Goal: Answer question/provide support

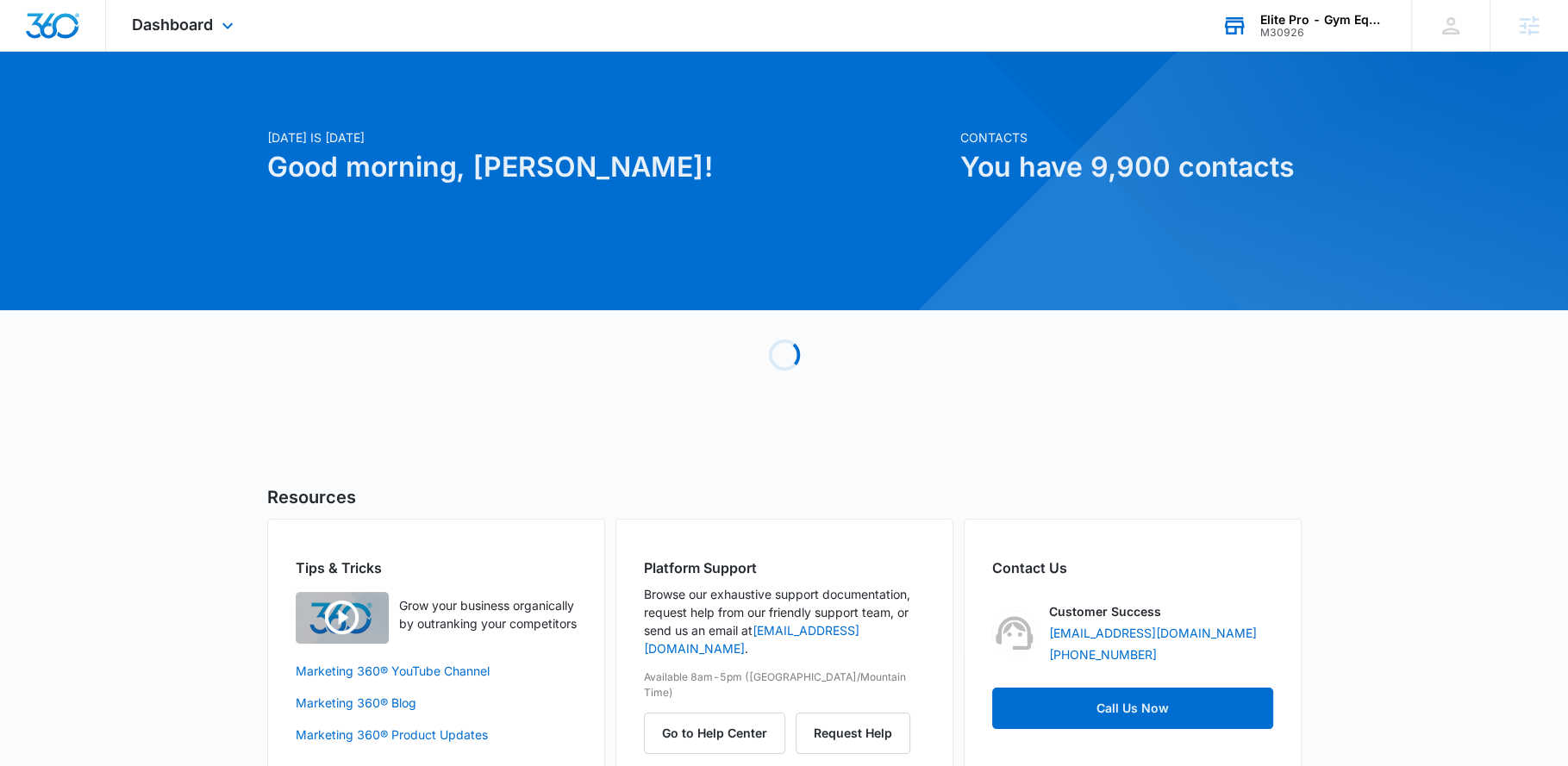
click at [1332, 19] on div "Elite Pro - Gym Equipment" at bounding box center [1324, 20] width 126 height 14
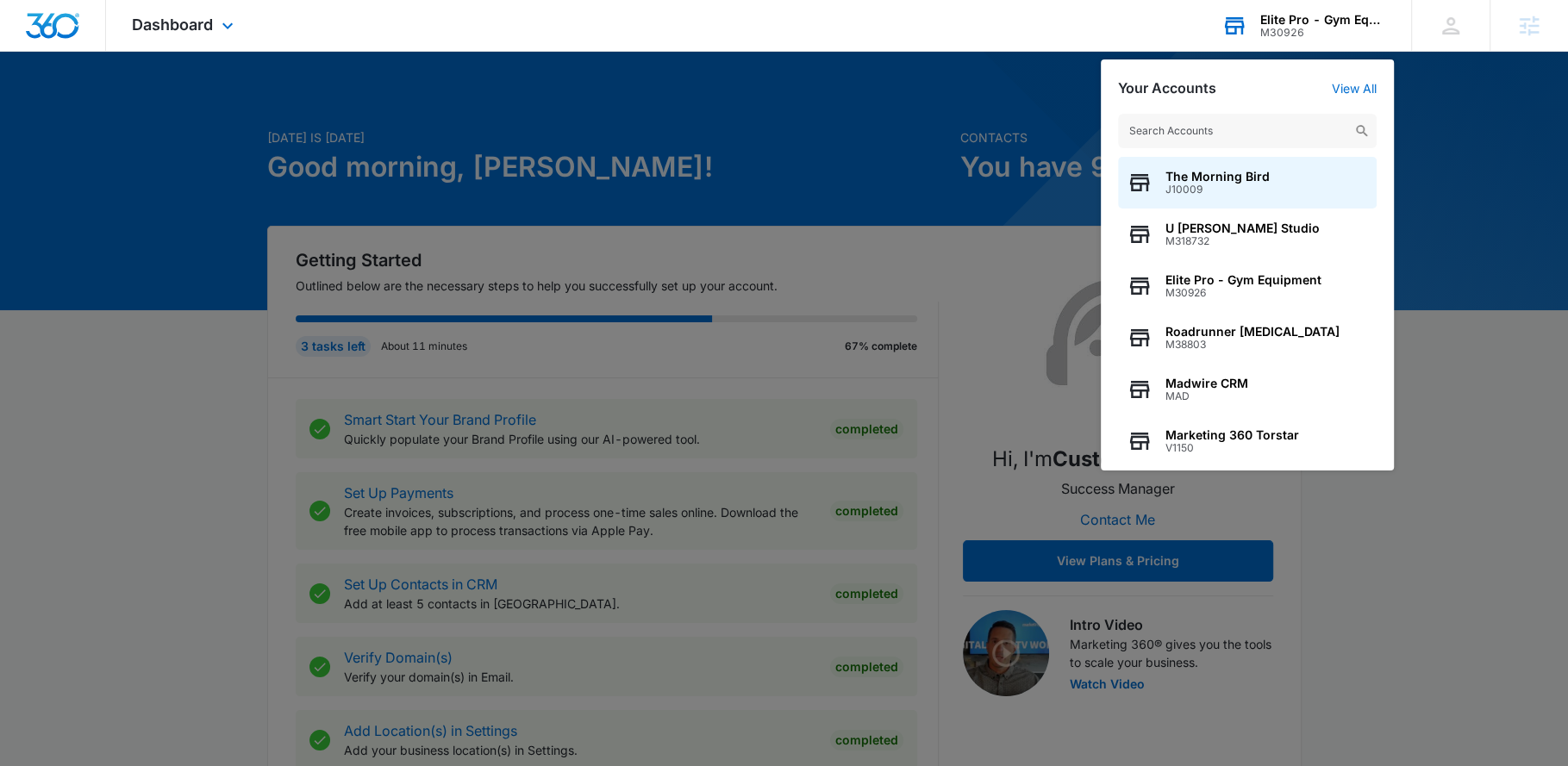
click at [1206, 123] on input "text" at bounding box center [1247, 130] width 258 height 34
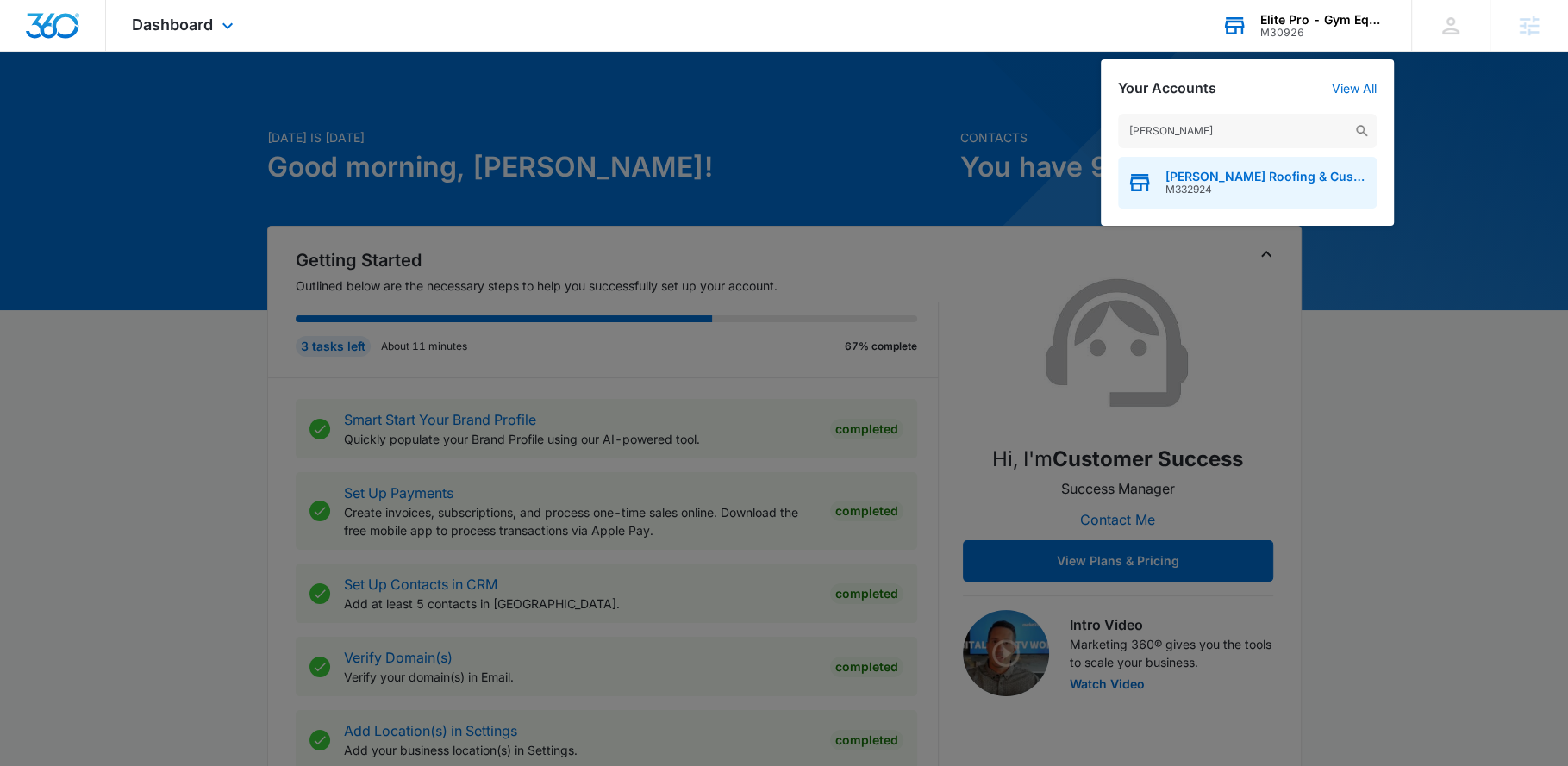
type input "kirby"
click at [1218, 192] on span "M332924" at bounding box center [1267, 190] width 202 height 12
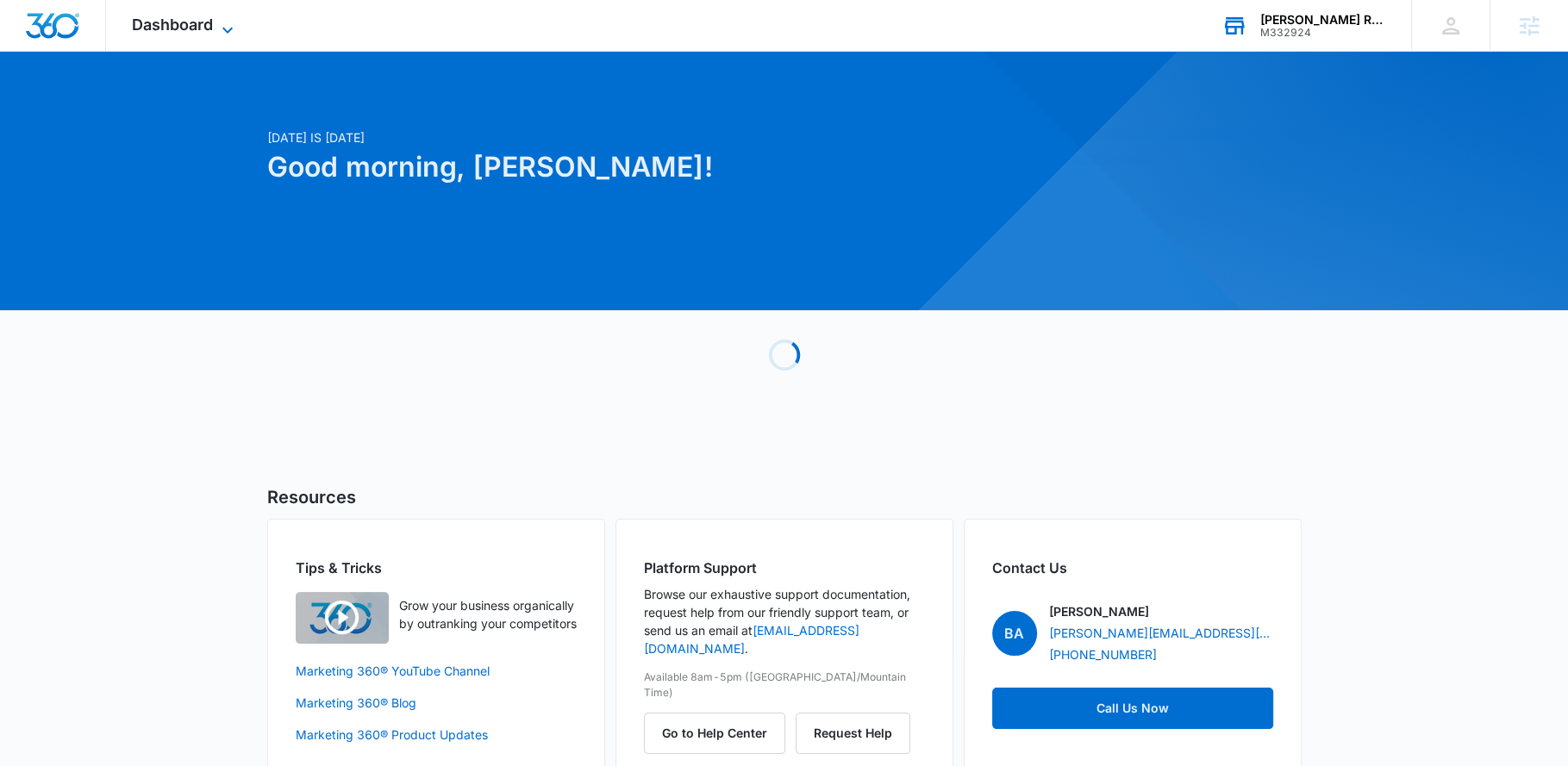
click at [229, 18] on div "Dashboard Apps Reputation Websites Forms CRM Email Social Payments POS Content …" at bounding box center [185, 25] width 158 height 51
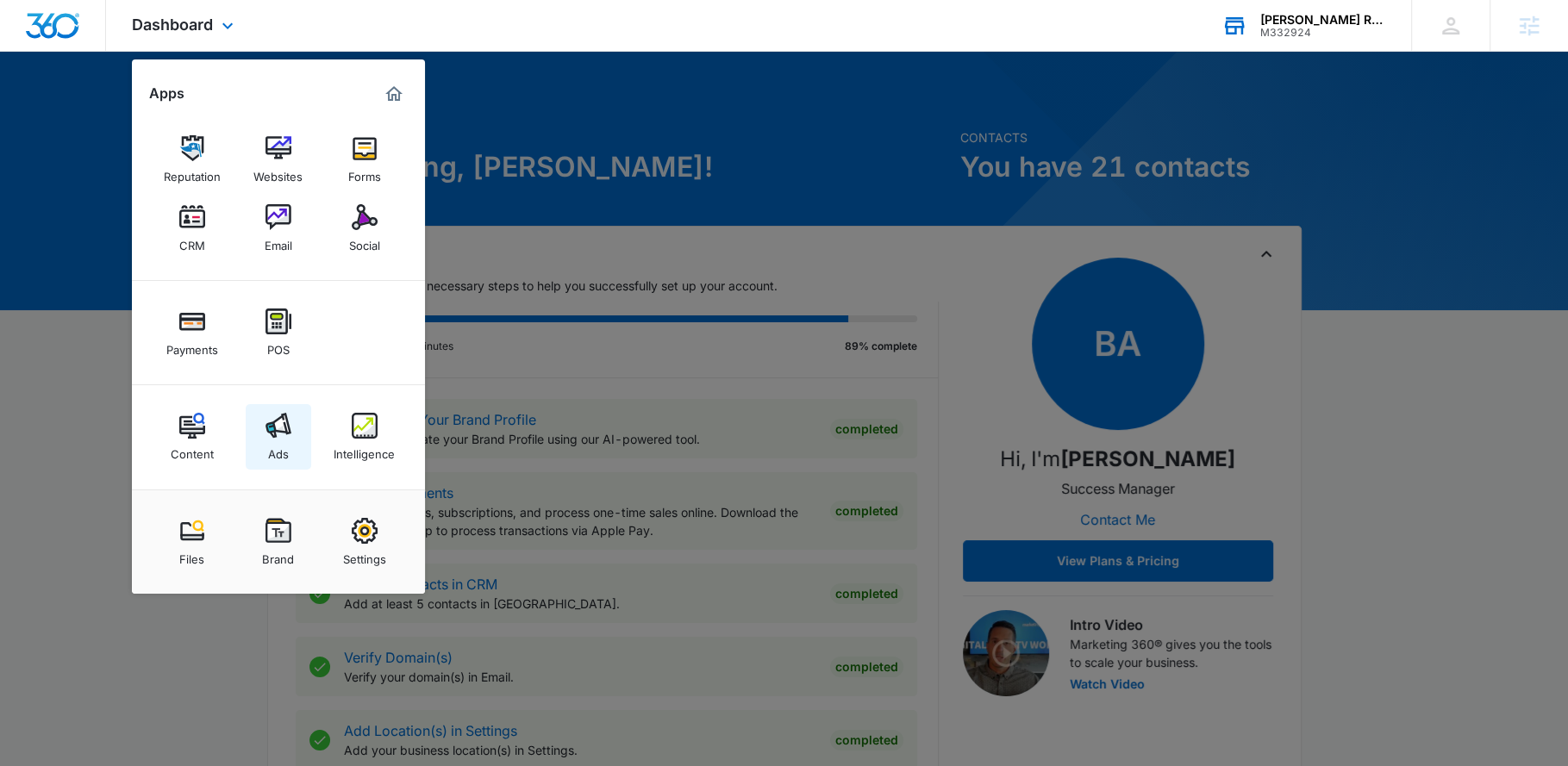
click at [280, 439] on div "Ads" at bounding box center [279, 450] width 21 height 23
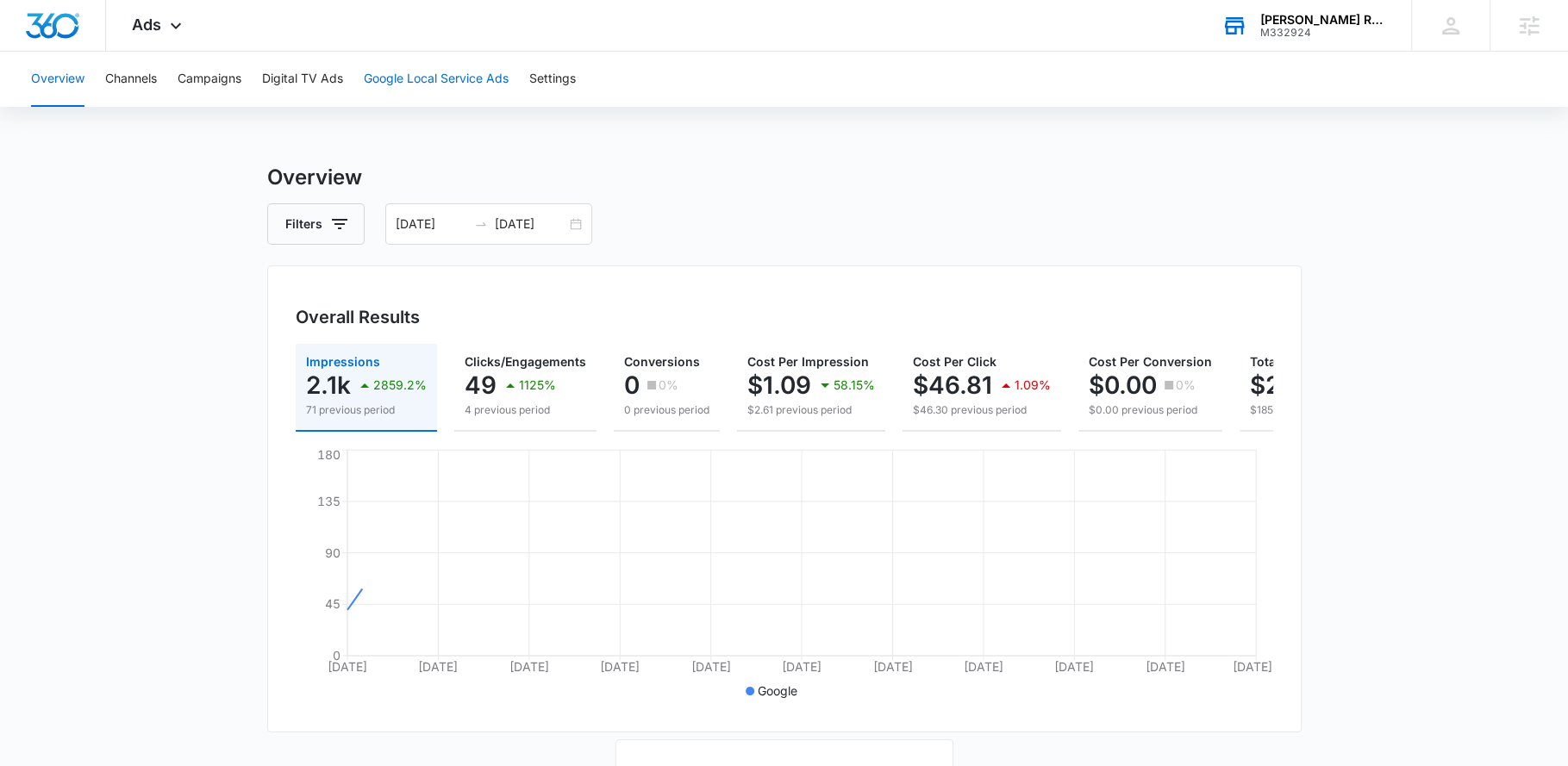
click at [366, 77] on button "Google Local Service Ads" at bounding box center [435, 79] width 145 height 55
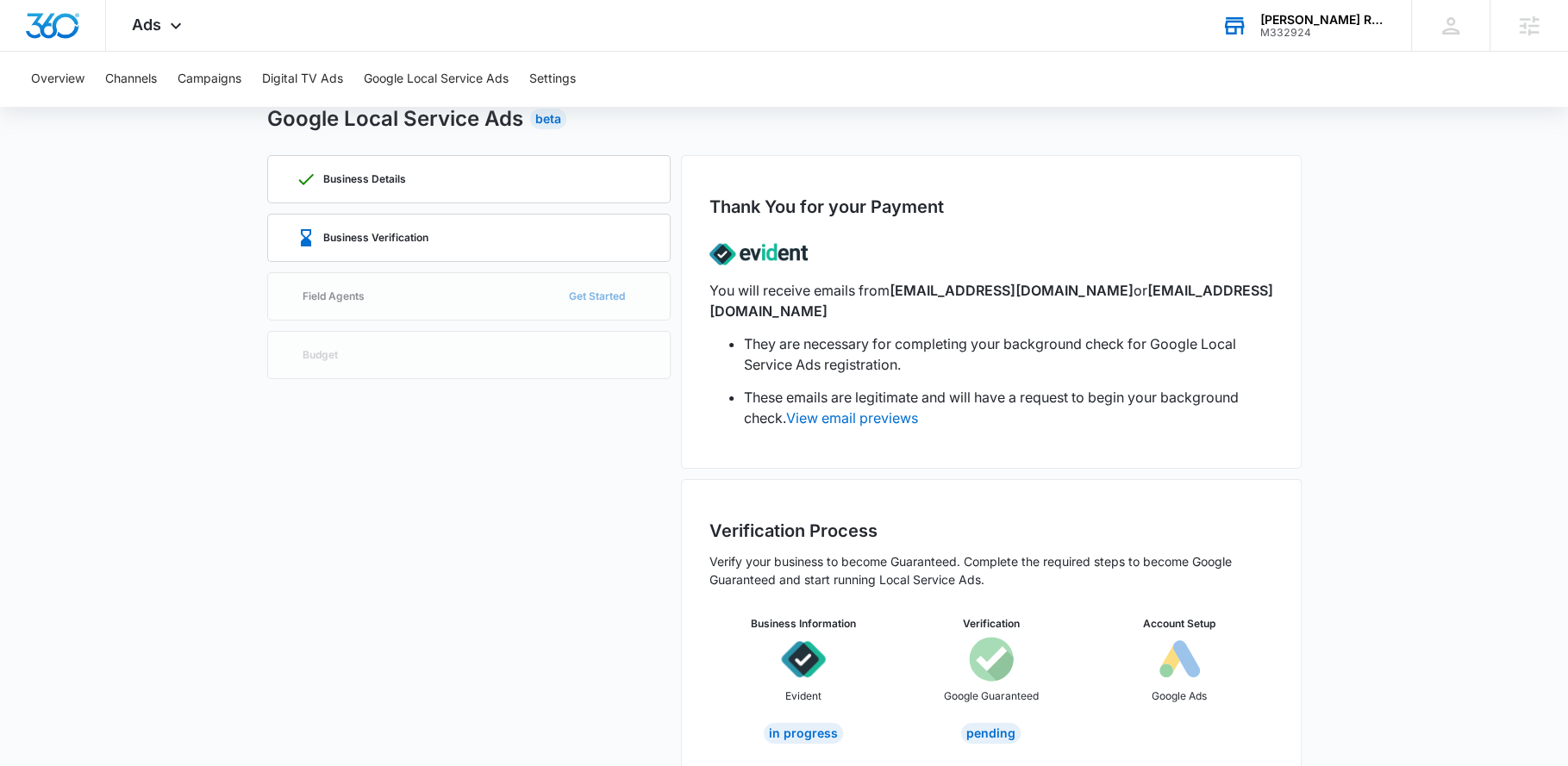
scroll to position [60, 0]
click at [1302, 32] on div "M332924" at bounding box center [1324, 33] width 126 height 12
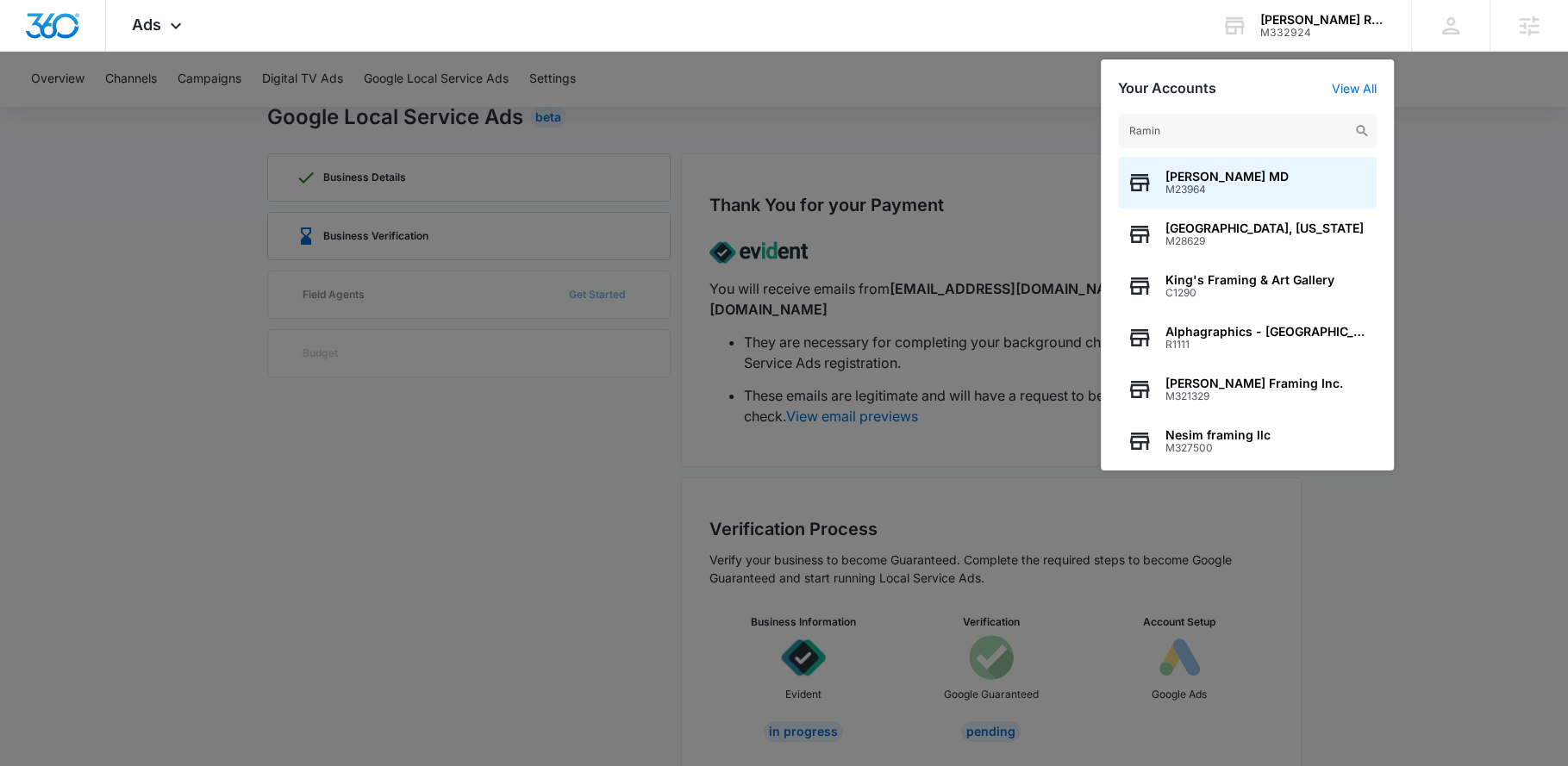
type input "Ramin"
click at [1196, 185] on span "M23964" at bounding box center [1227, 190] width 124 height 12
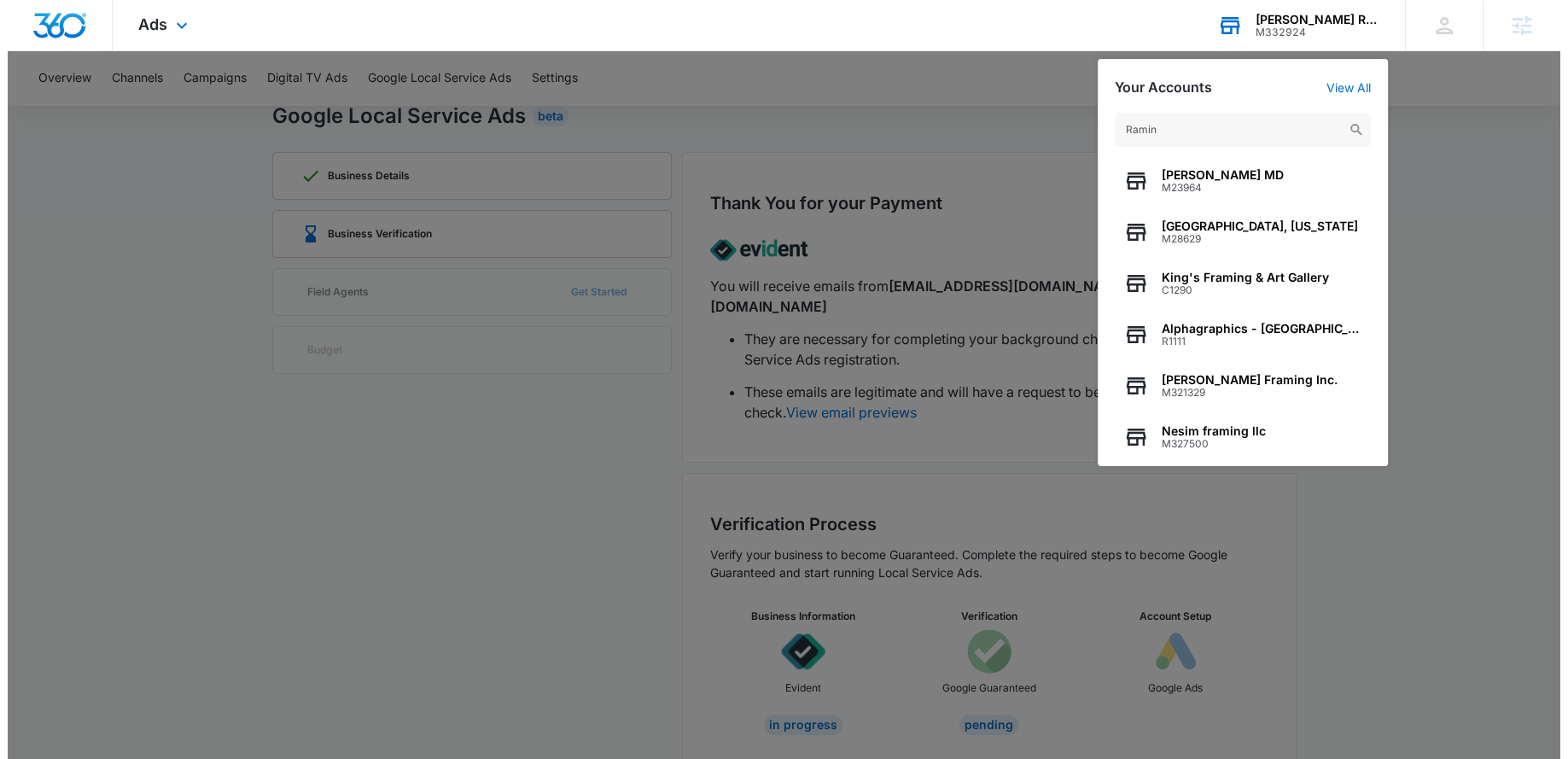
scroll to position [0, 0]
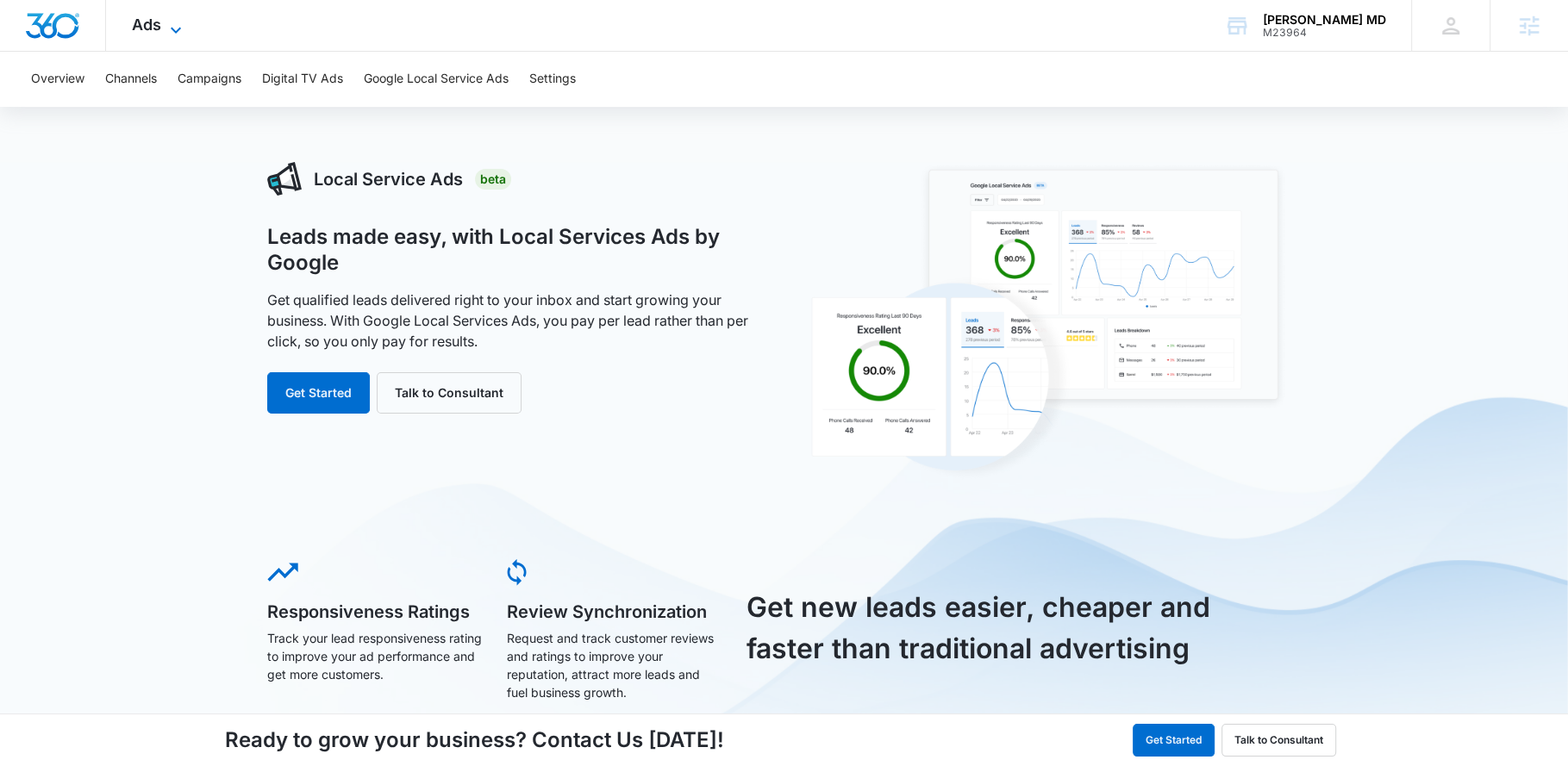
click at [167, 27] on icon at bounding box center [176, 31] width 21 height 21
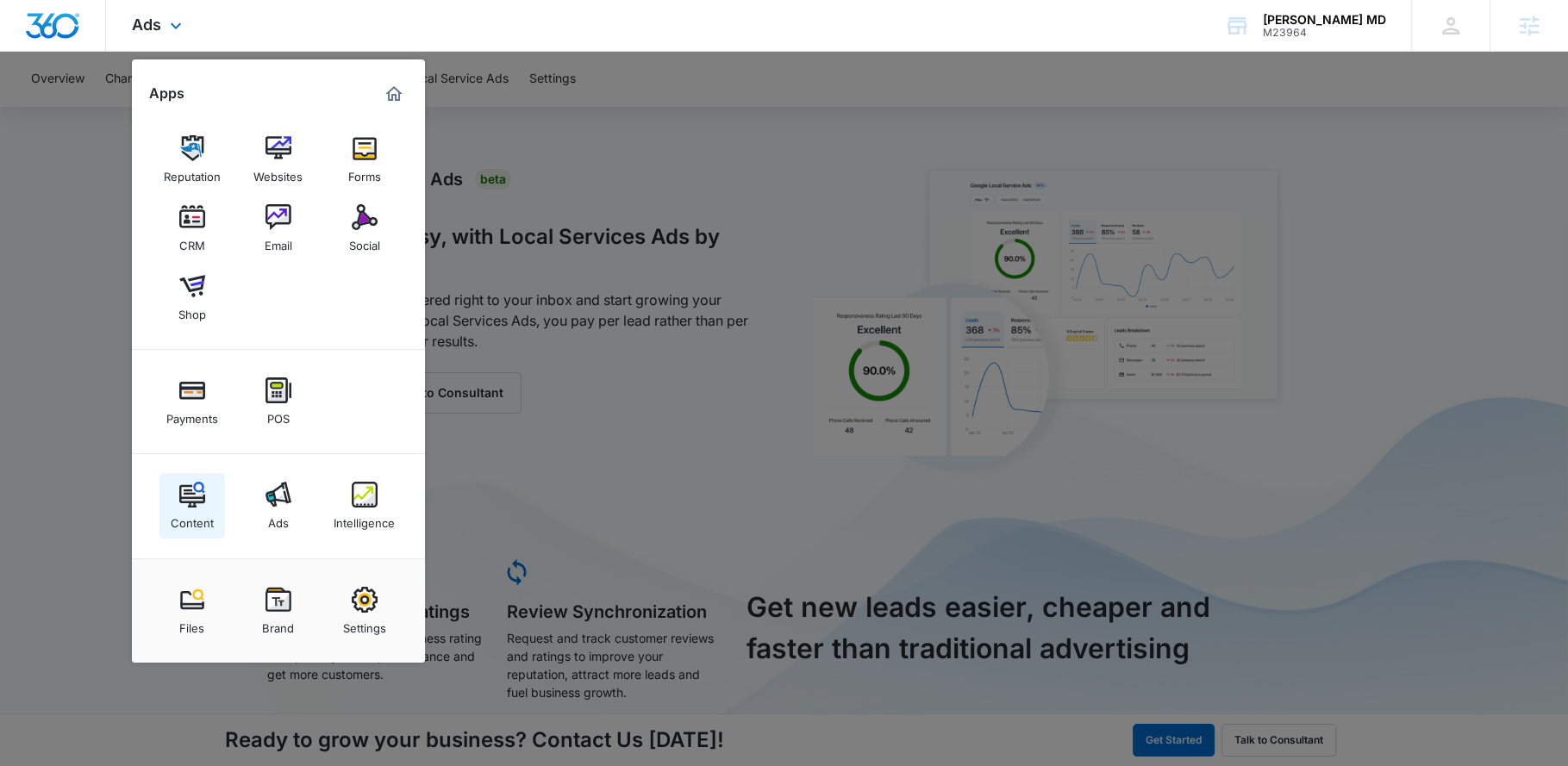
click at [200, 487] on img at bounding box center [193, 495] width 26 height 26
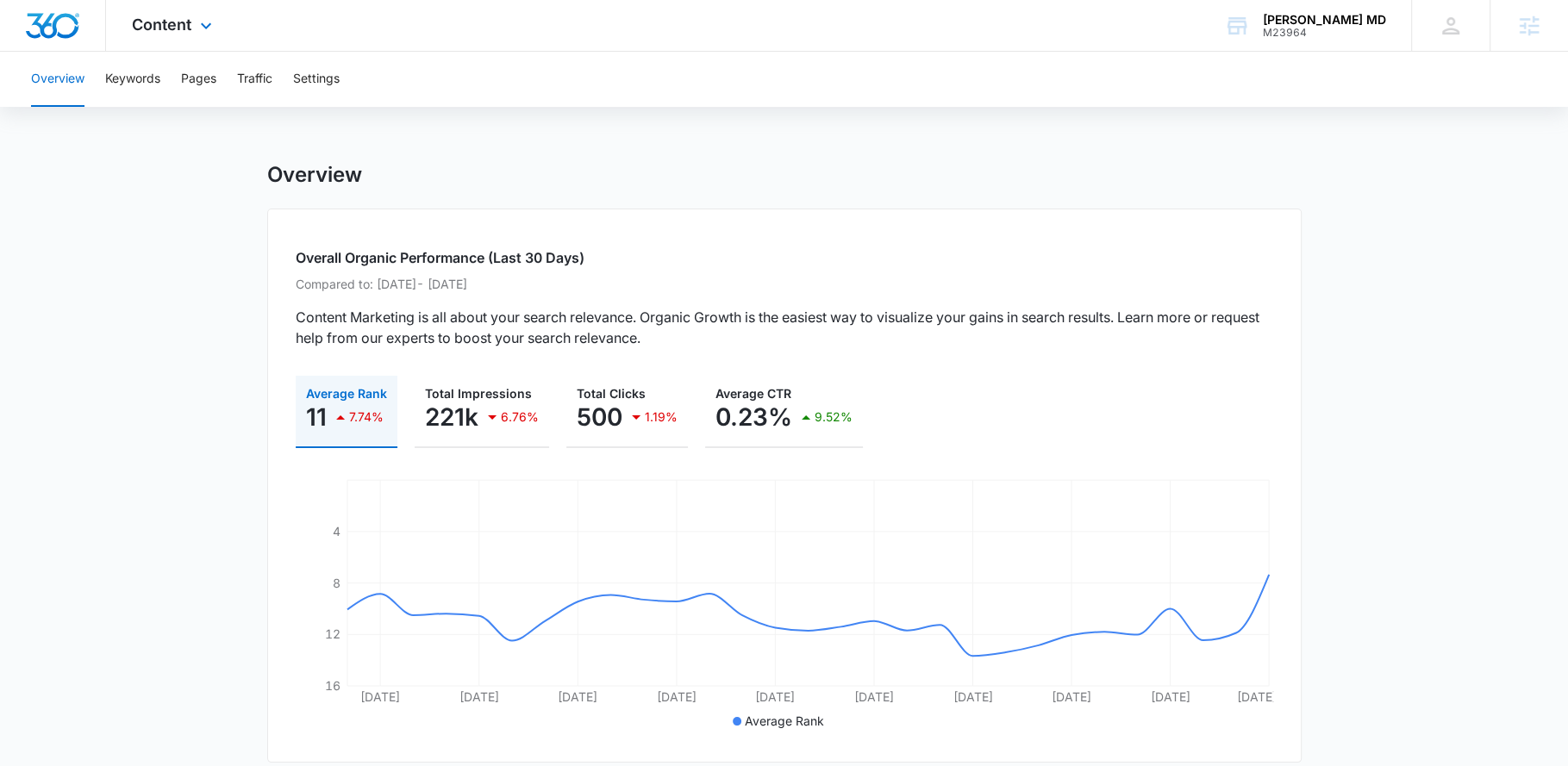
click at [191, 19] on div "Content Apps Reputation Websites Forms CRM Email Social Shop Payments POS Conte…" at bounding box center [174, 25] width 137 height 51
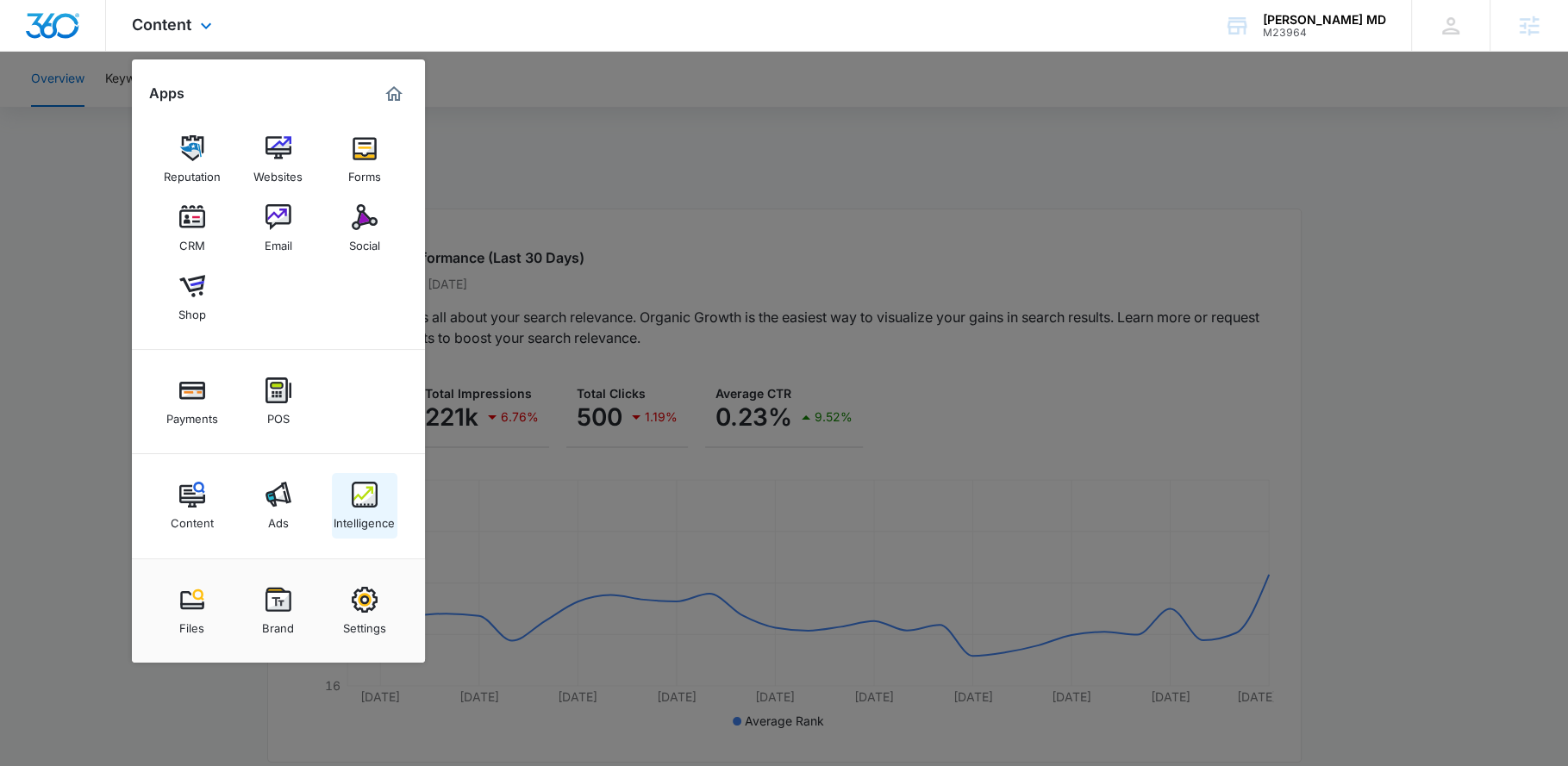
click at [375, 506] on img at bounding box center [365, 495] width 26 height 26
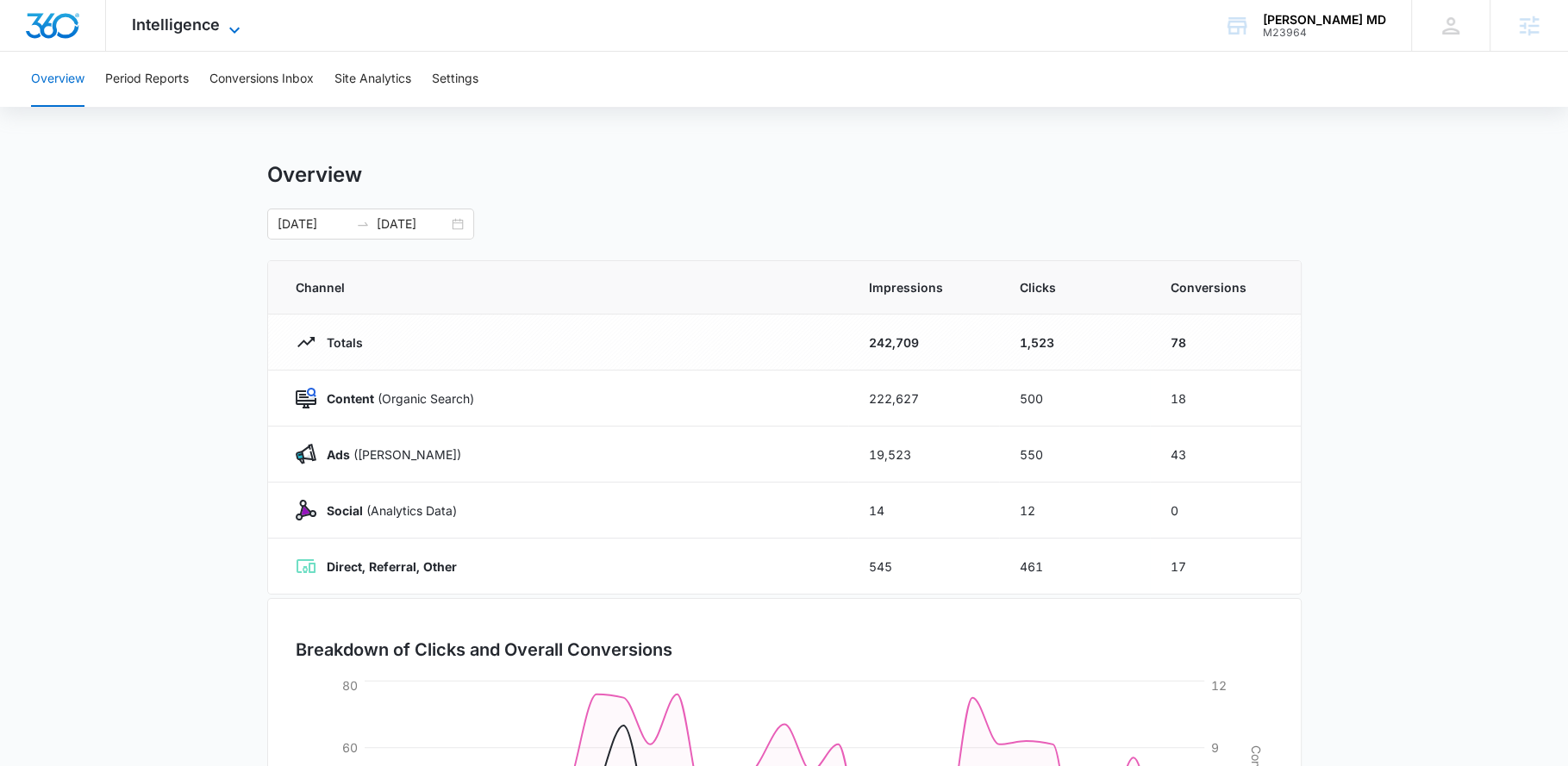
click at [184, 30] on span "Intelligence" at bounding box center [176, 25] width 88 height 18
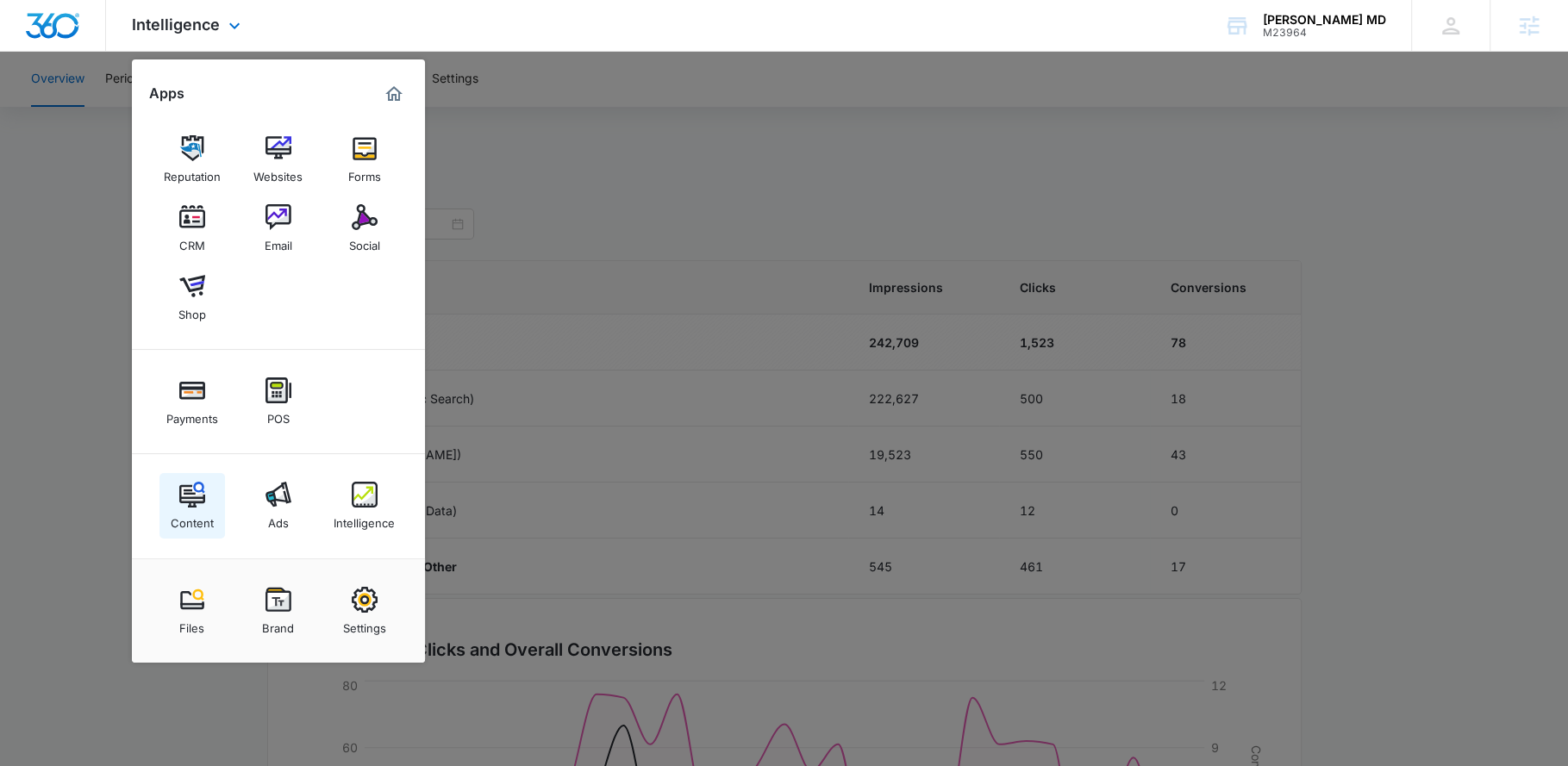
click at [190, 514] on div "Content" at bounding box center [192, 519] width 43 height 23
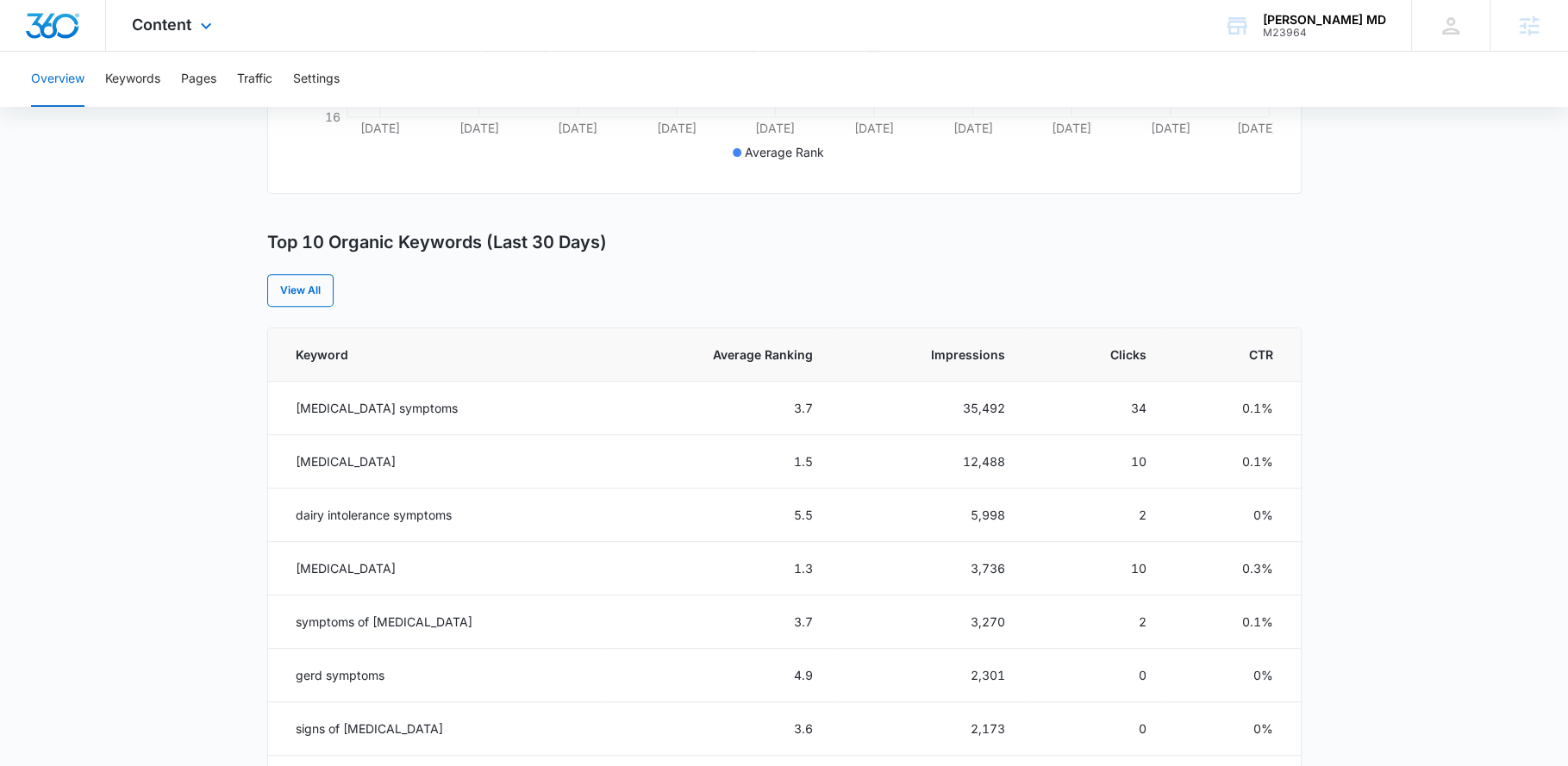
scroll to position [575, 0]
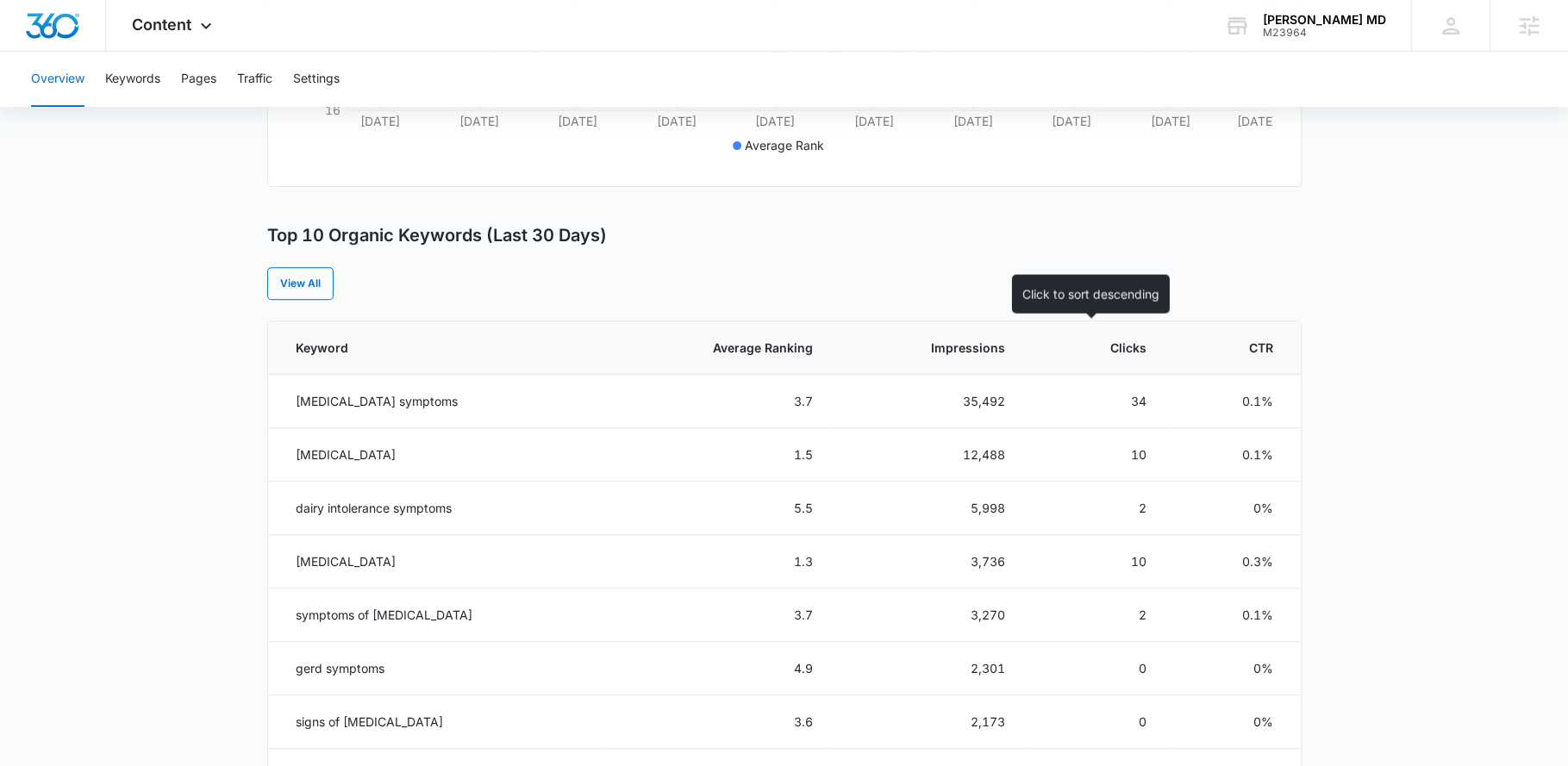
click at [1118, 347] on span "Clicks" at bounding box center [1108, 348] width 74 height 18
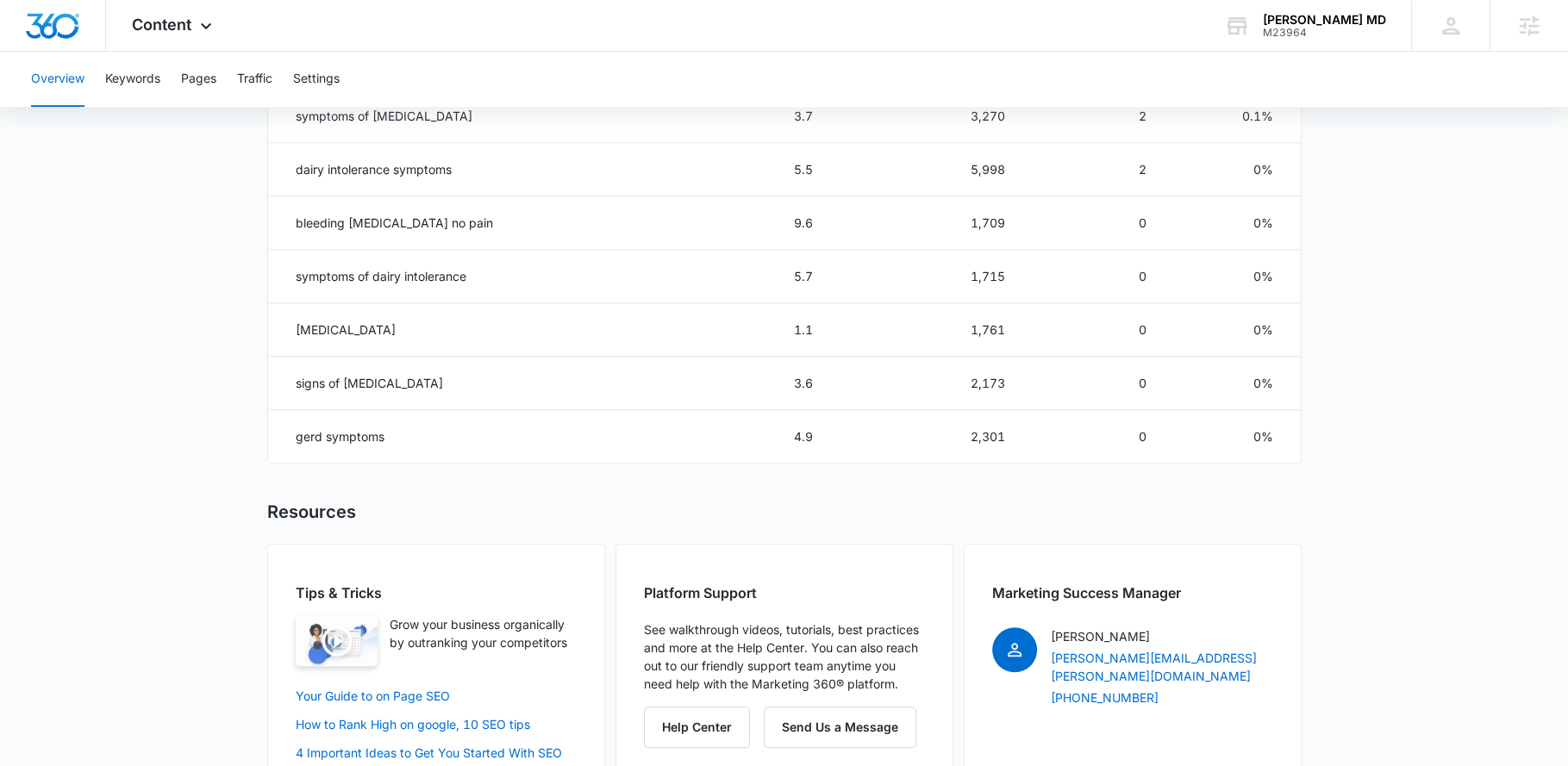
scroll to position [553, 0]
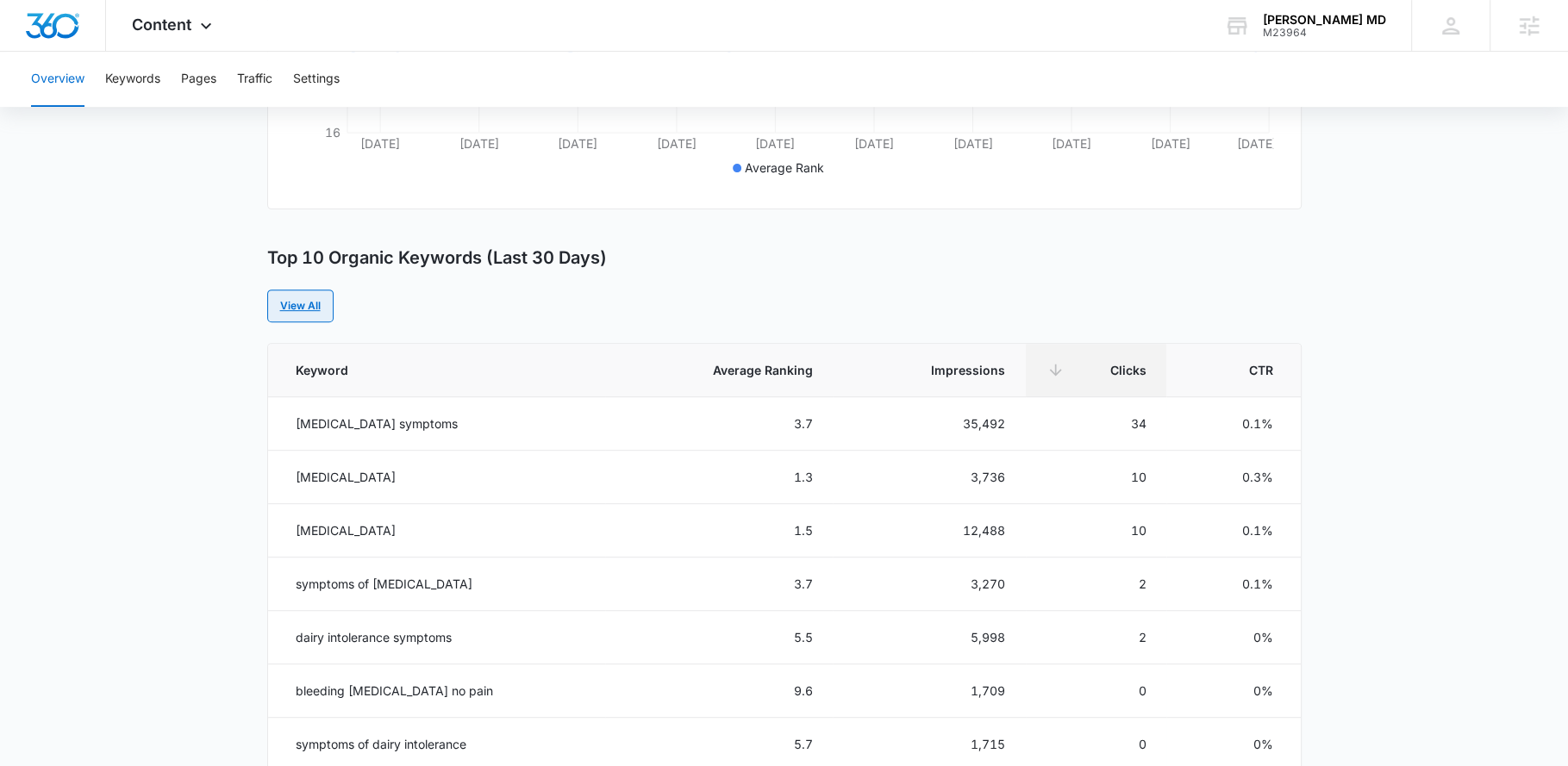
click at [310, 306] on link "View All" at bounding box center [300, 306] width 67 height 32
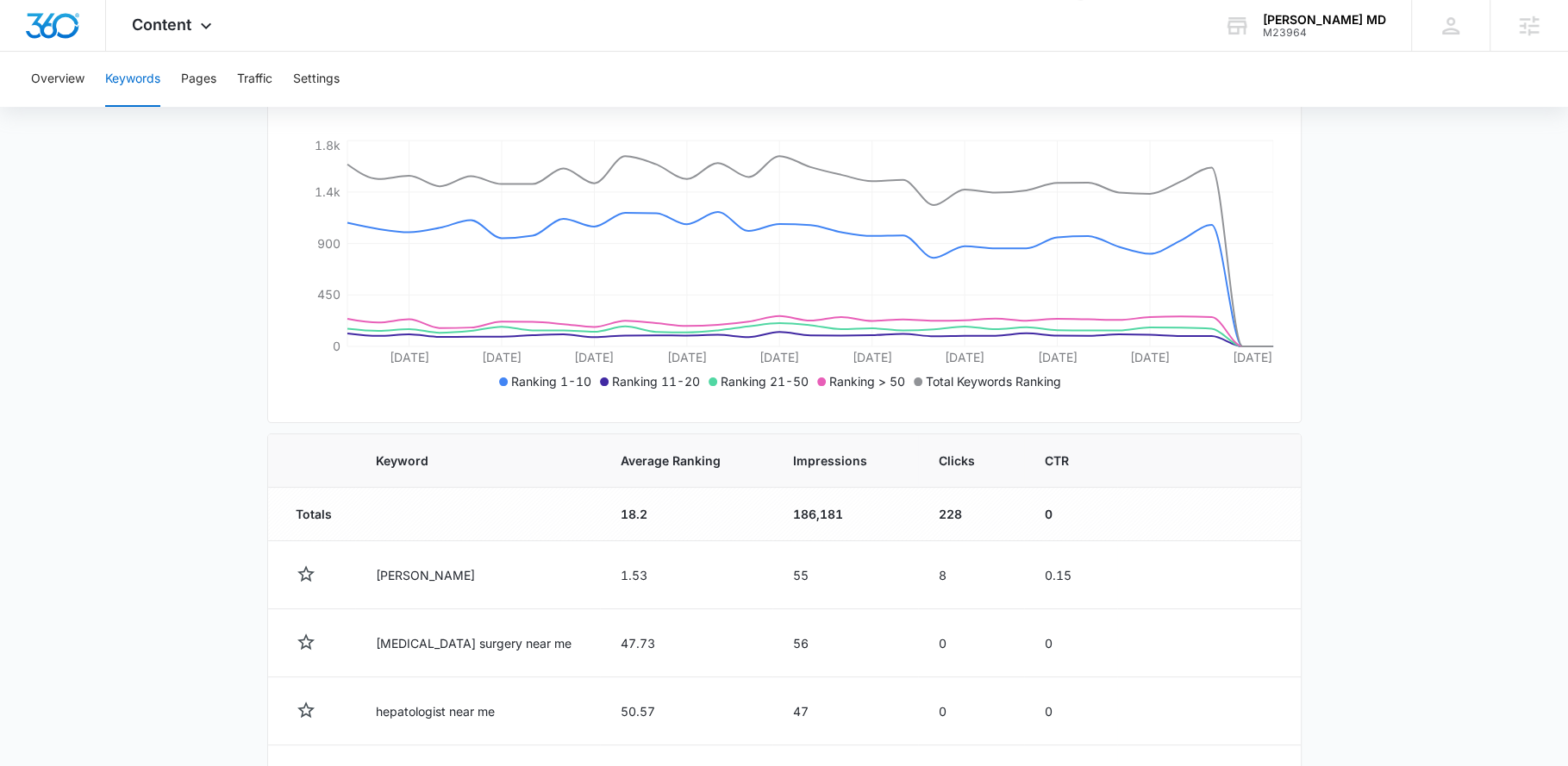
scroll to position [372, 0]
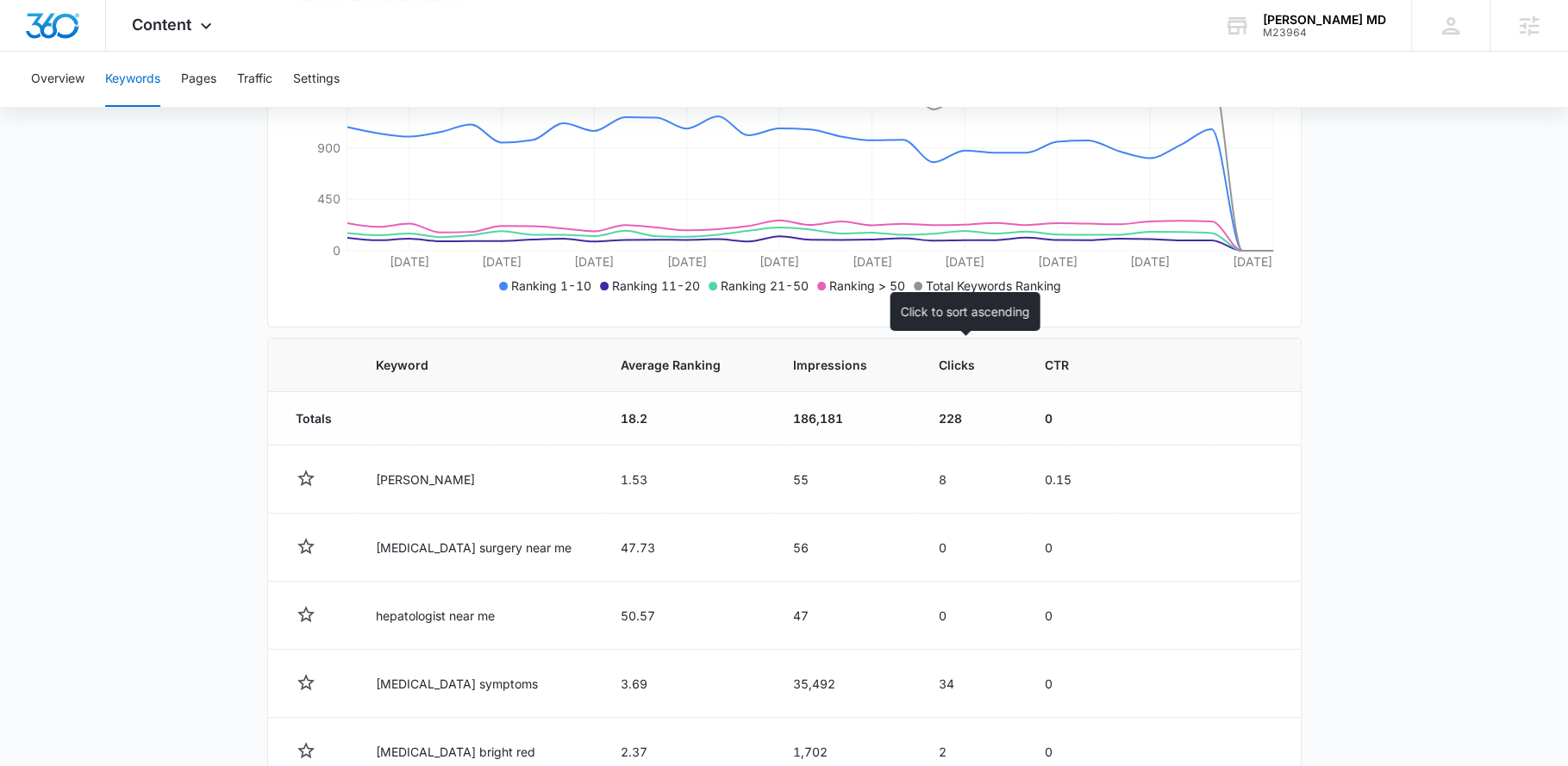
click at [959, 365] on span "Clicks" at bounding box center [958, 364] width 39 height 18
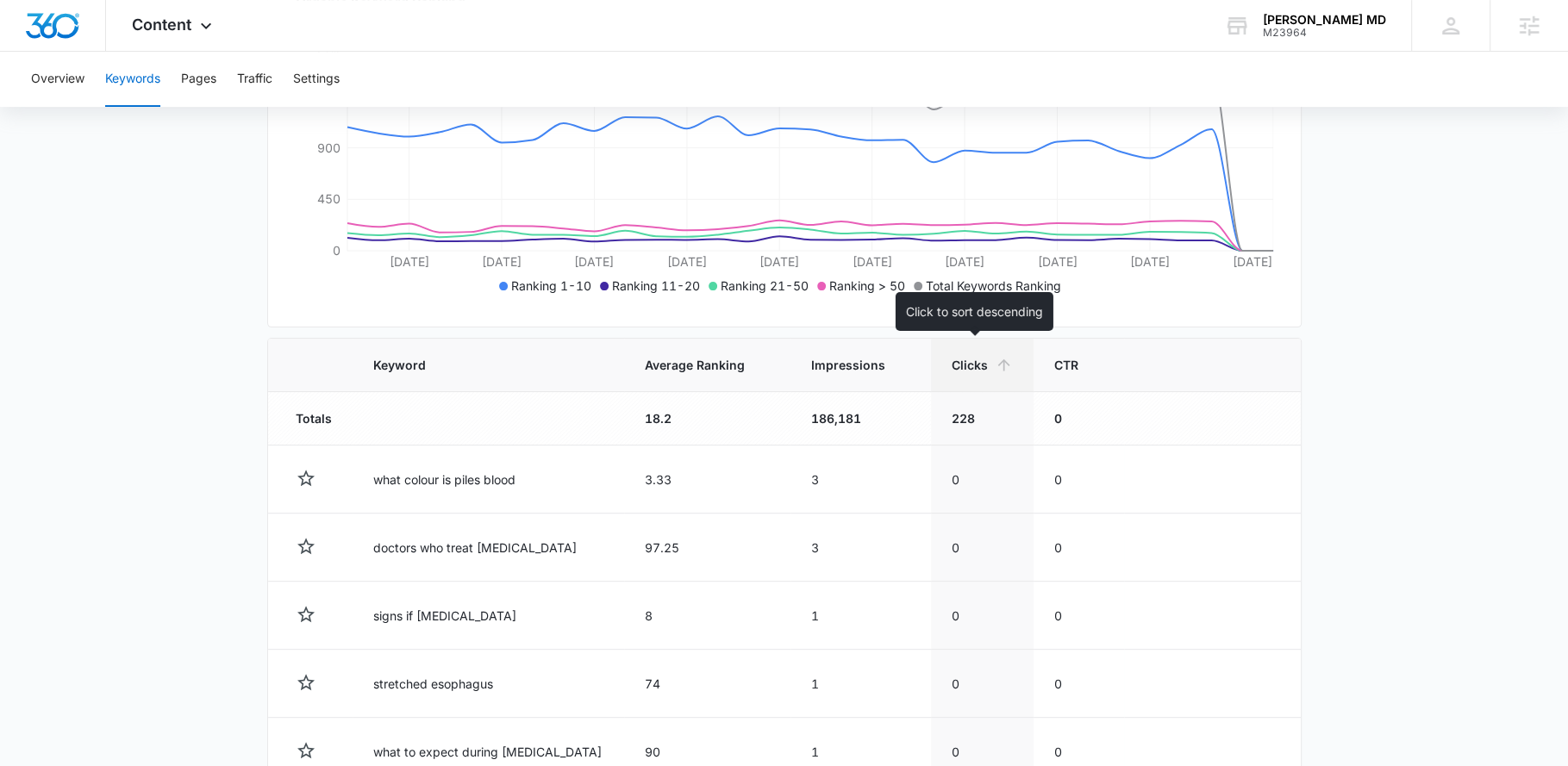
click at [967, 373] on th "Clicks" at bounding box center [982, 365] width 102 height 53
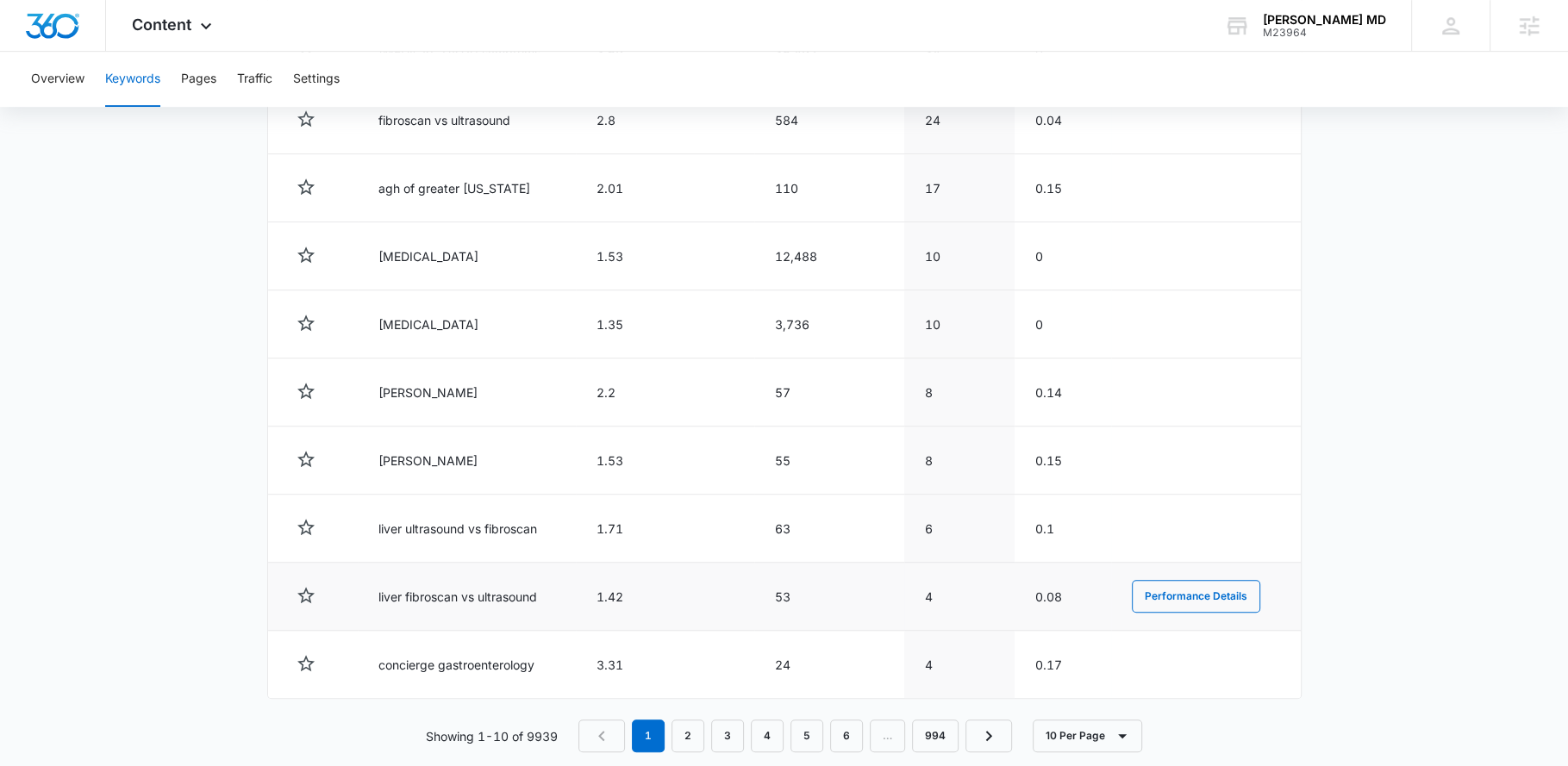
scroll to position [822, 0]
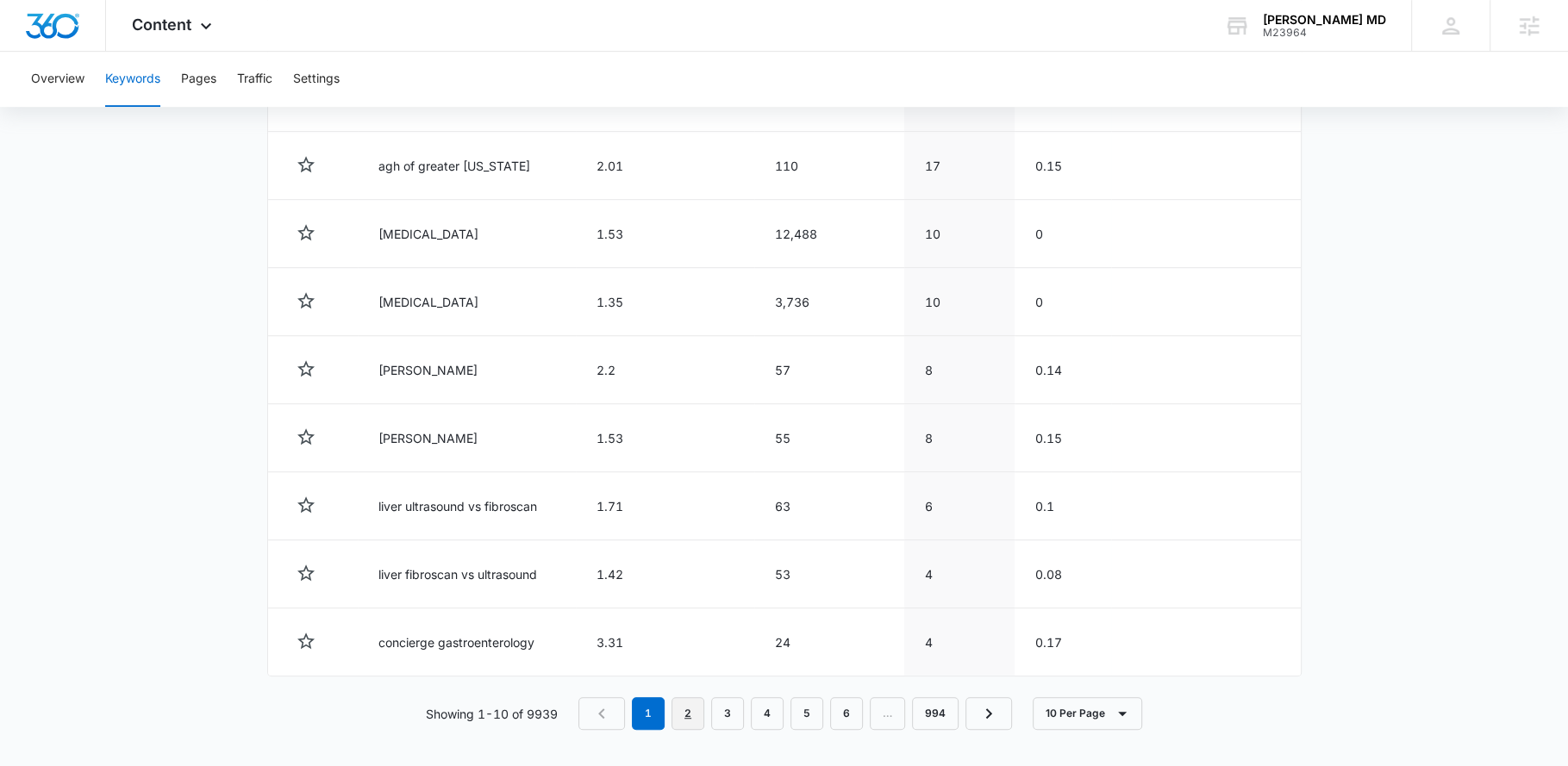
click at [702, 718] on link "2" at bounding box center [688, 713] width 32 height 32
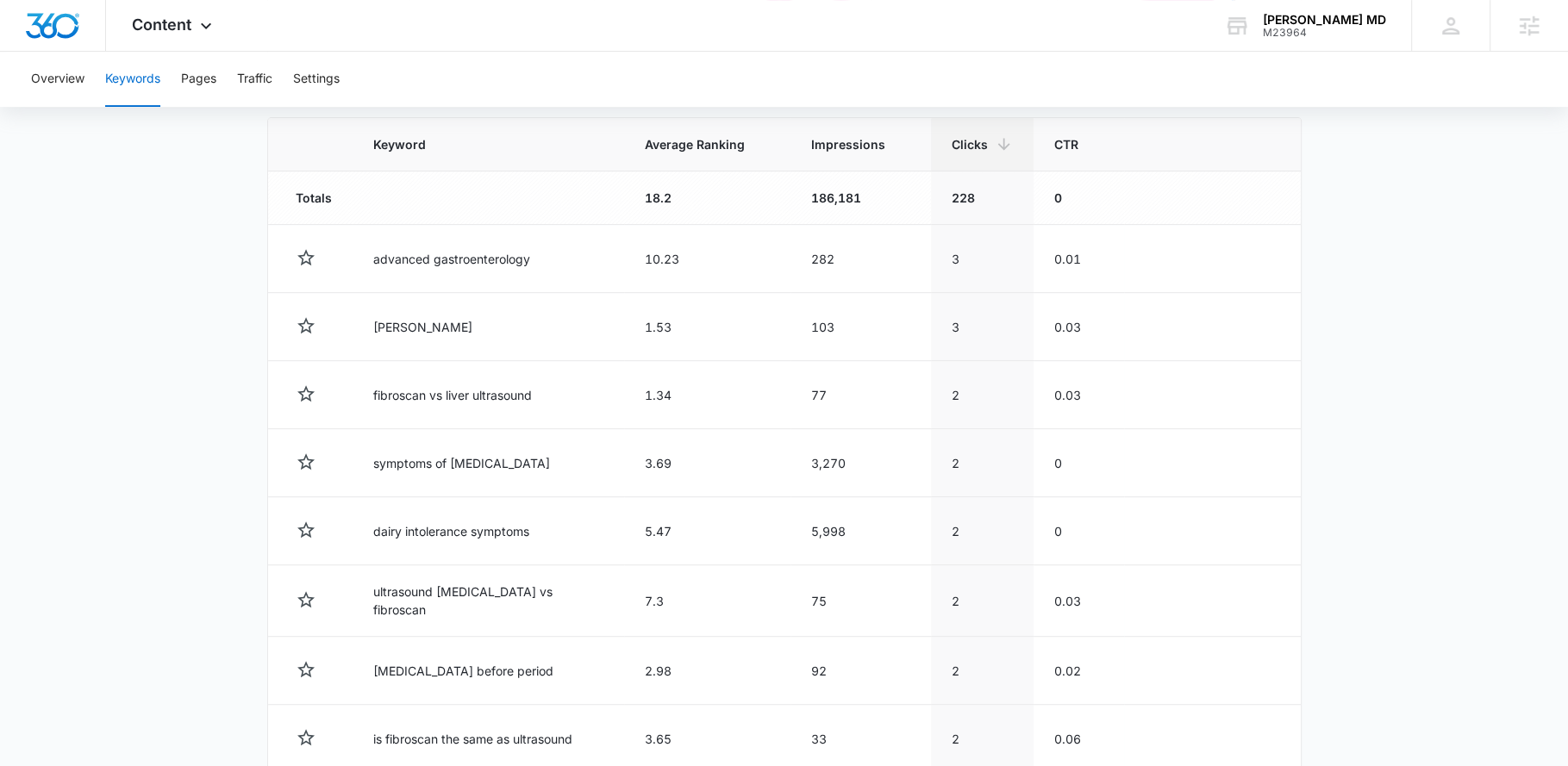
scroll to position [410, 0]
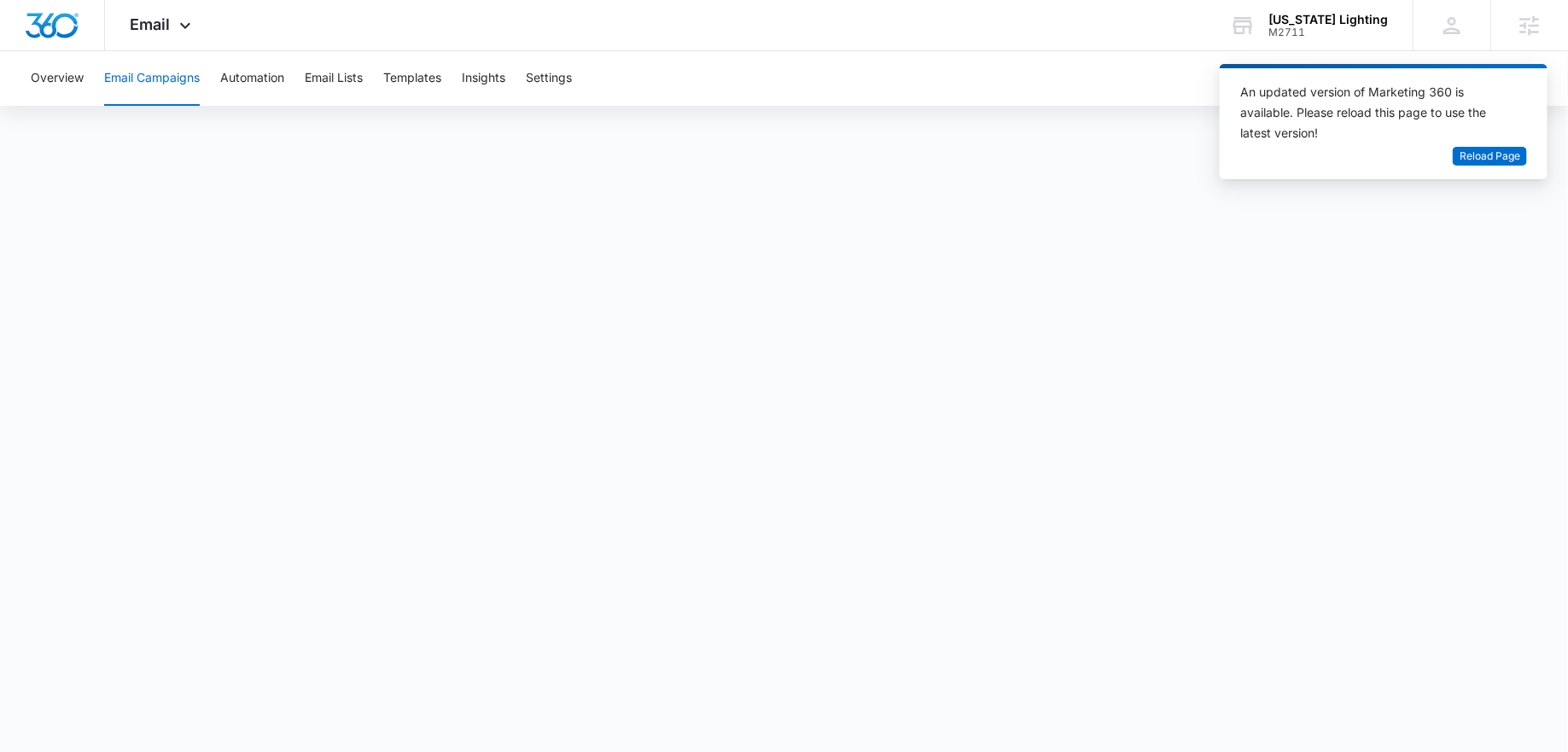
click at [878, 70] on div "Overview Email Campaigns Automation Email Lists Templates Insights Settings" at bounding box center [784, 78] width 1527 height 55
click at [1369, 27] on div "M2711" at bounding box center [1329, 33] width 120 height 12
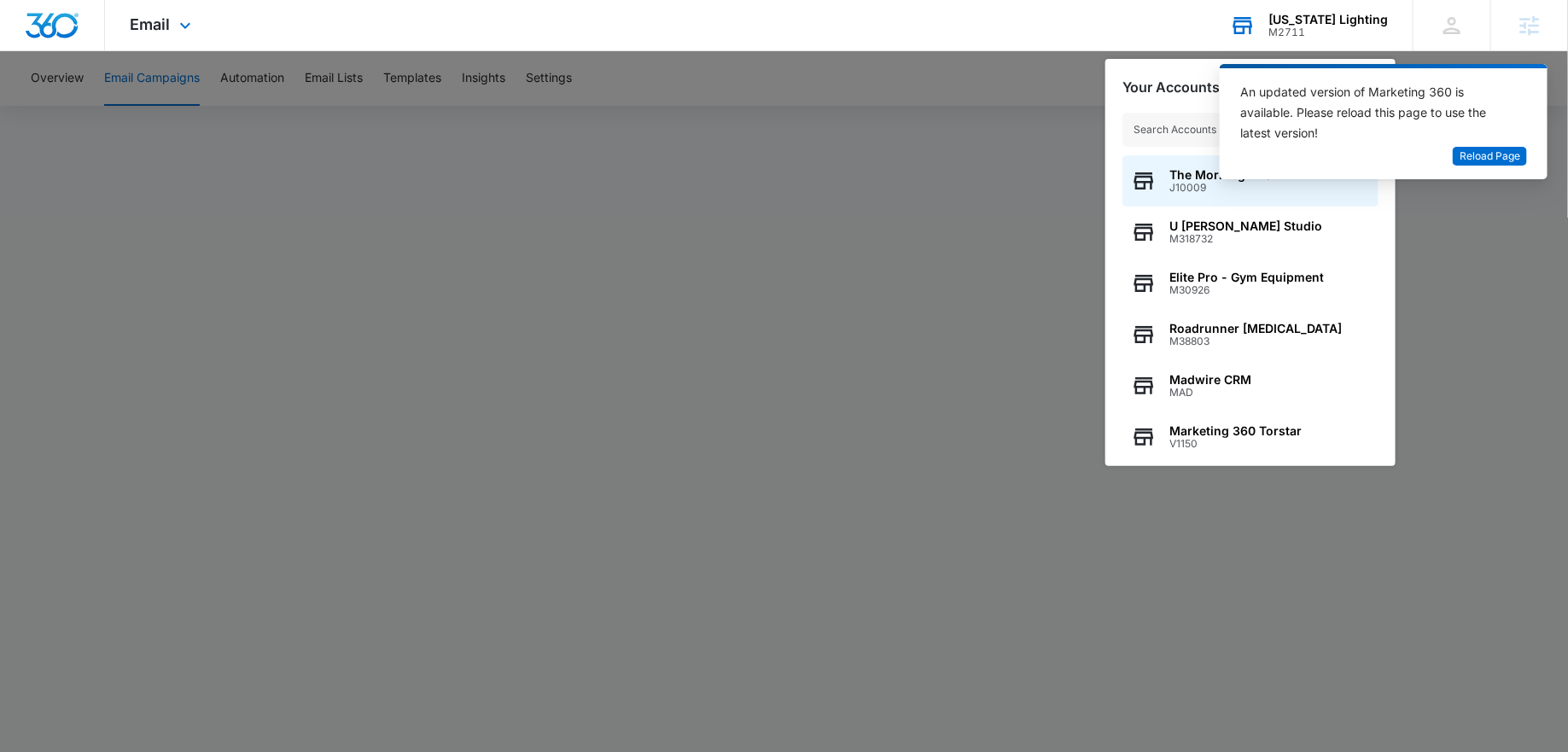
click at [1163, 128] on input "text" at bounding box center [1250, 129] width 256 height 34
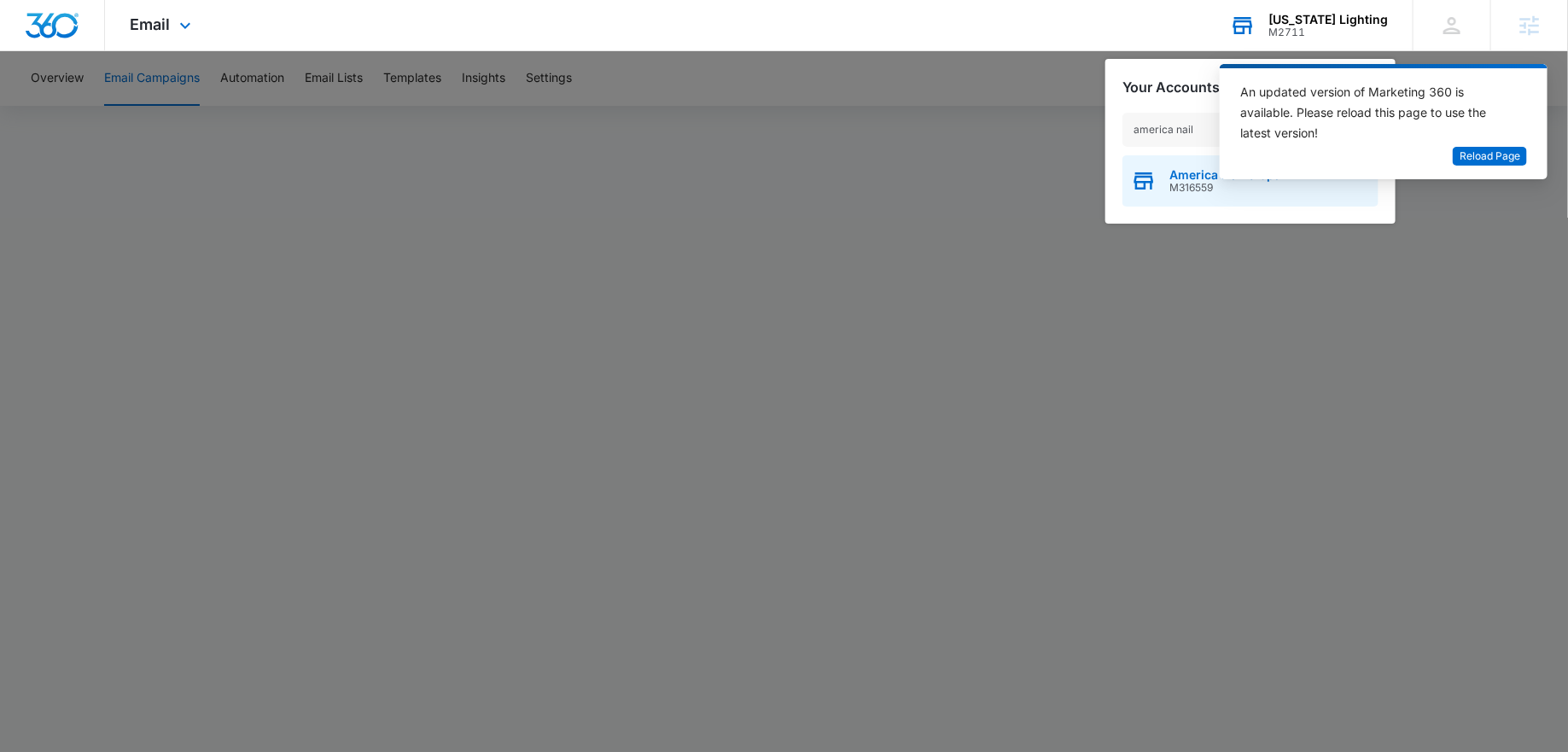
type input "america nail"
click at [1201, 193] on div "America Nail & Spa M316559" at bounding box center [1250, 180] width 256 height 51
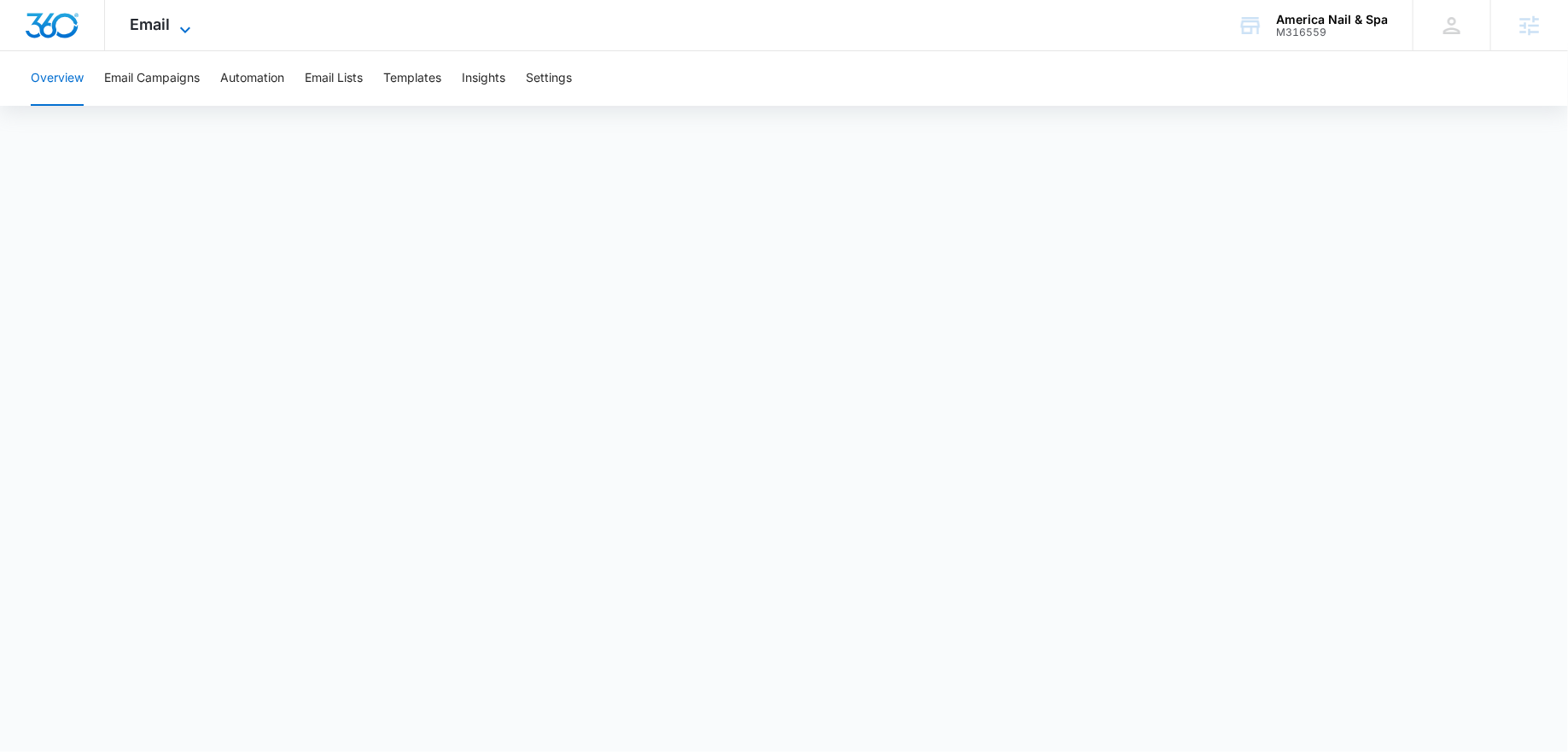
click at [157, 25] on span "Email" at bounding box center [151, 24] width 40 height 18
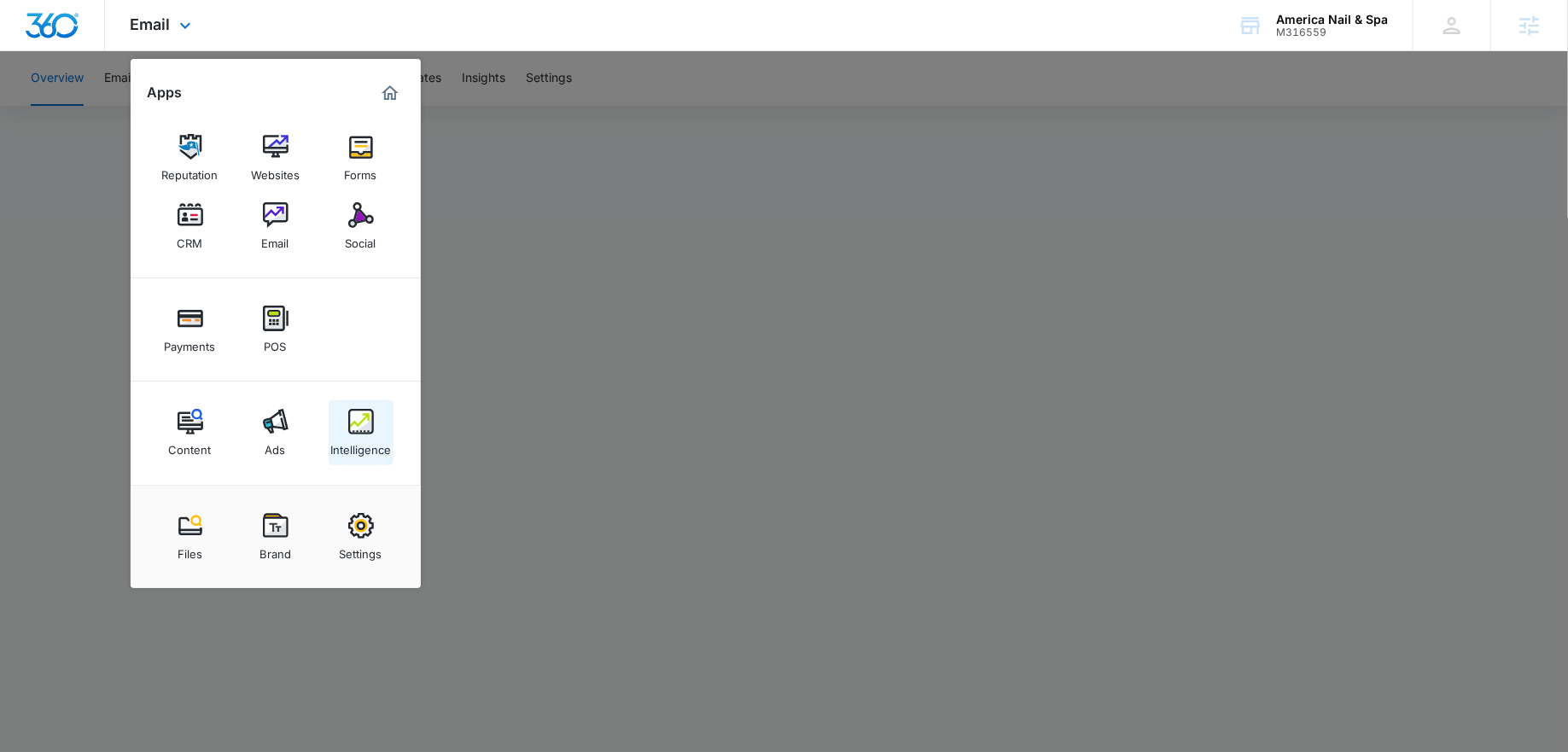
click at [346, 424] on link "Intelligence" at bounding box center [361, 433] width 65 height 65
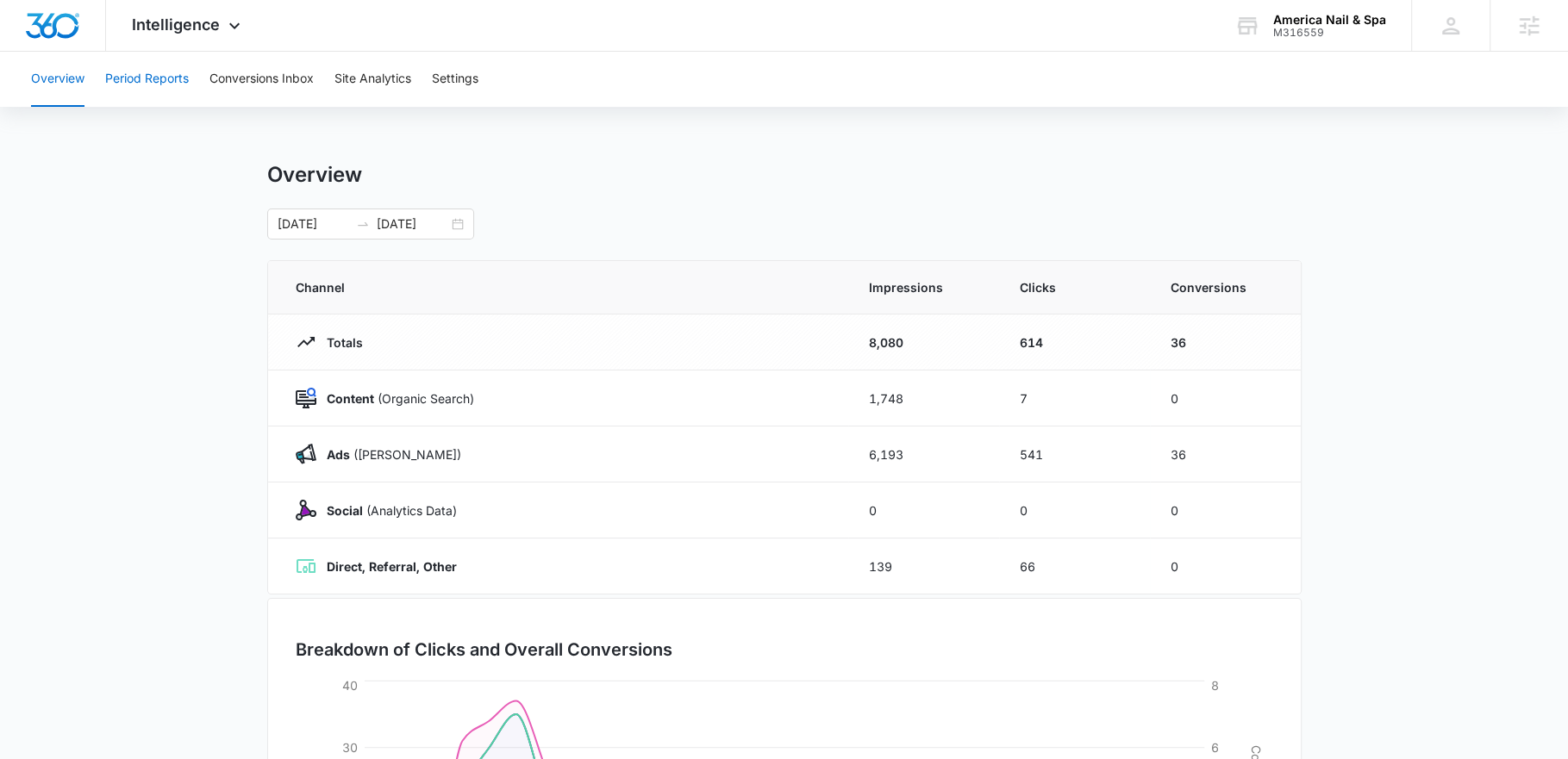
click at [173, 87] on button "Period Reports" at bounding box center [146, 79] width 83 height 55
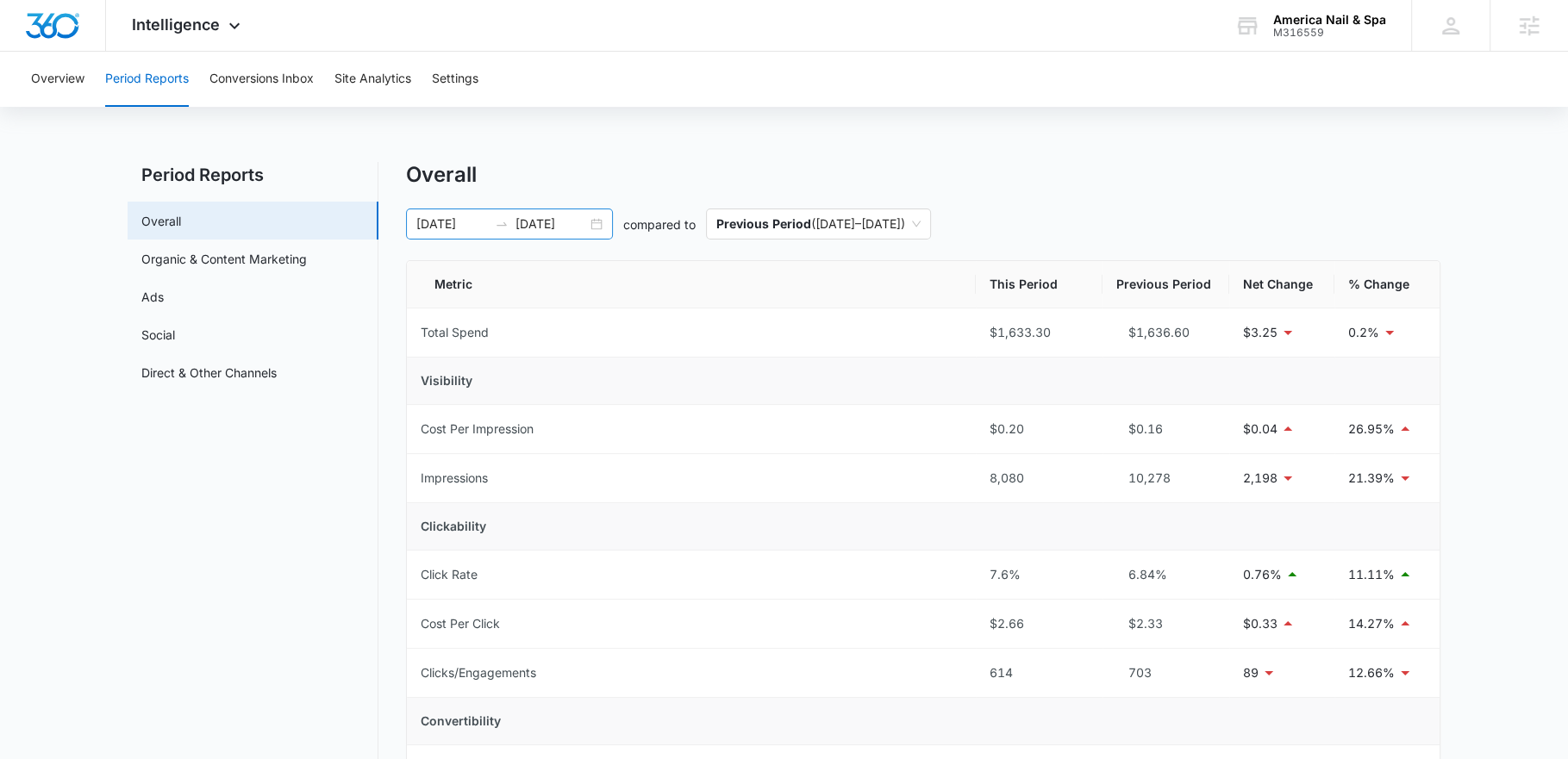
click at [595, 221] on div "08/11/2025 09/10/2025" at bounding box center [510, 223] width 207 height 31
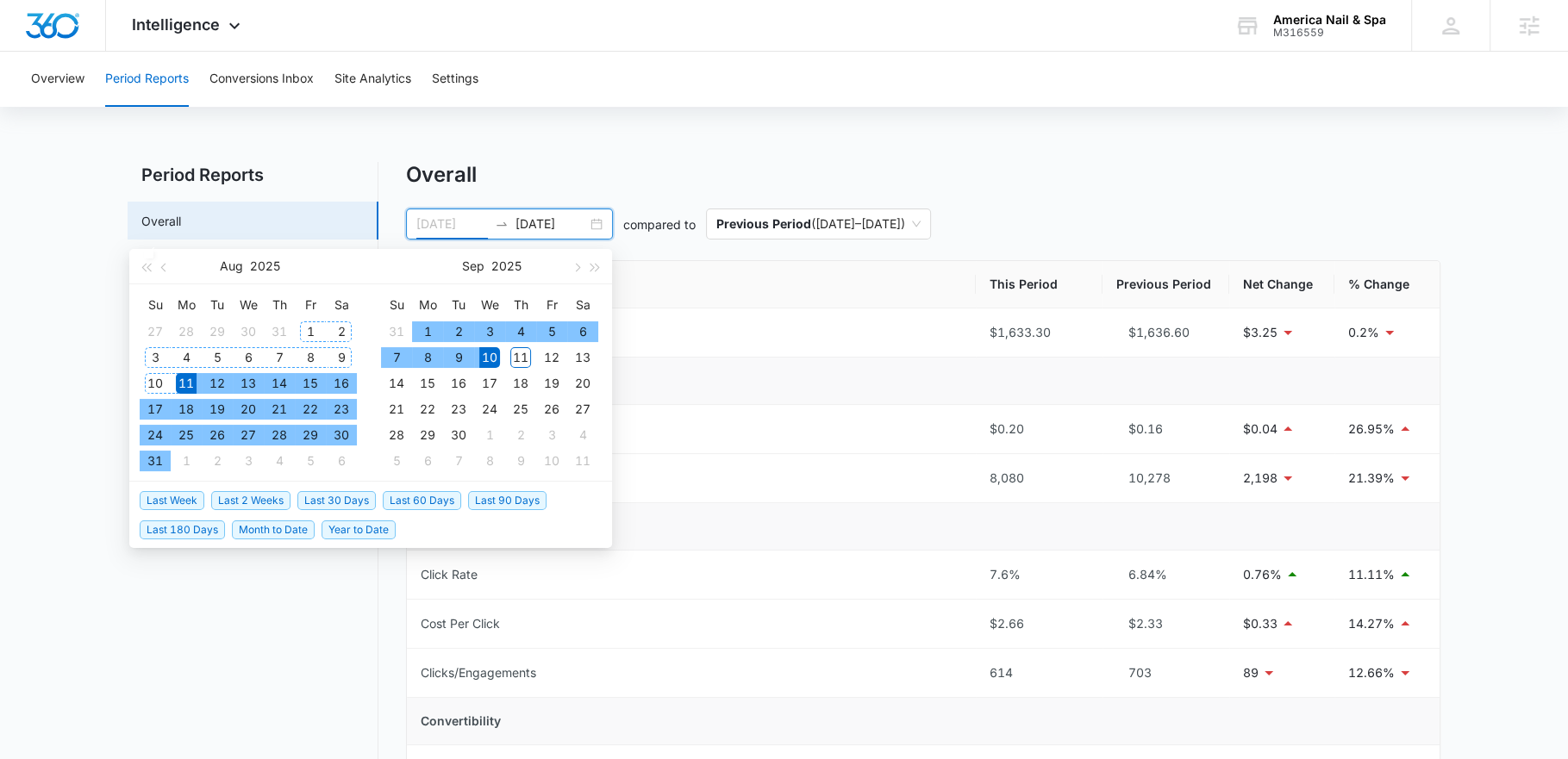
type input "08/01/2025"
click at [303, 327] on div "1" at bounding box center [311, 332] width 21 height 21
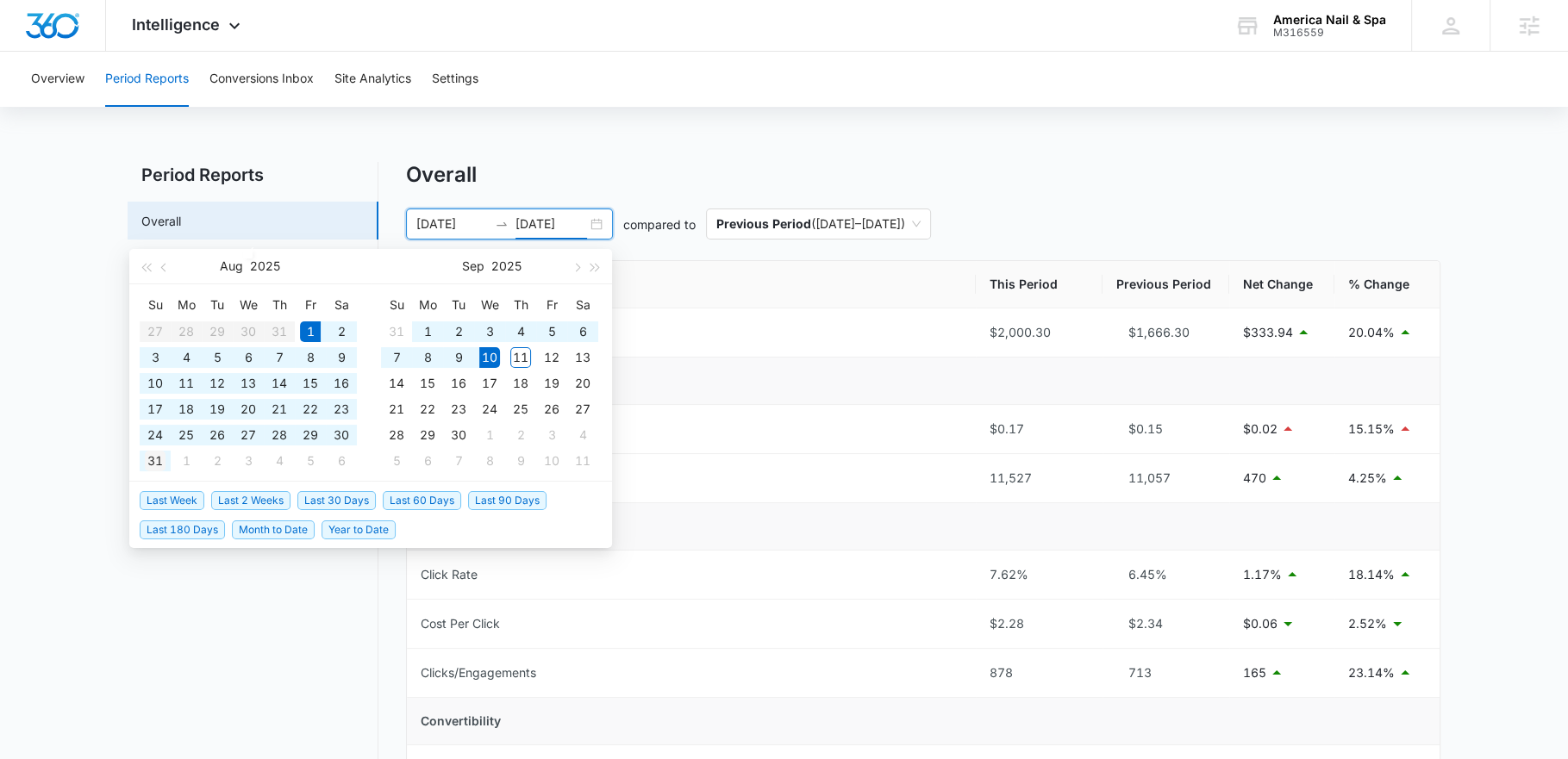
type input "[DATE]"
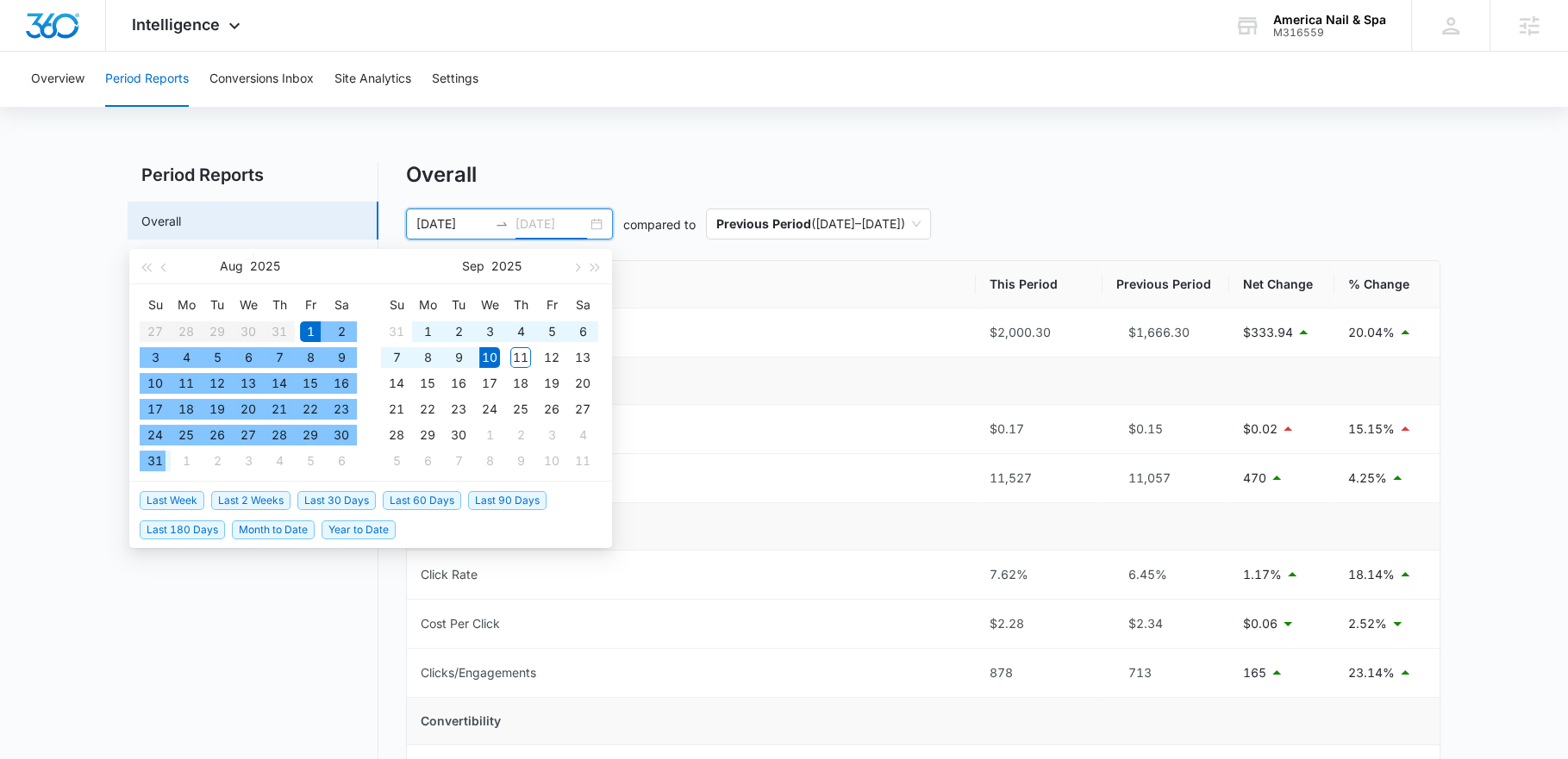
click at [160, 466] on div "31" at bounding box center [155, 461] width 21 height 21
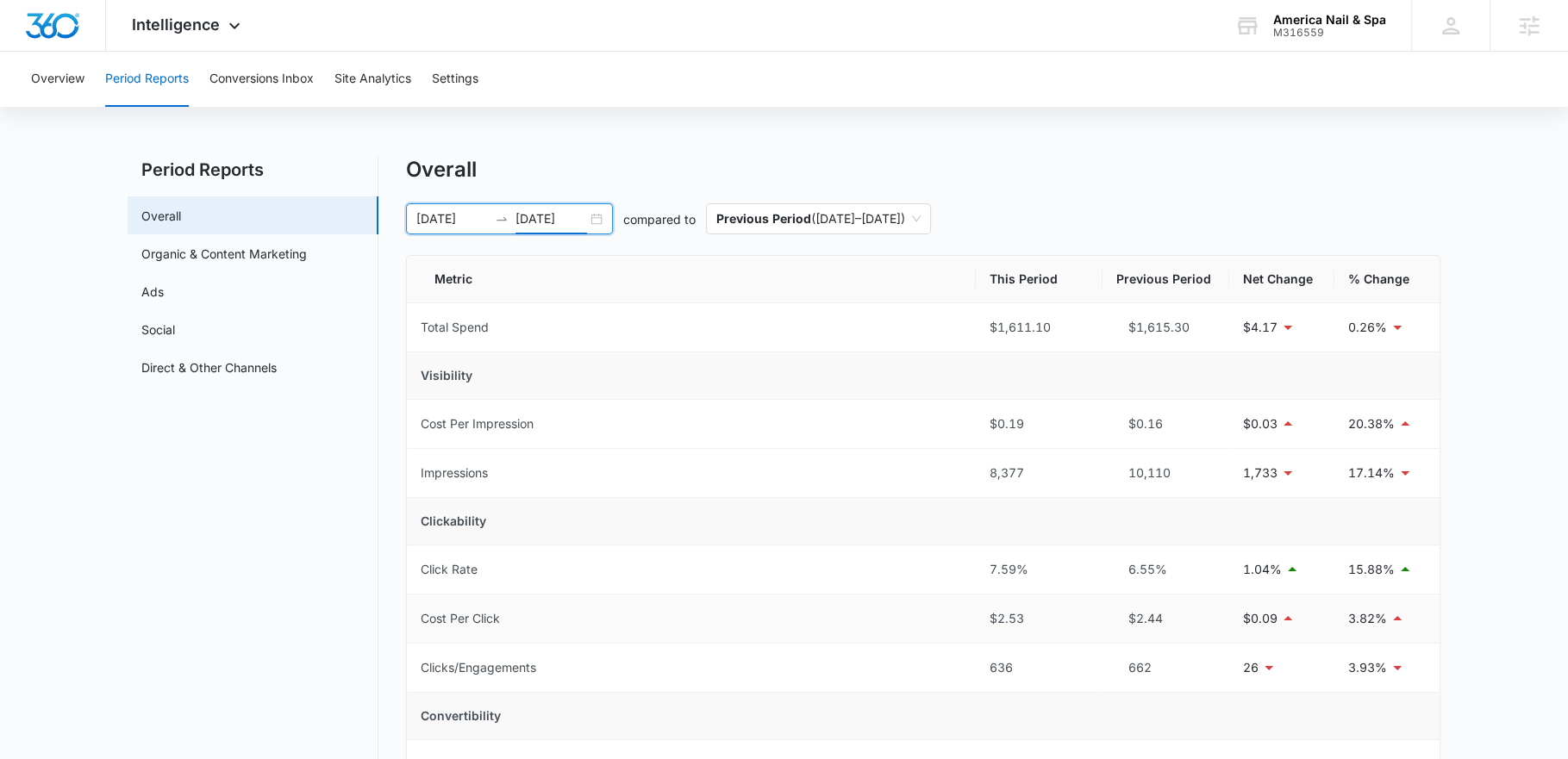
scroll to position [20, 0]
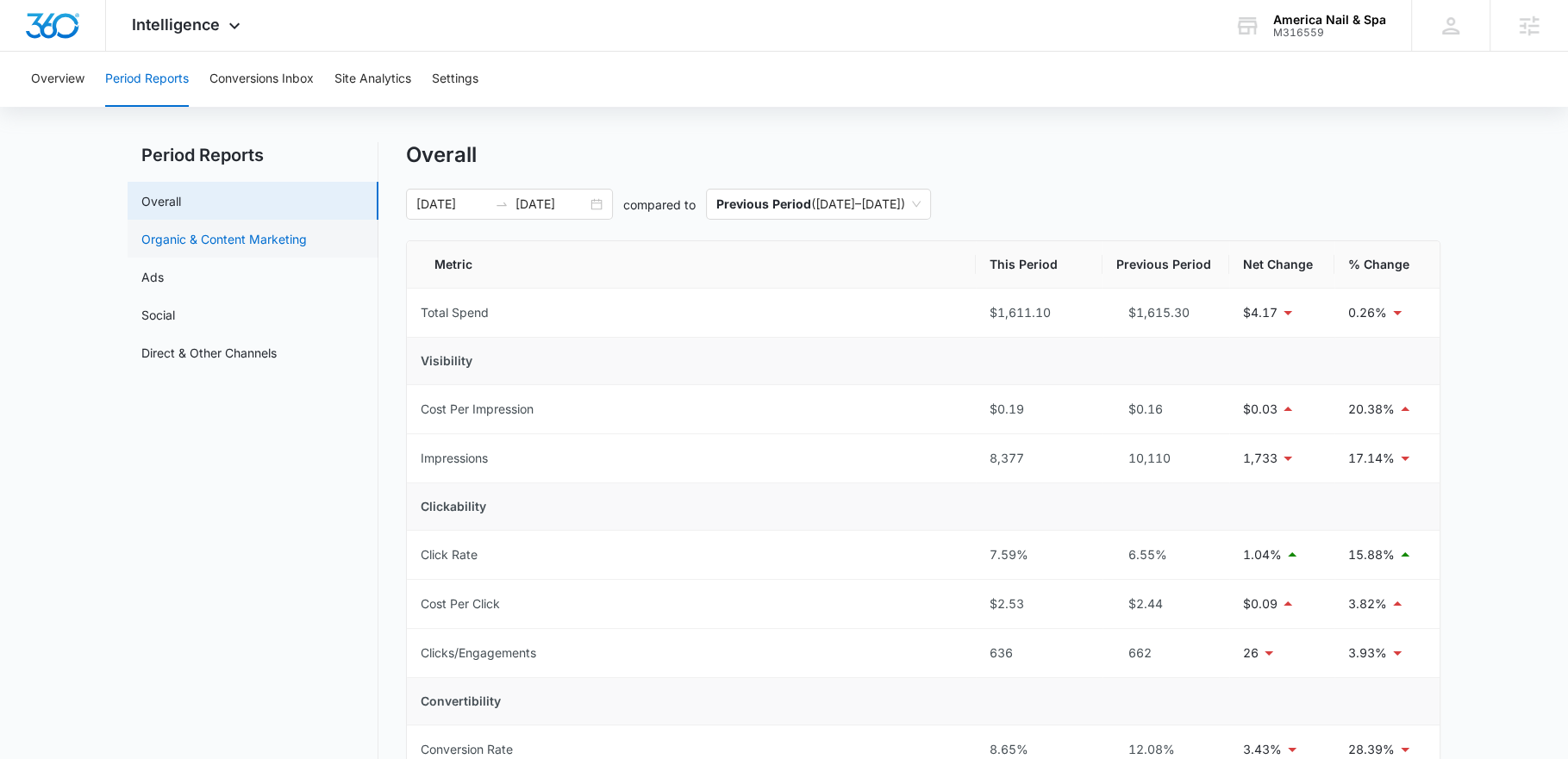
click at [276, 248] on link "Organic & Content Marketing" at bounding box center [223, 239] width 166 height 18
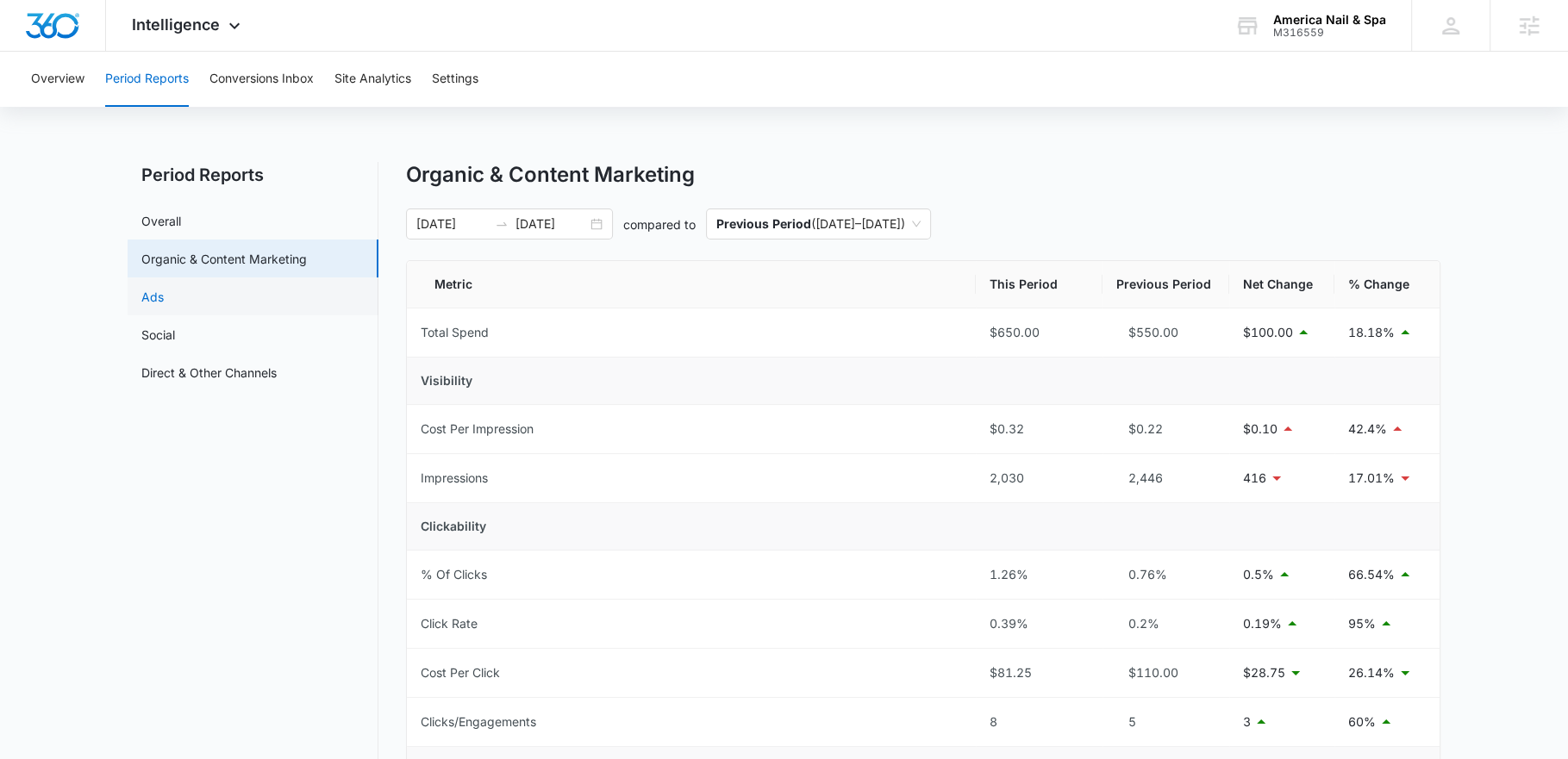
click at [164, 306] on link "Ads" at bounding box center [152, 297] width 23 height 18
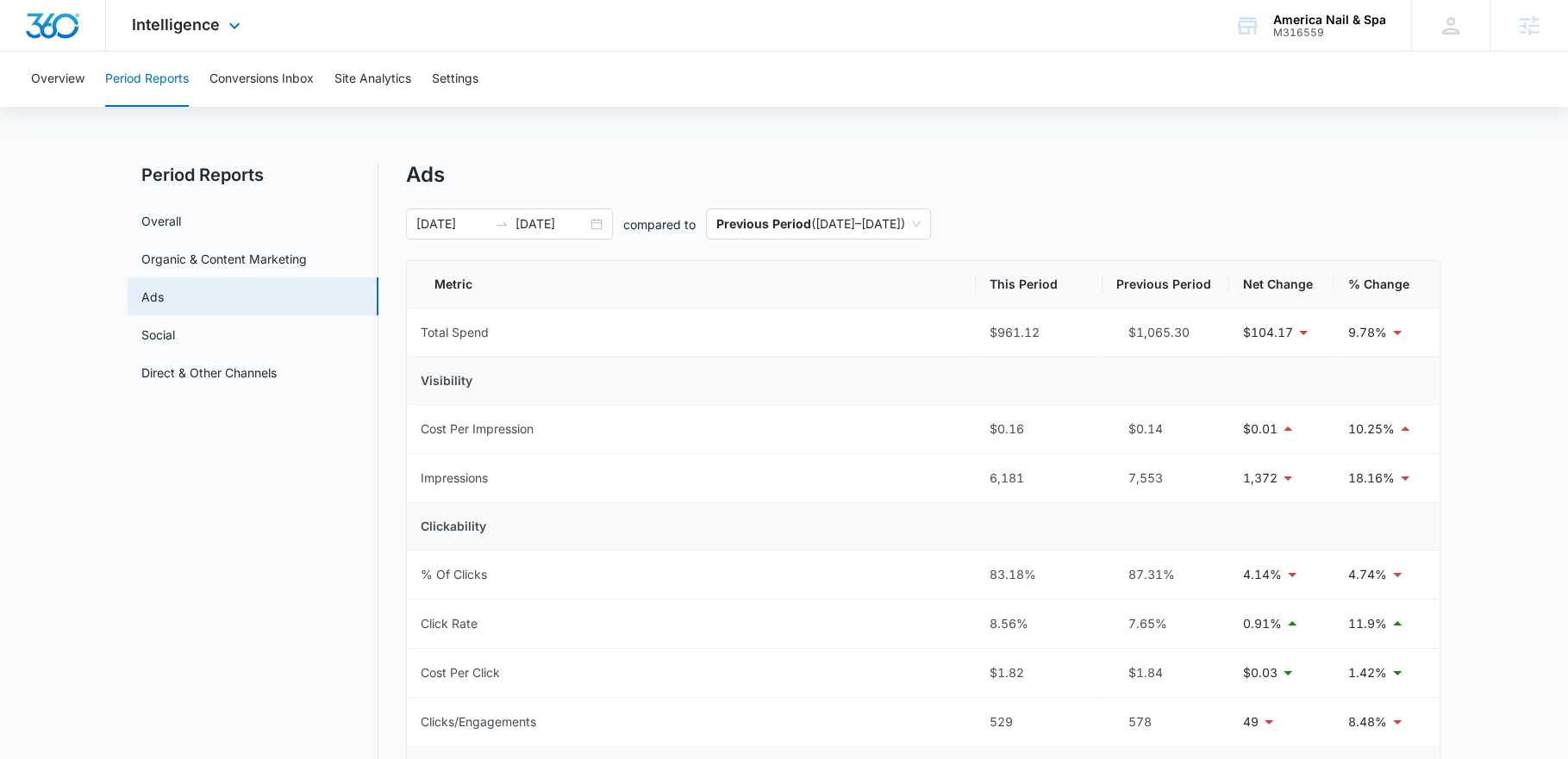
click at [216, 37] on div "Intelligence Apps Reputation Websites Forms CRM Email Social Payments POS Conte…" at bounding box center [188, 25] width 165 height 51
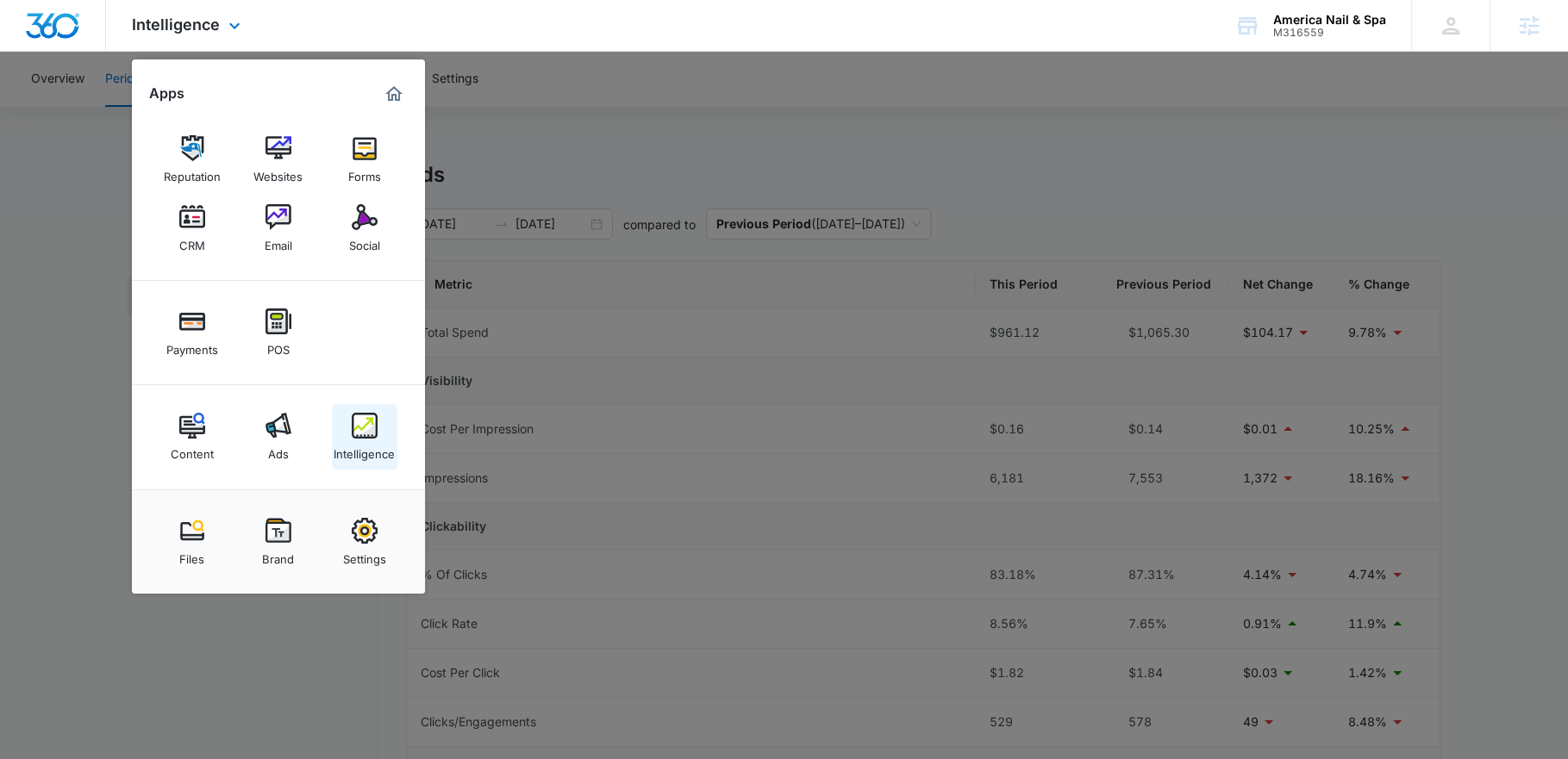
drag, startPoint x: 329, startPoint y: 425, endPoint x: 352, endPoint y: 432, distance: 24.0
click at [329, 426] on div "Content Ads Intelligence" at bounding box center [279, 437] width 293 height 104
click at [357, 431] on img at bounding box center [365, 425] width 26 height 26
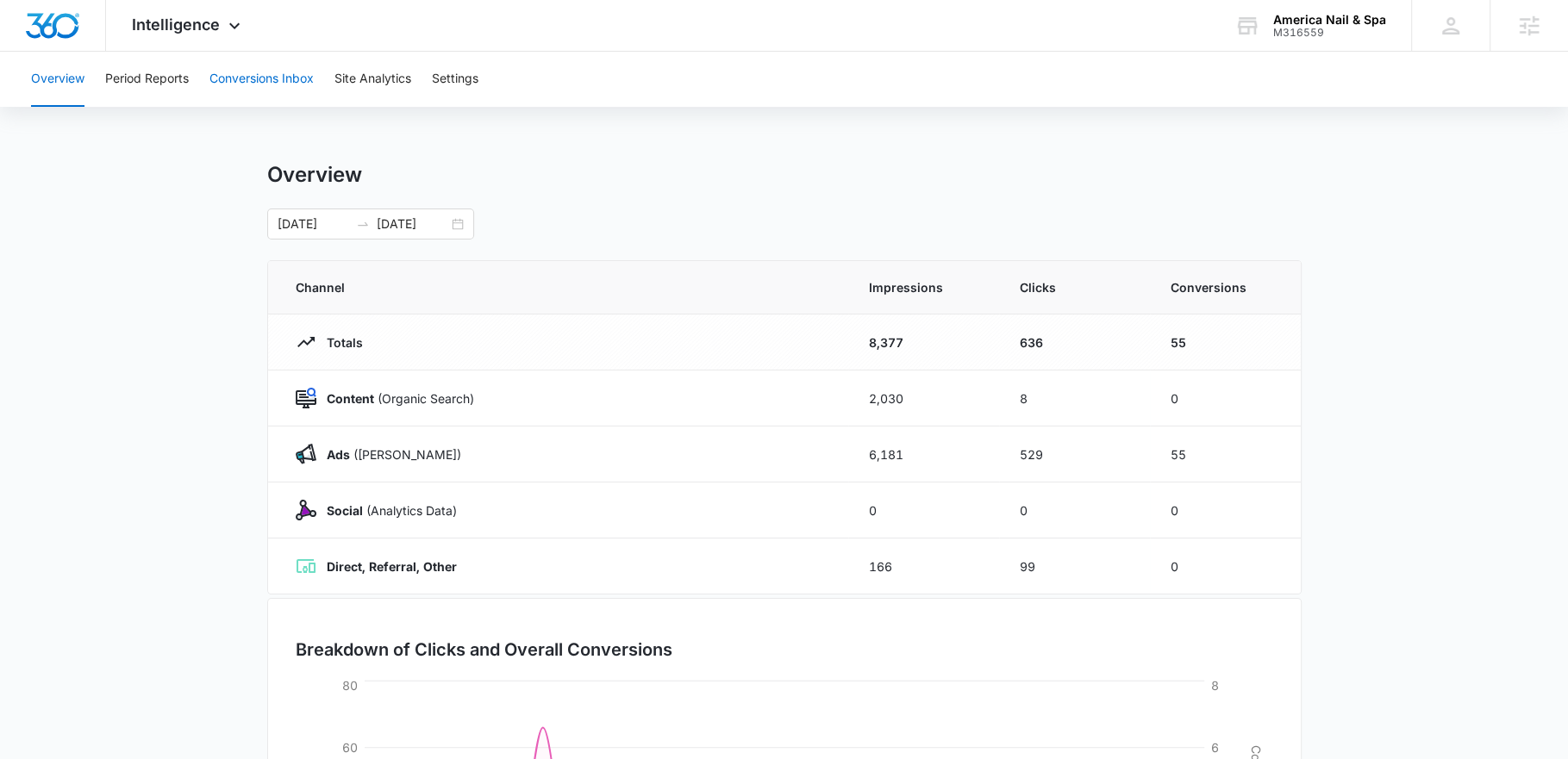
click at [226, 72] on button "Conversions Inbox" at bounding box center [261, 79] width 104 height 55
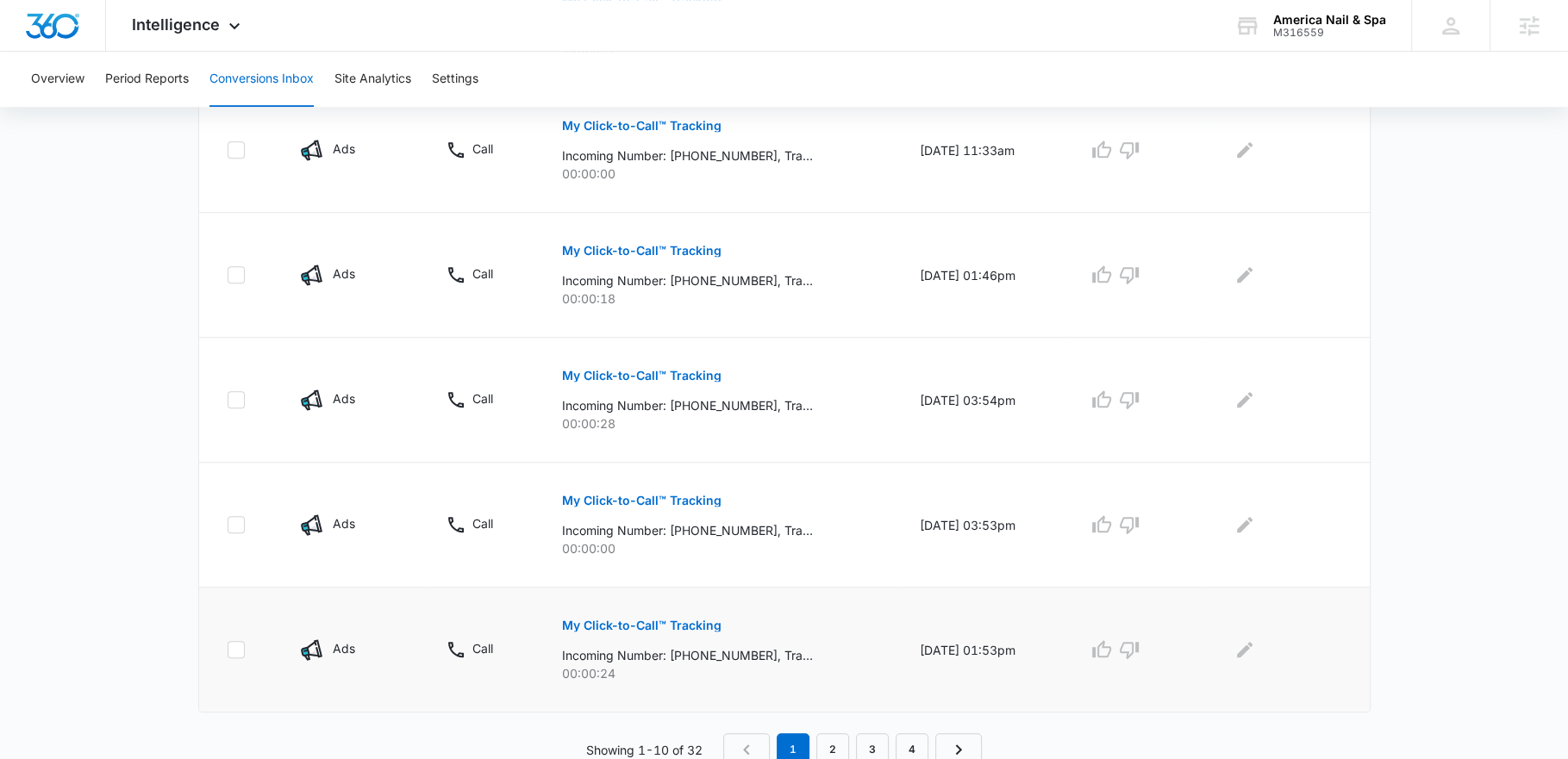
scroll to position [1081, 0]
click at [911, 741] on link "4" at bounding box center [912, 748] width 32 height 32
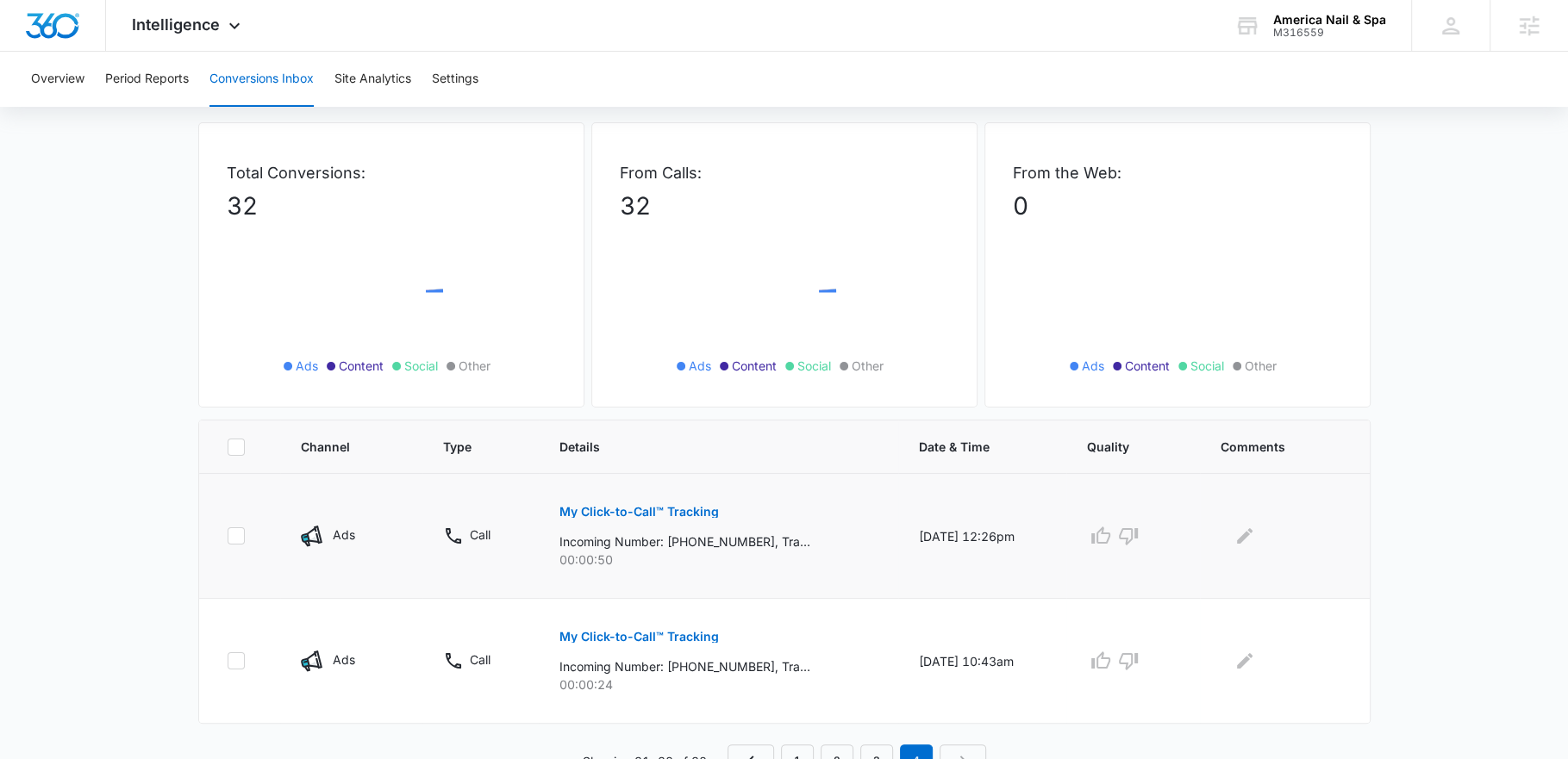
scroll to position [84, 0]
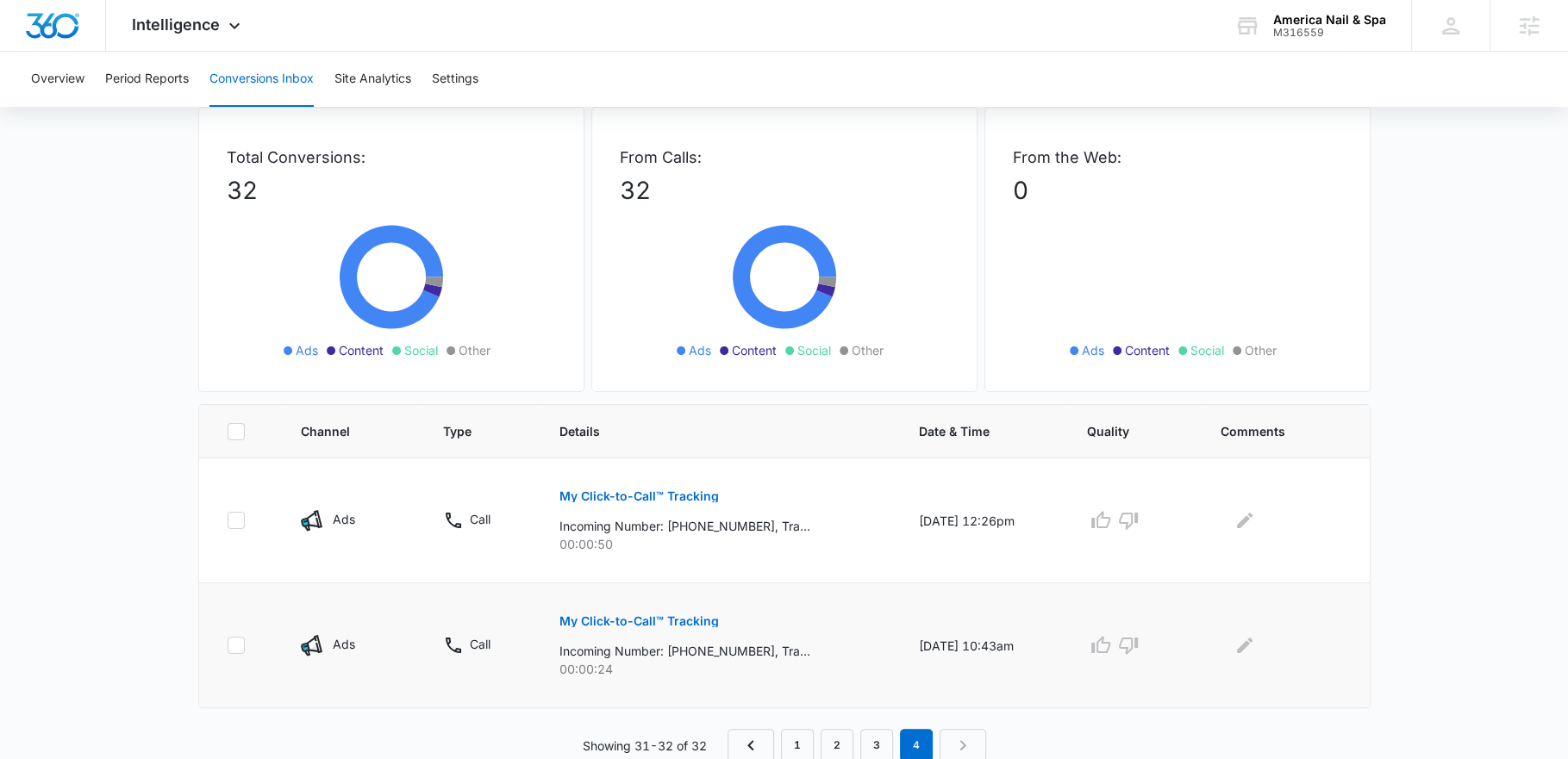
click at [612, 616] on p "My Click-to-Call™ Tracking" at bounding box center [639, 622] width 159 height 12
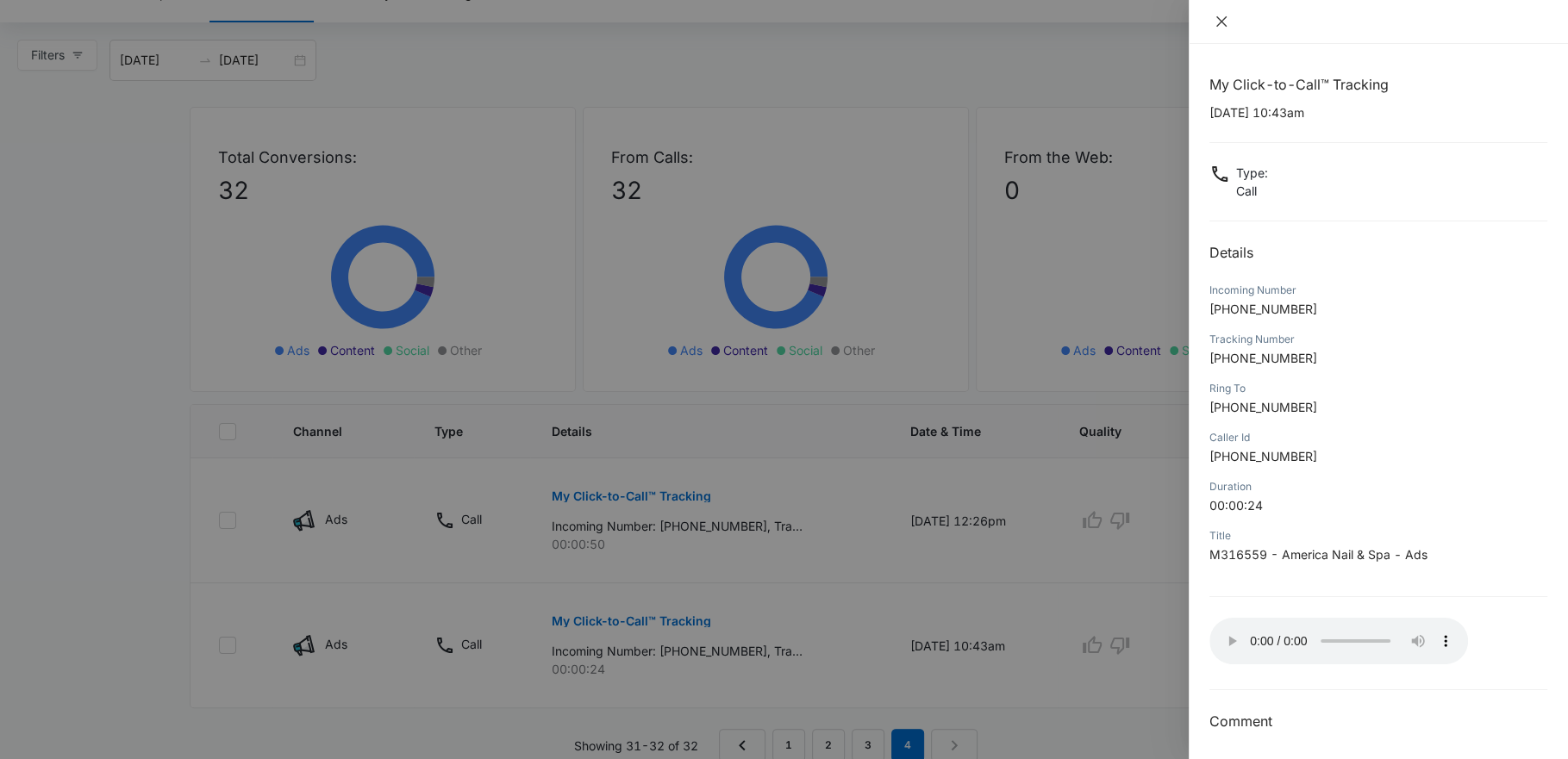
click at [1221, 23] on icon "close" at bounding box center [1222, 22] width 14 height 14
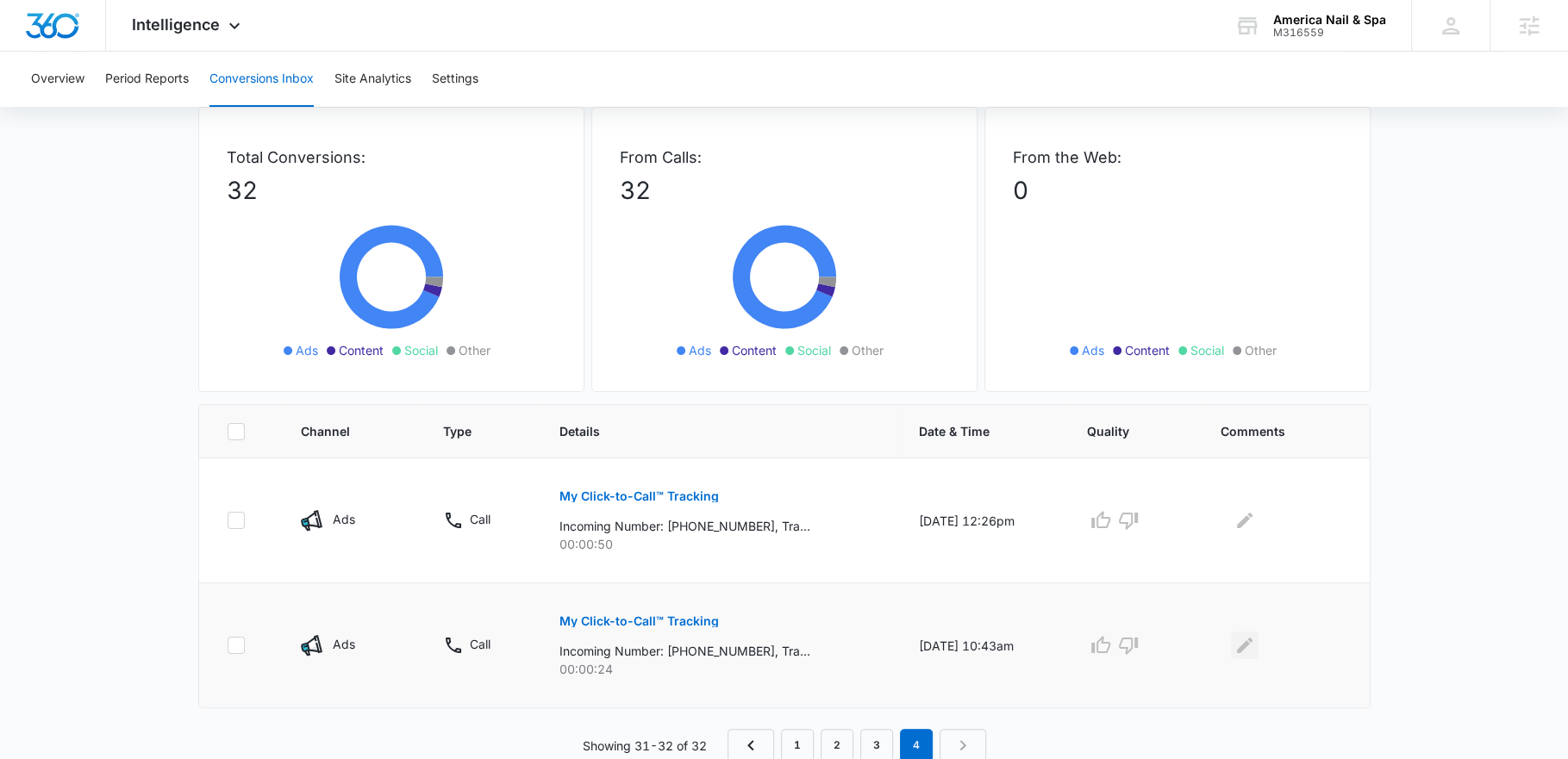
click at [1247, 653] on button "Edit Comments" at bounding box center [1244, 644] width 27 height 27
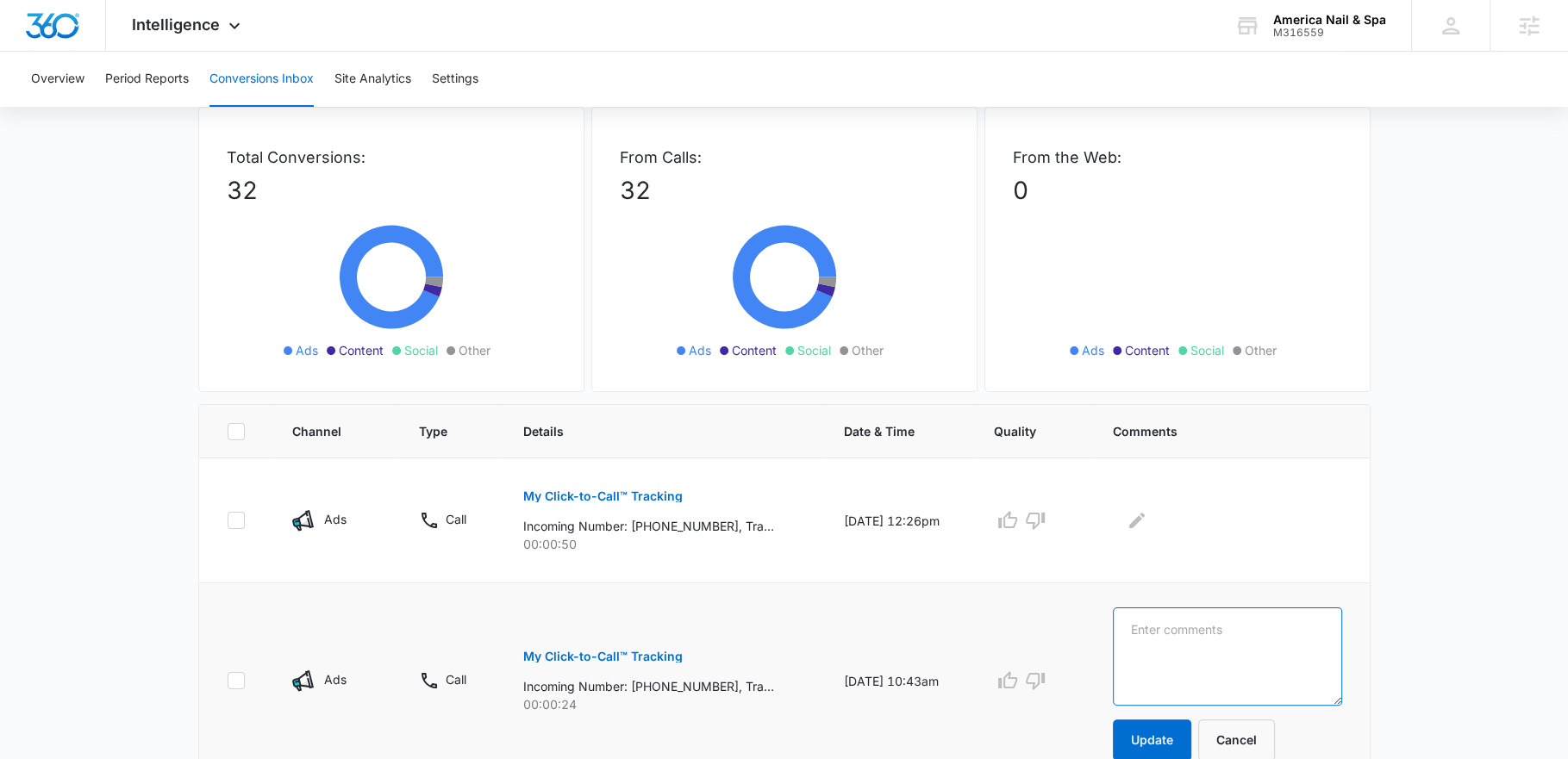
click at [1230, 643] on textarea at bounding box center [1227, 657] width 229 height 98
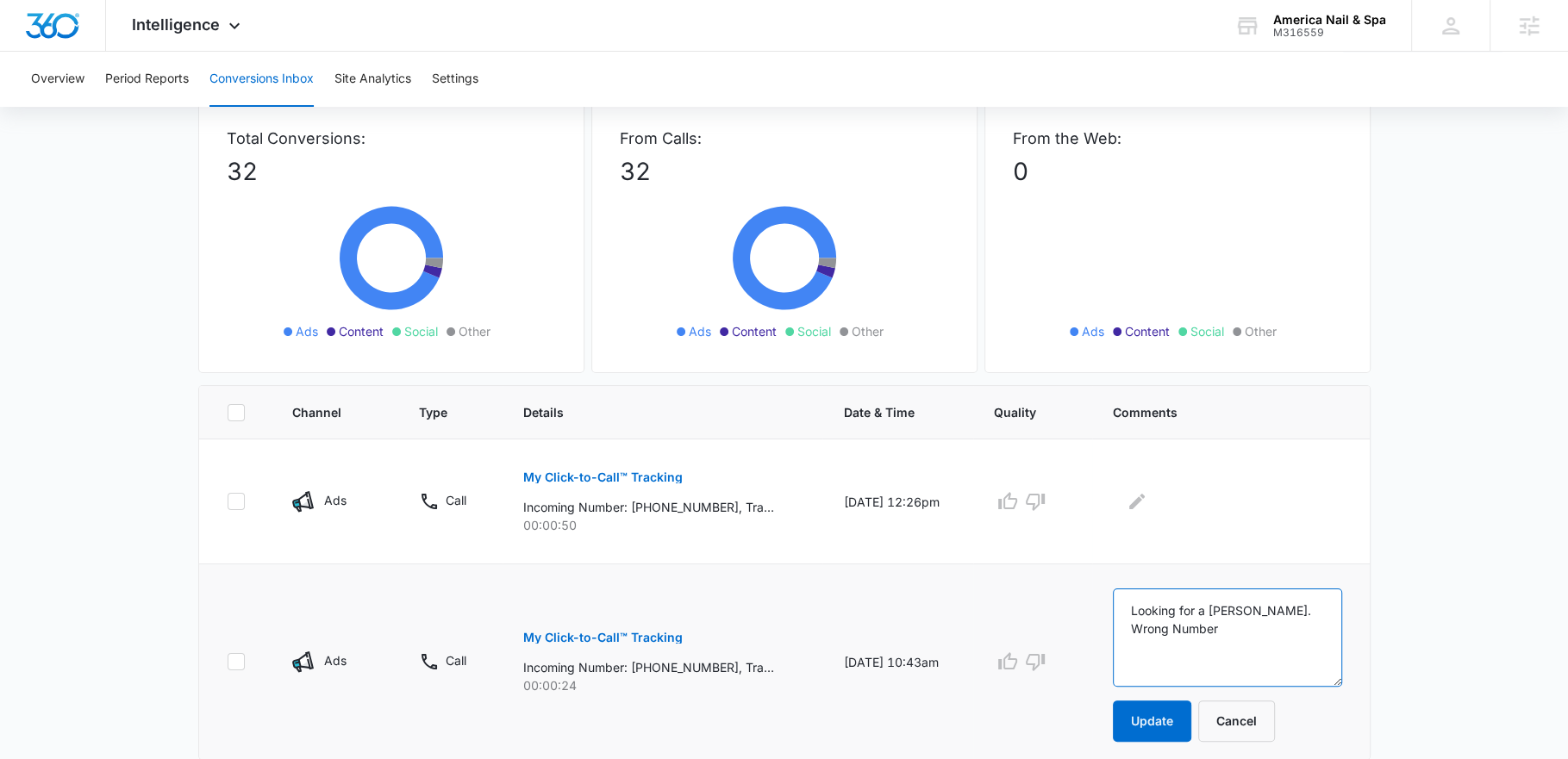
scroll to position [154, 0]
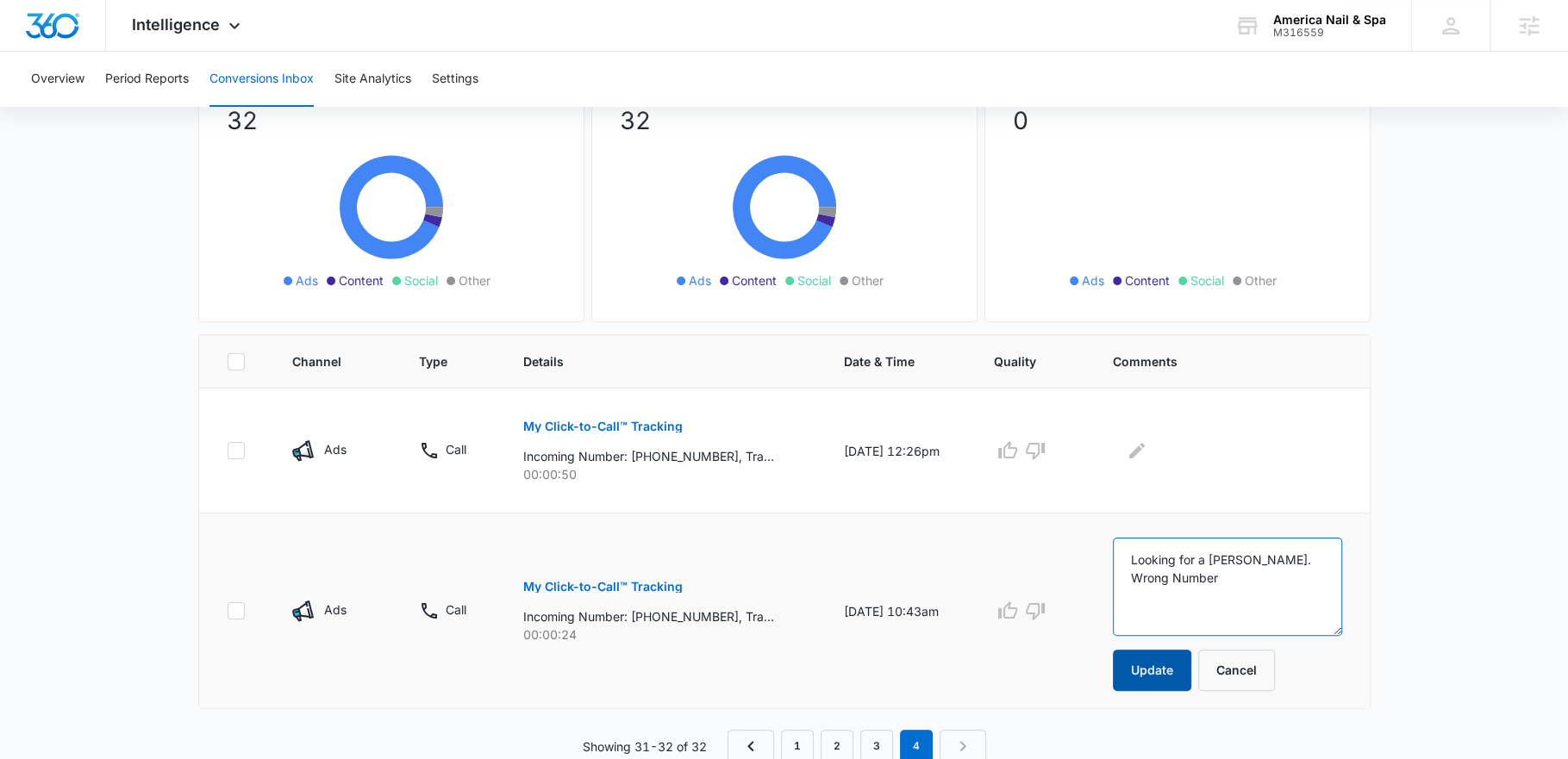
type textarea "Looking for a Karen. Wrong Number"
click at [1164, 671] on button "Update" at bounding box center [1153, 670] width 79 height 41
click at [562, 431] on button "My Click-to-Call™ Tracking" at bounding box center [603, 426] width 159 height 41
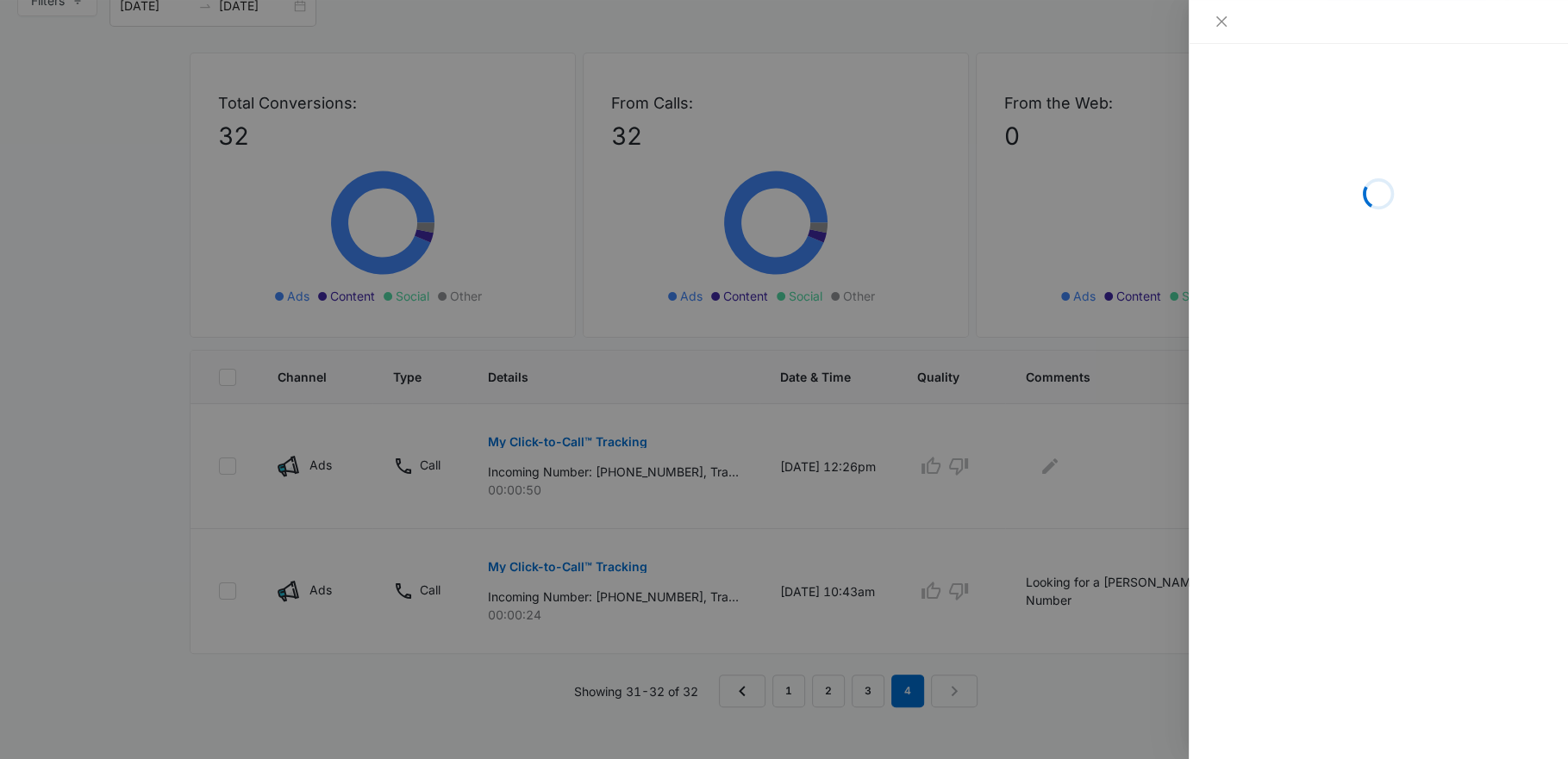
scroll to position [152, 0]
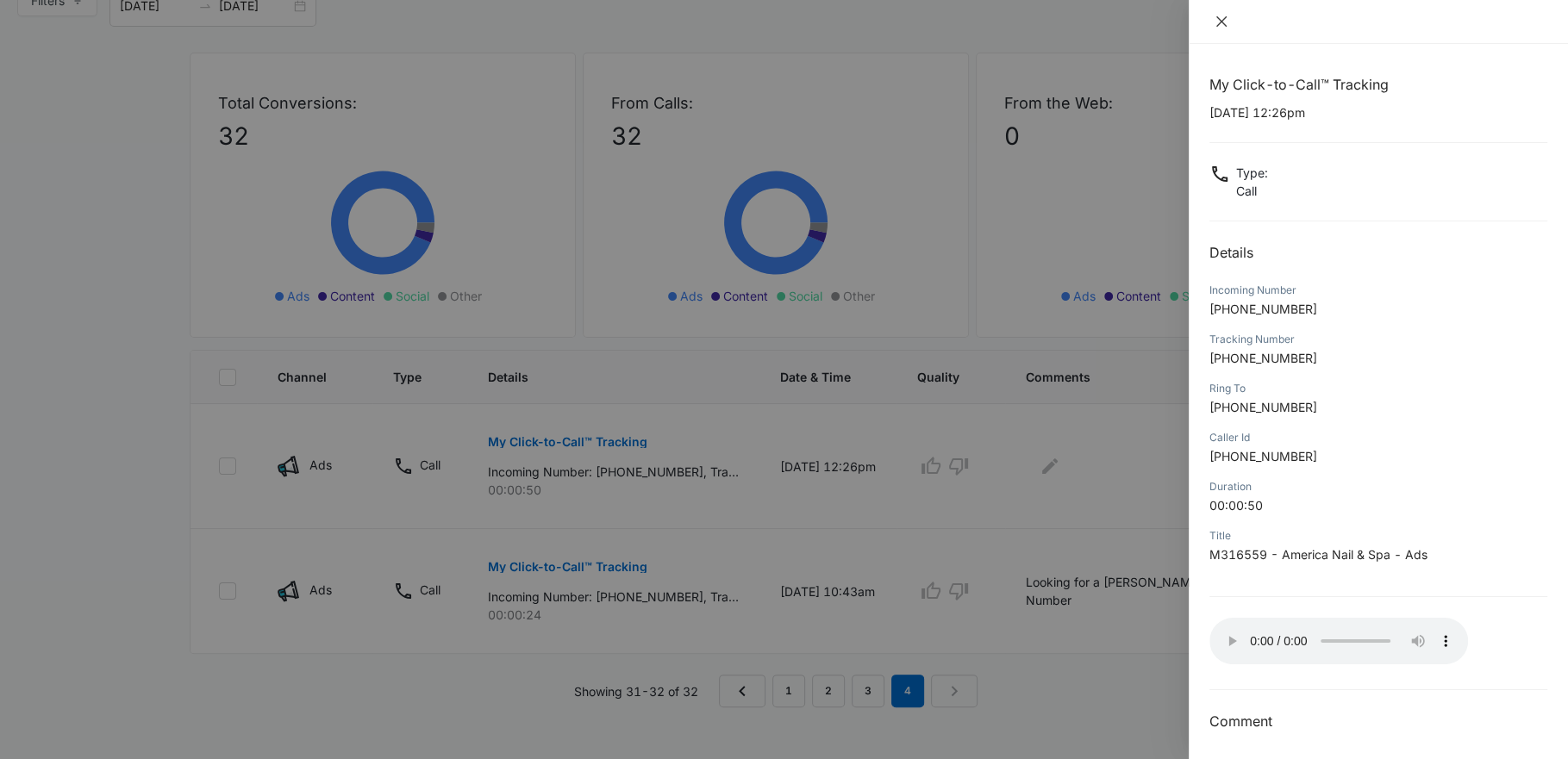
click at [1218, 24] on icon "close" at bounding box center [1222, 22] width 14 height 14
click at [1218, 24] on div at bounding box center [1378, 22] width 379 height 44
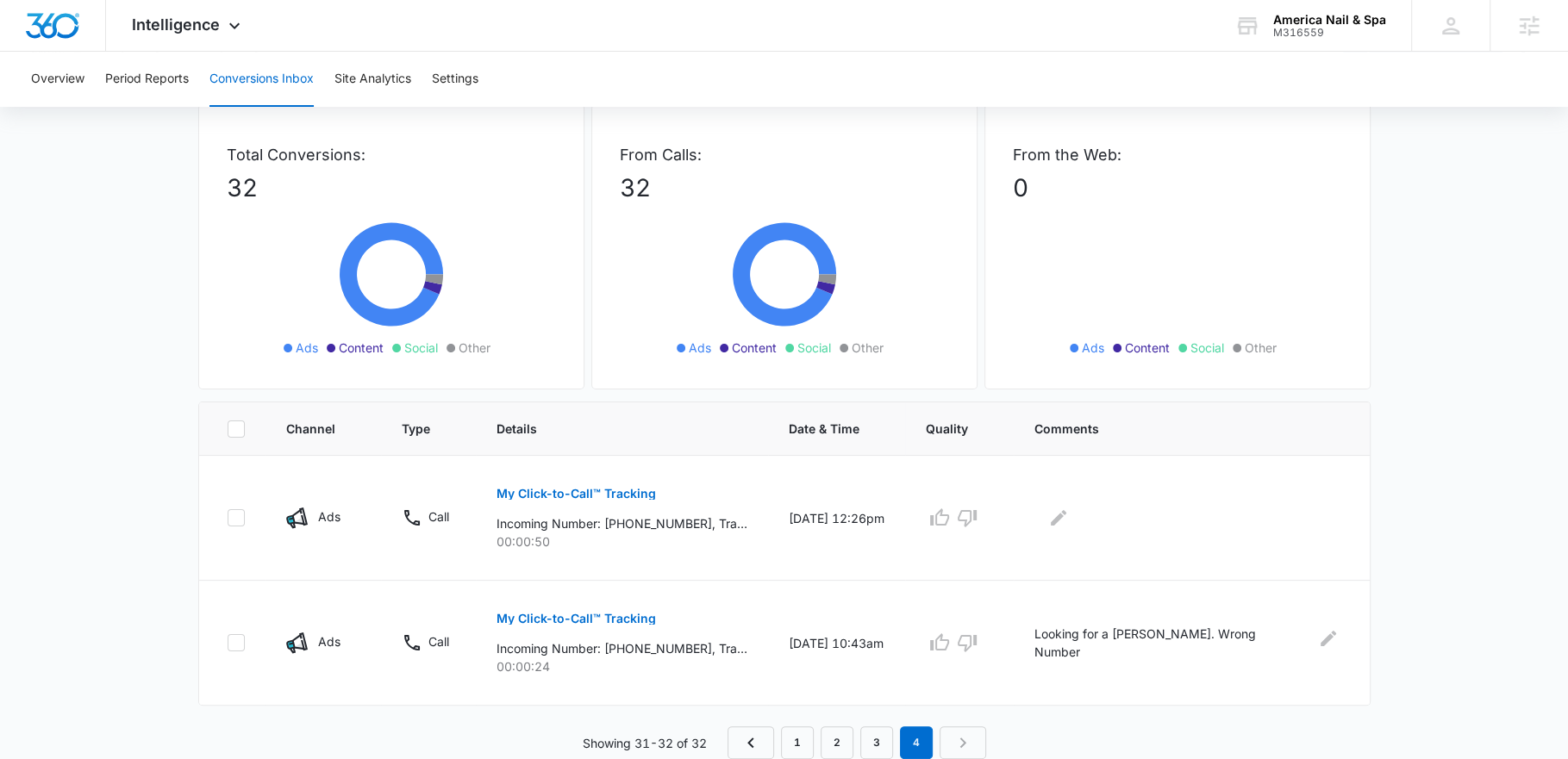
scroll to position [84, 0]
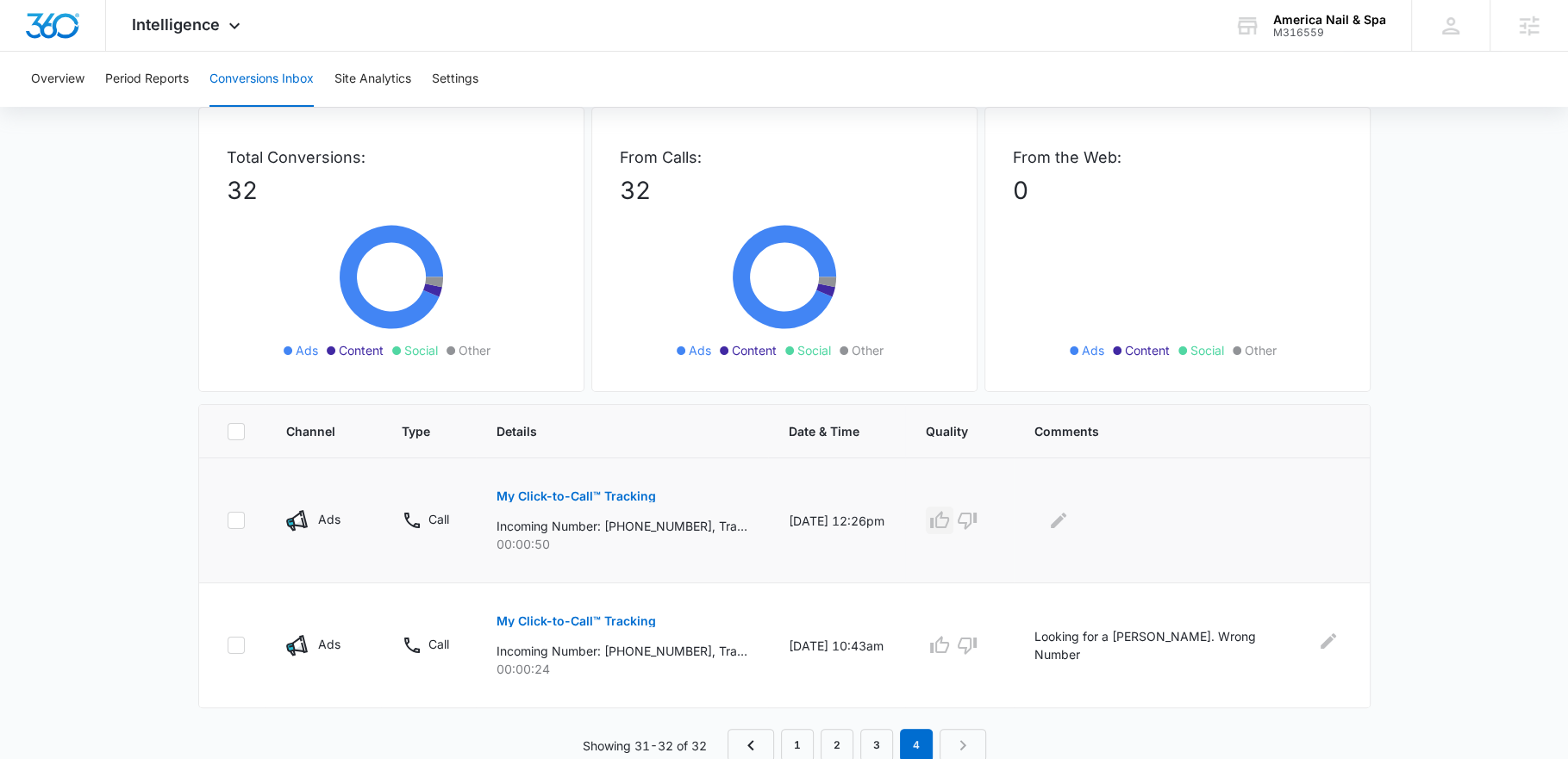
click at [950, 517] on icon "button" at bounding box center [940, 521] width 21 height 21
click at [1128, 519] on div at bounding box center [1188, 520] width 307 height 27
click at [1069, 517] on icon "Edit Comments" at bounding box center [1059, 521] width 21 height 21
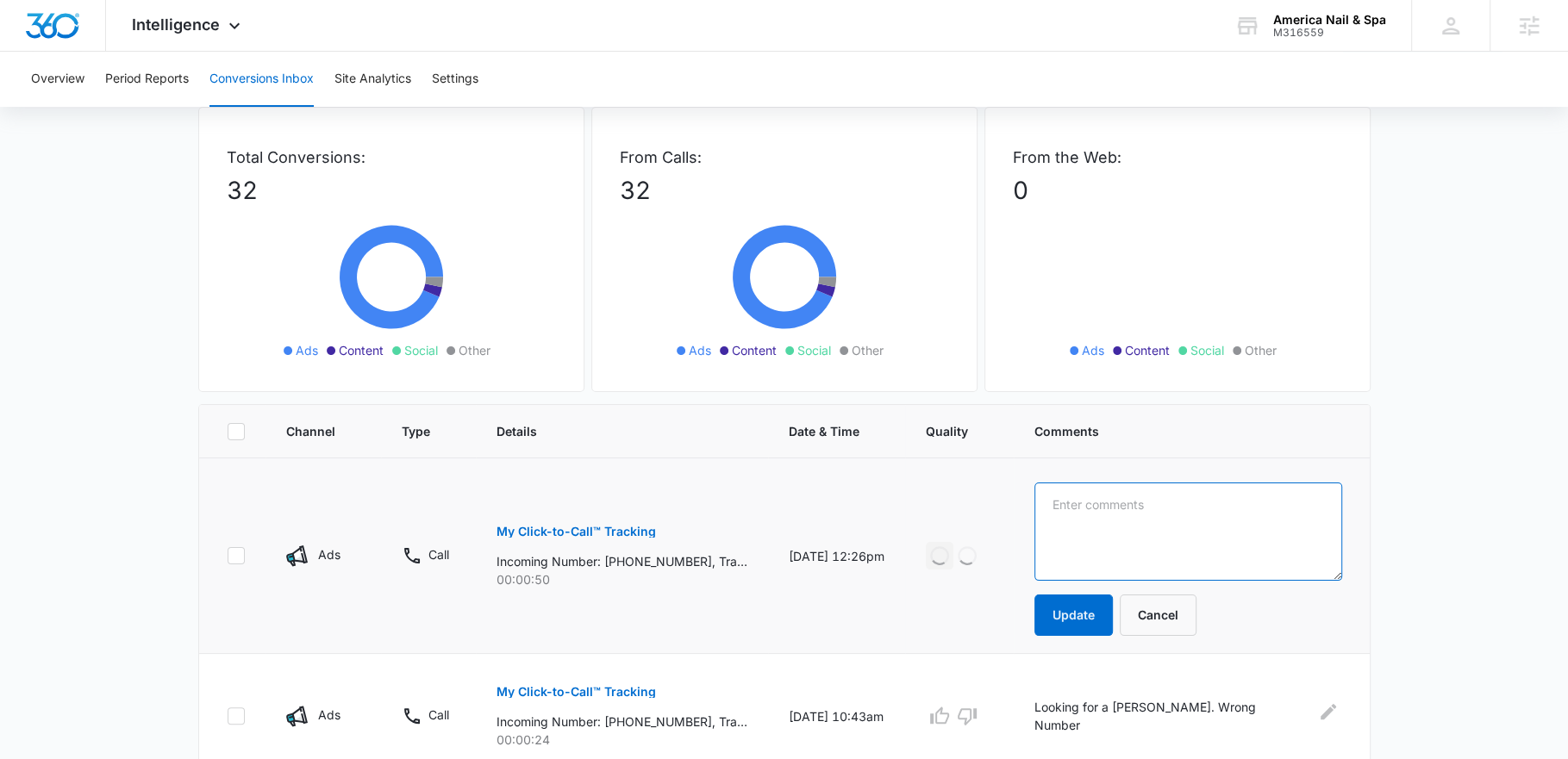
click at [1155, 513] on textarea at bounding box center [1188, 531] width 307 height 98
type textarea "Rebase/full set lead"
click at [1113, 611] on button "Update" at bounding box center [1074, 615] width 79 height 41
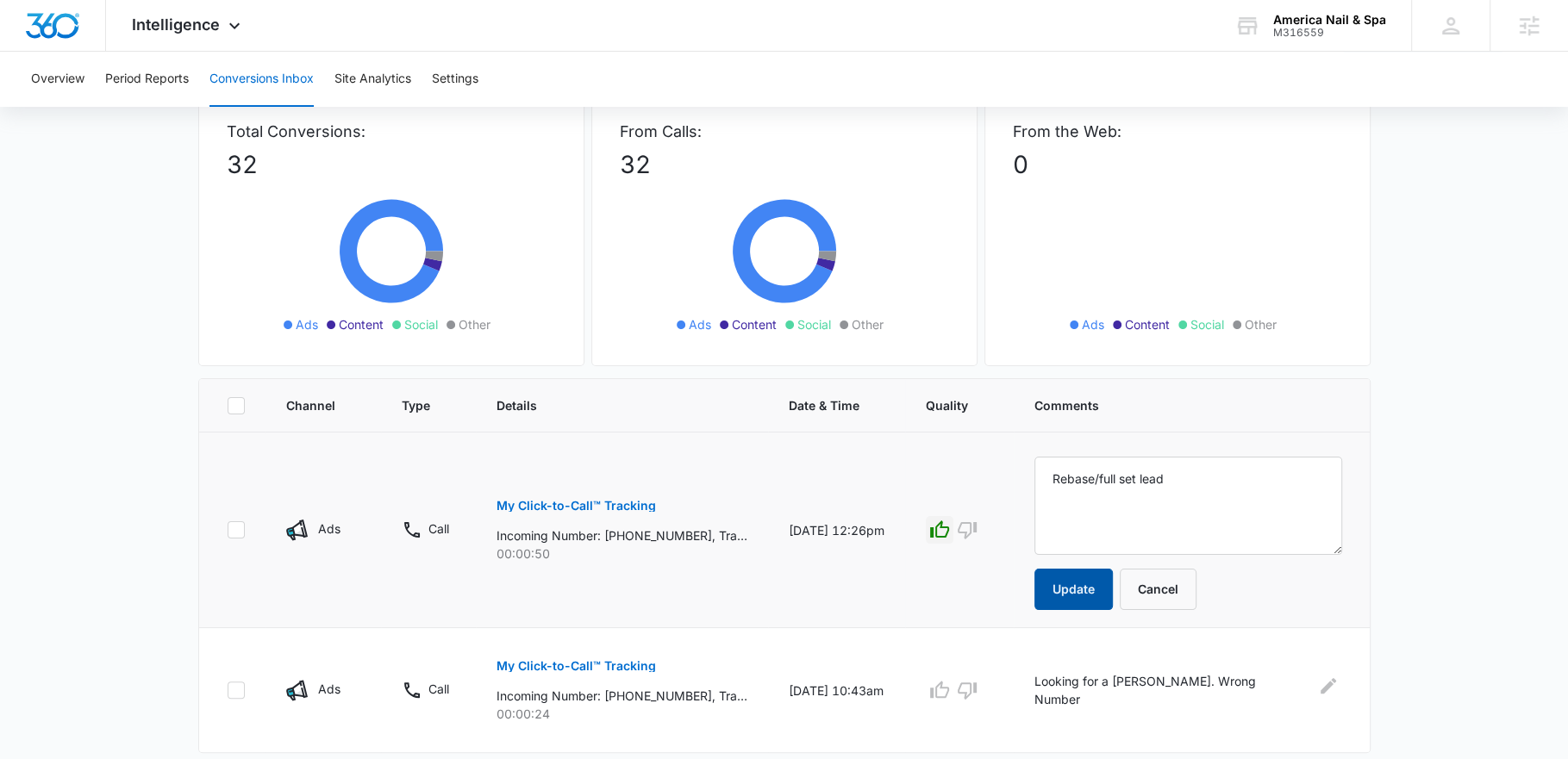
scroll to position [154, 0]
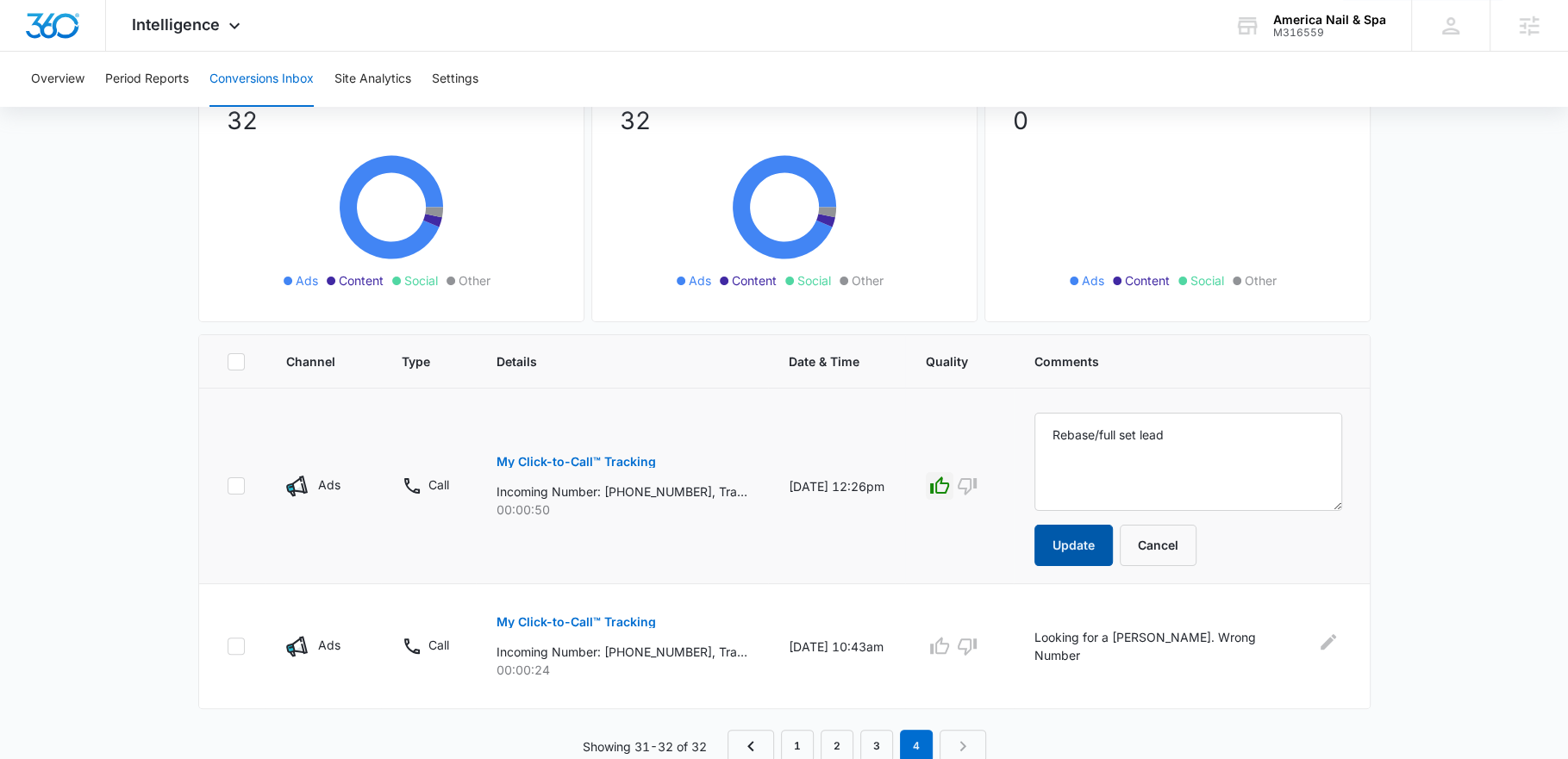
click at [1113, 546] on button "Update" at bounding box center [1074, 545] width 79 height 41
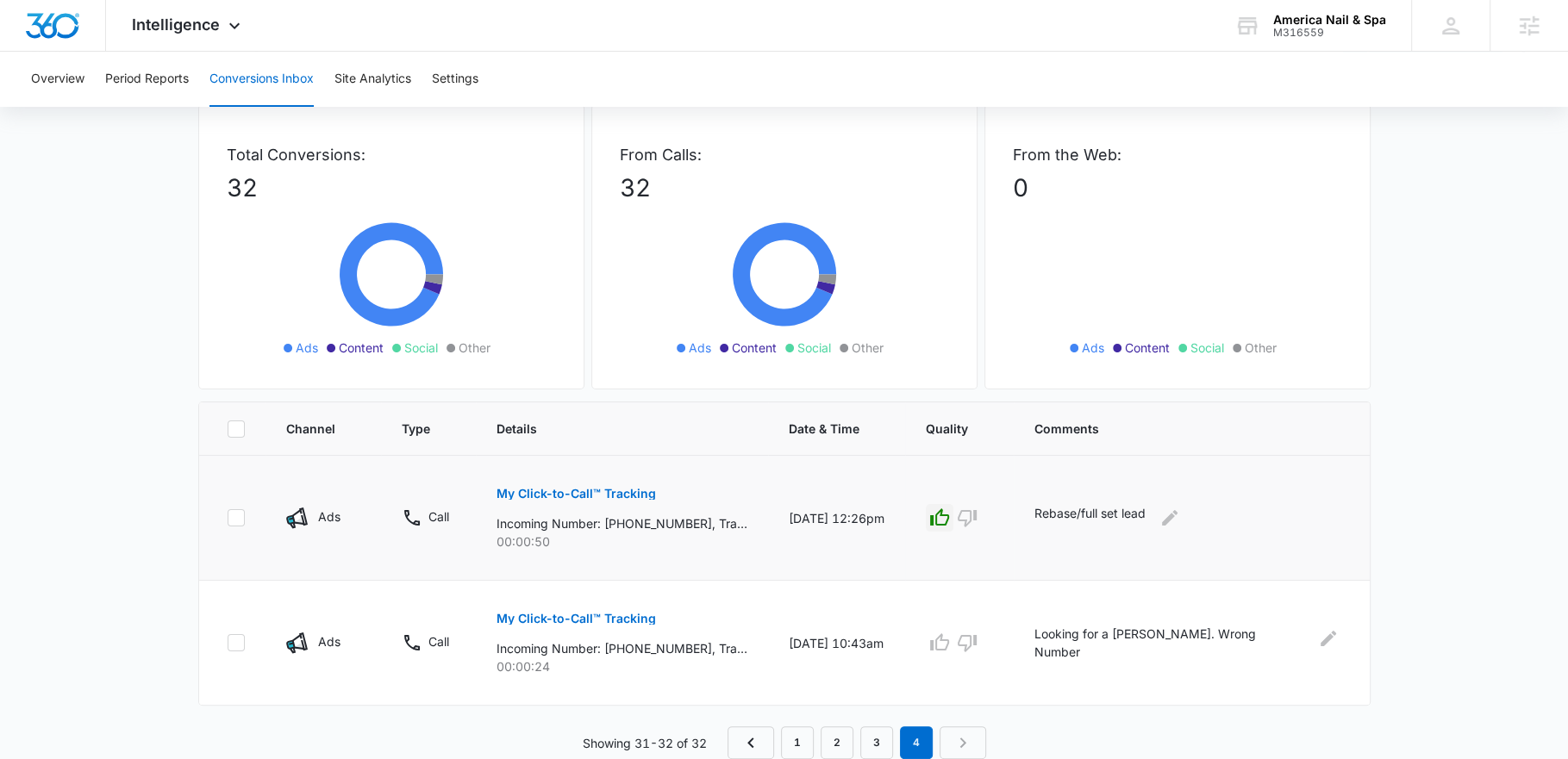
scroll to position [84, 0]
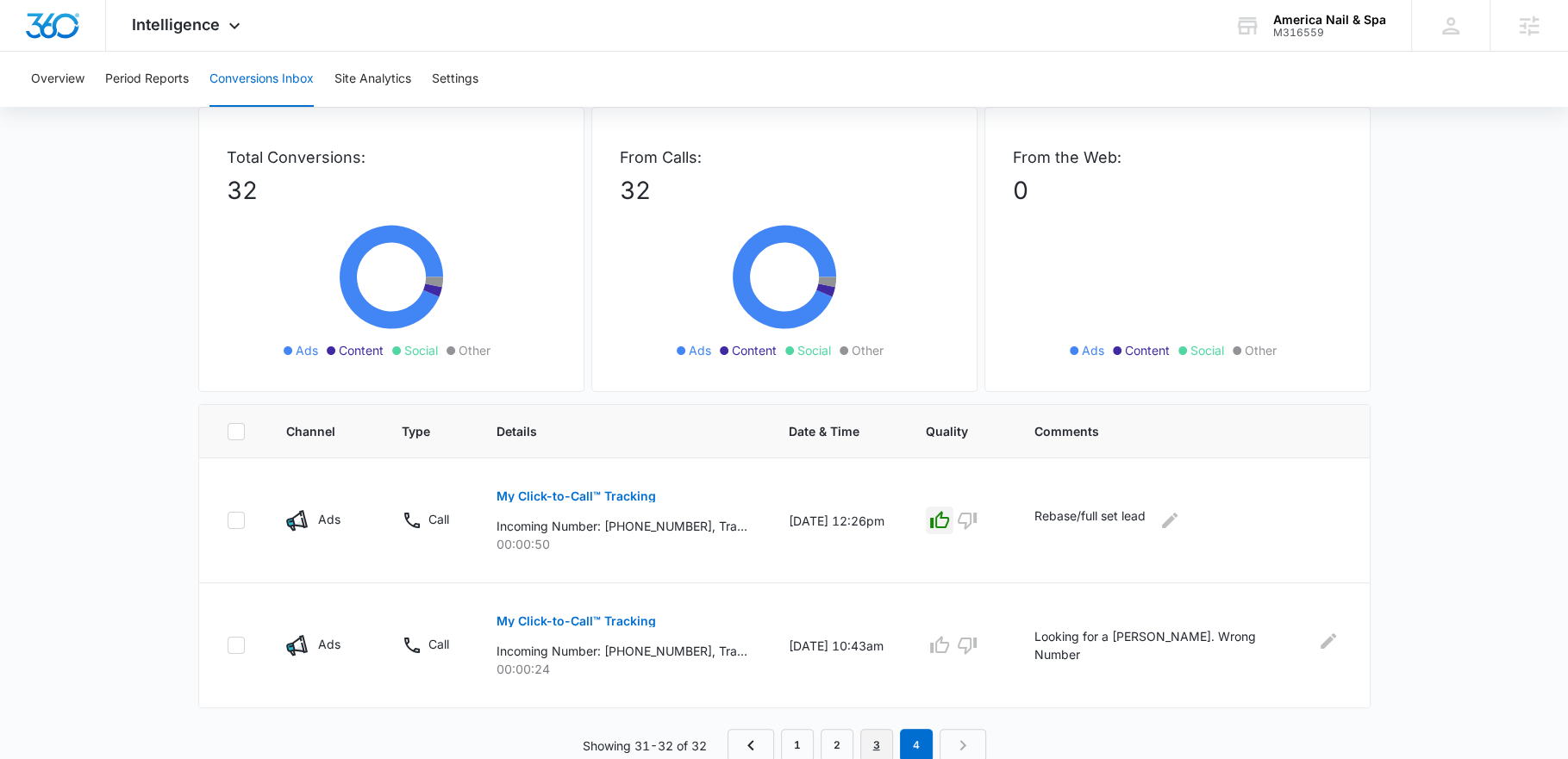
click at [882, 737] on link "3" at bounding box center [876, 745] width 32 height 32
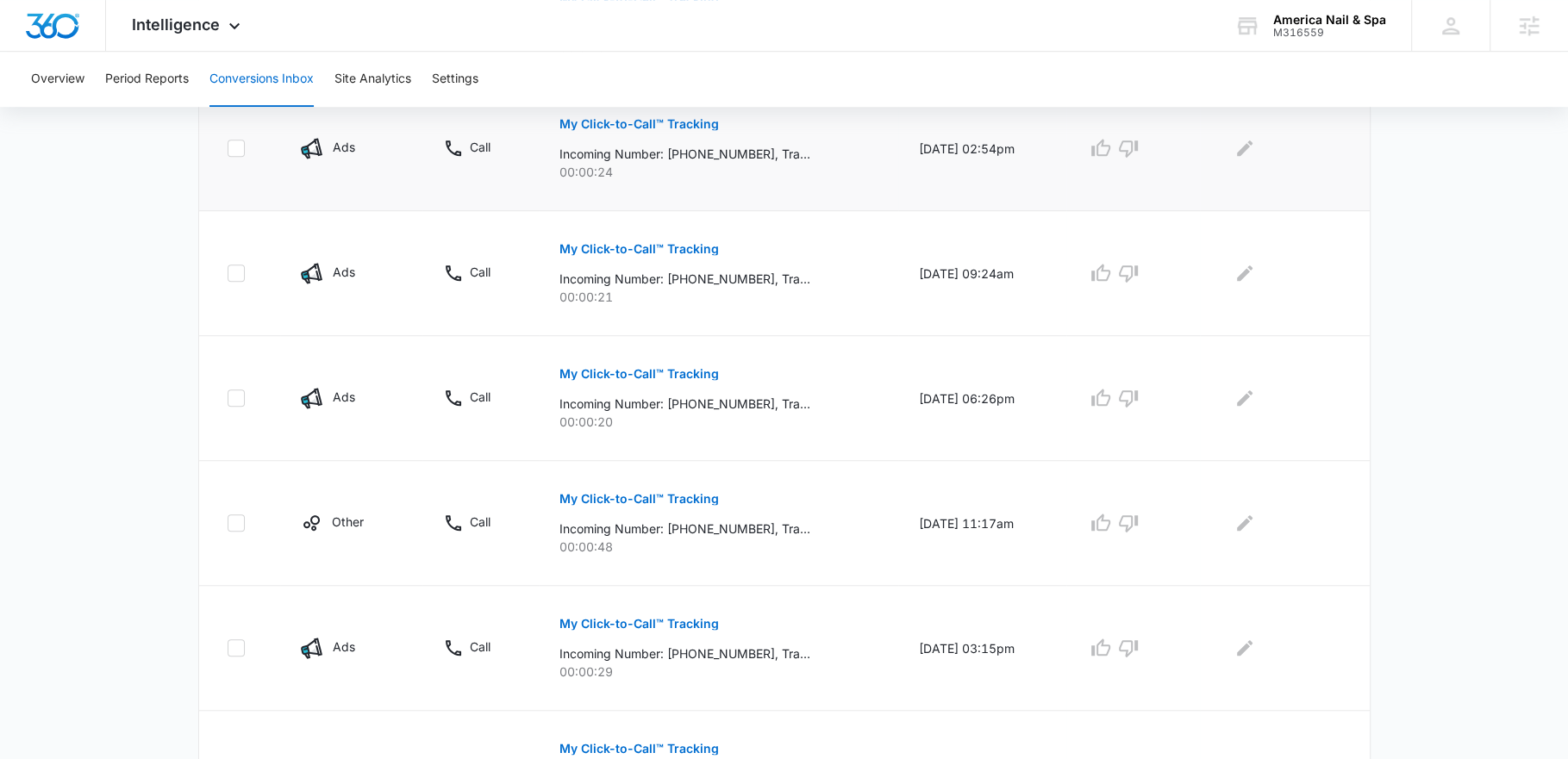
scroll to position [1081, 0]
